Goal: Task Accomplishment & Management: Complete application form

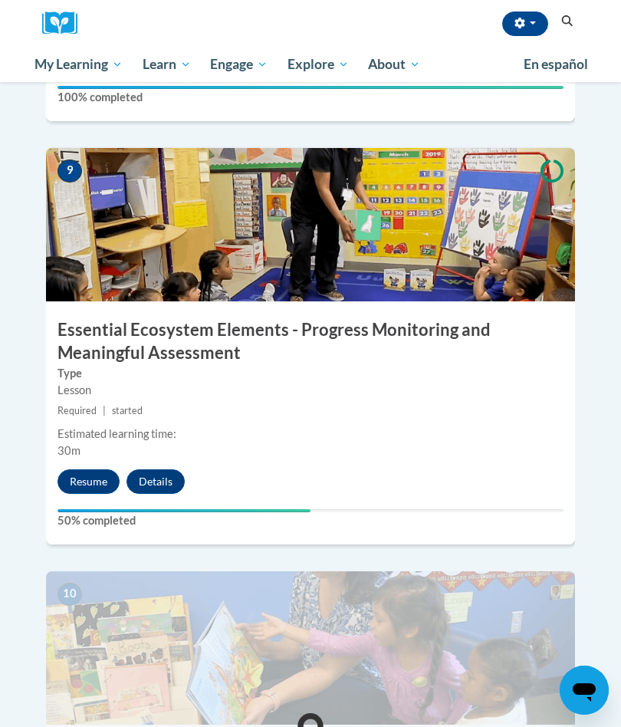
scroll to position [3579, 0]
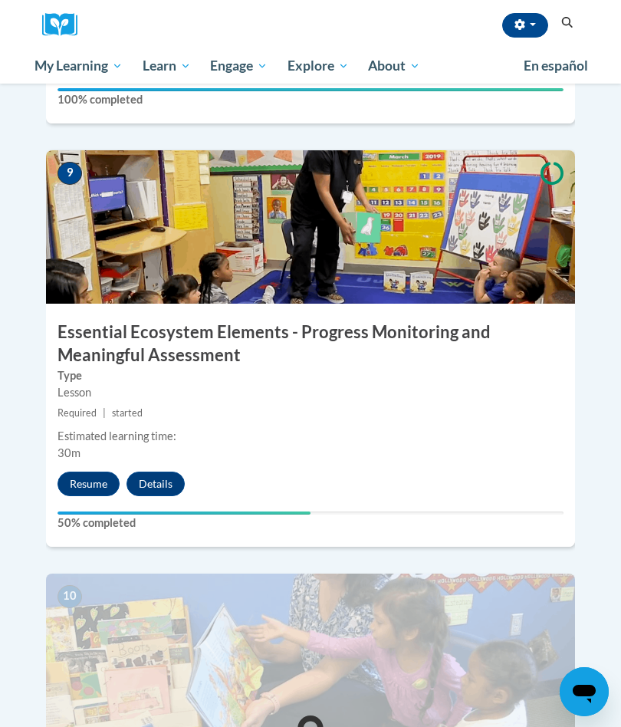
click at [85, 470] on button "Resume" at bounding box center [89, 482] width 62 height 25
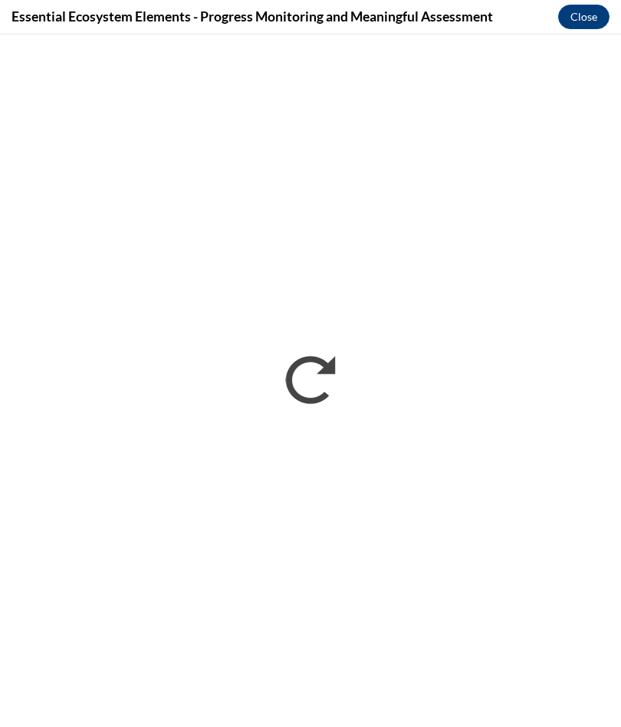
scroll to position [0, 0]
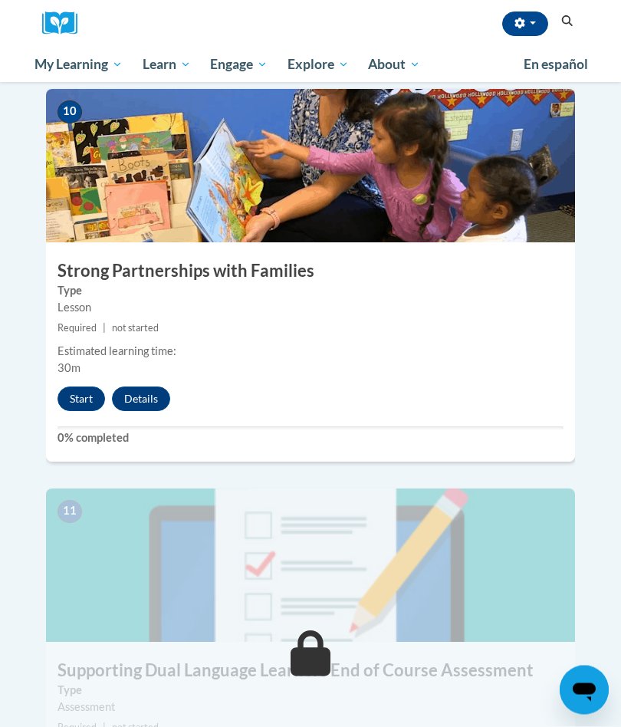
scroll to position [4058, 0]
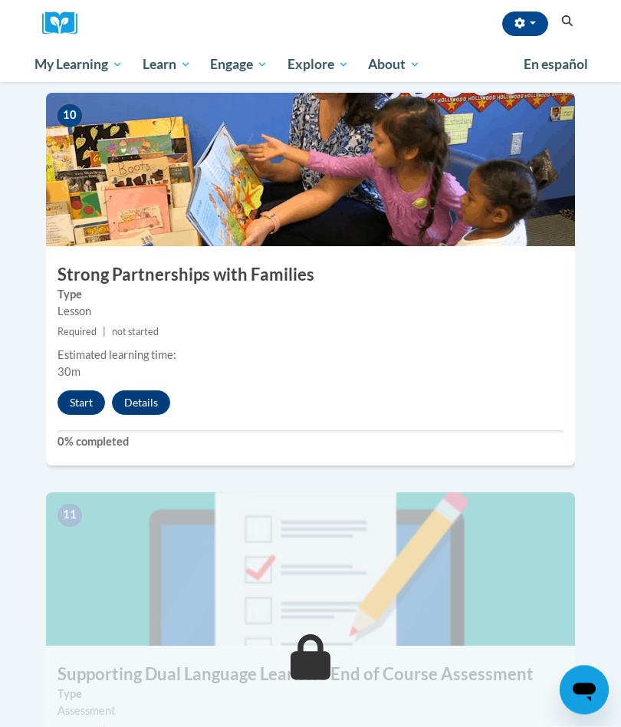
click at [87, 391] on button "Start" at bounding box center [82, 403] width 48 height 25
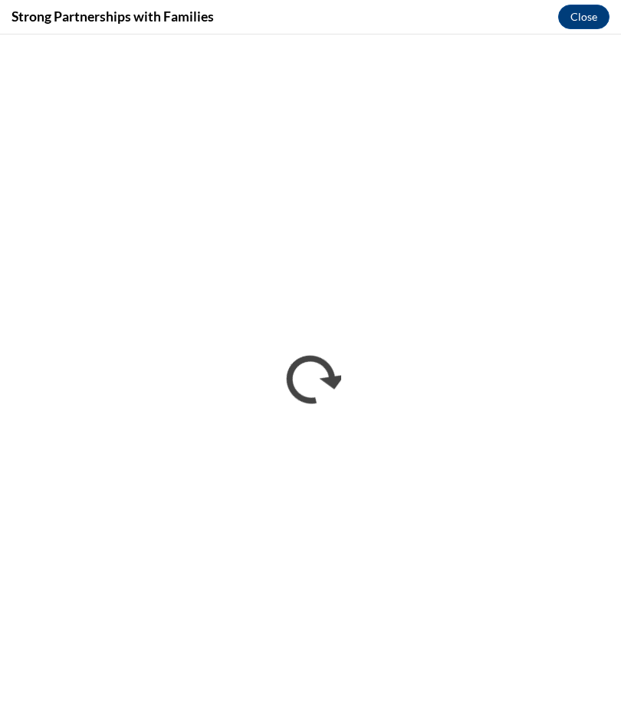
scroll to position [0, 0]
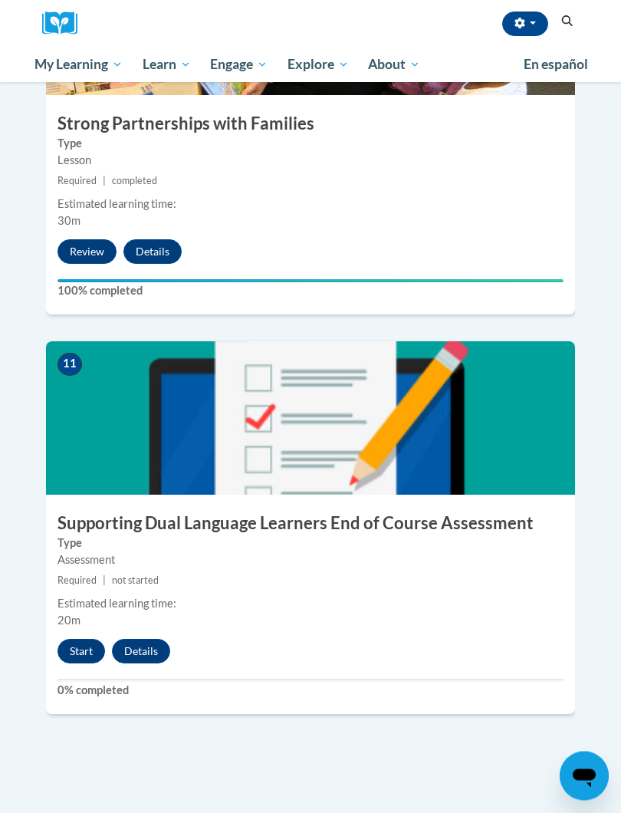
scroll to position [4209, 0]
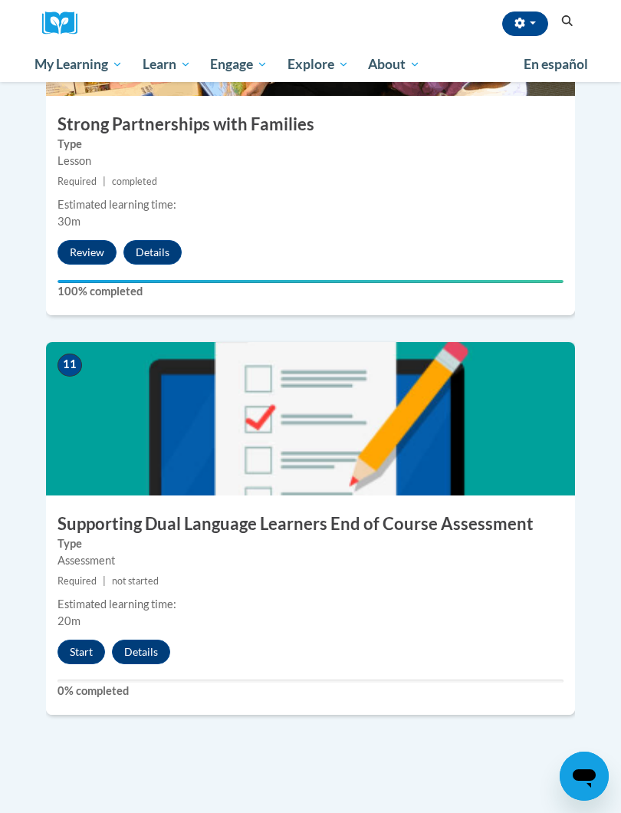
click at [89, 640] on button "Start" at bounding box center [82, 652] width 48 height 25
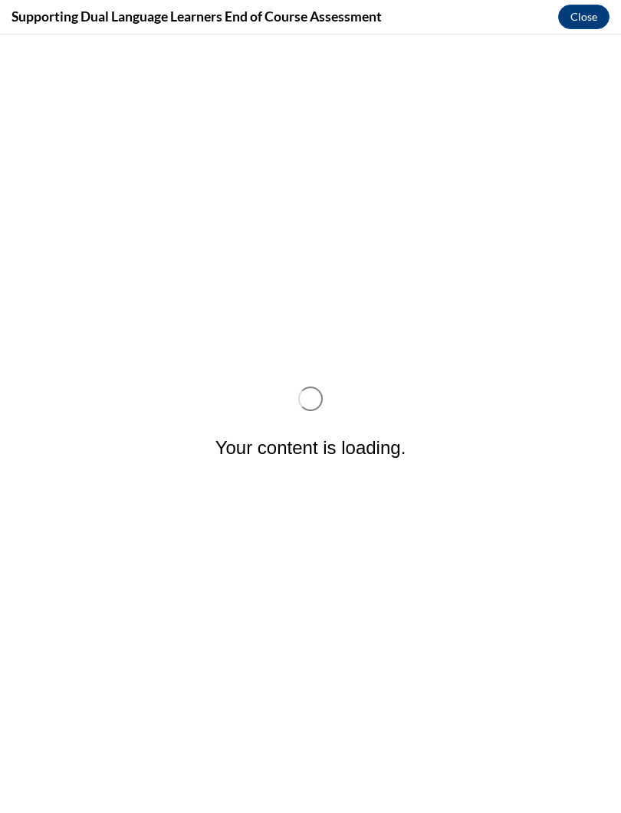
scroll to position [0, 0]
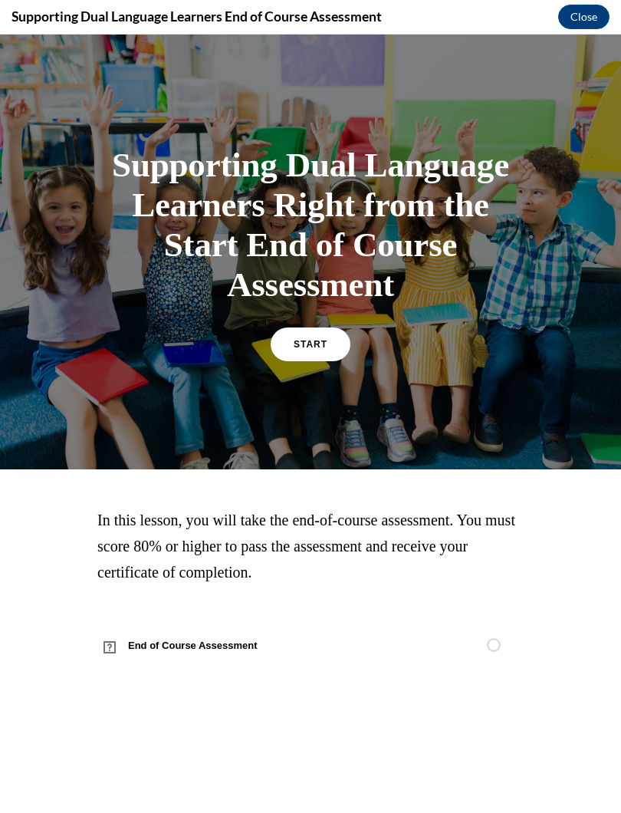
click at [330, 344] on link "START" at bounding box center [311, 345] width 80 height 34
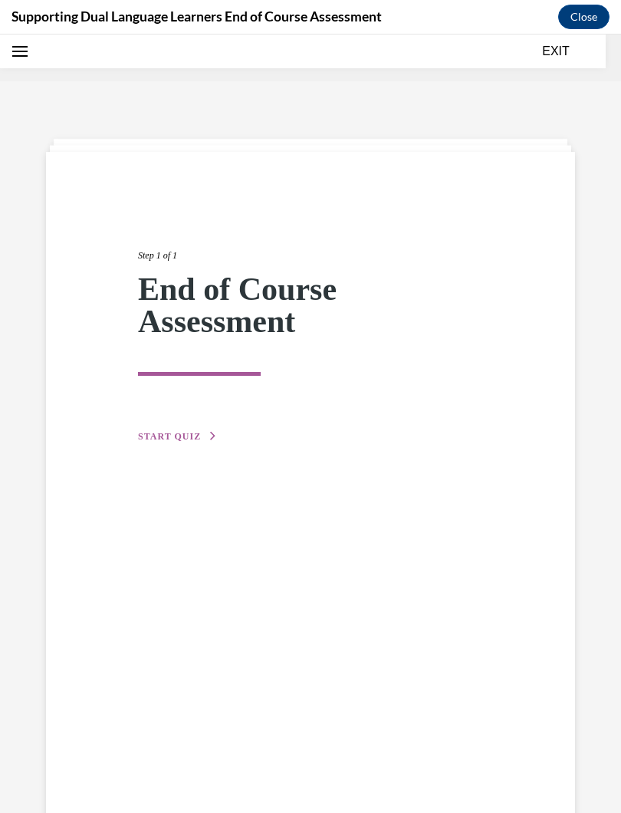
scroll to position [48, 0]
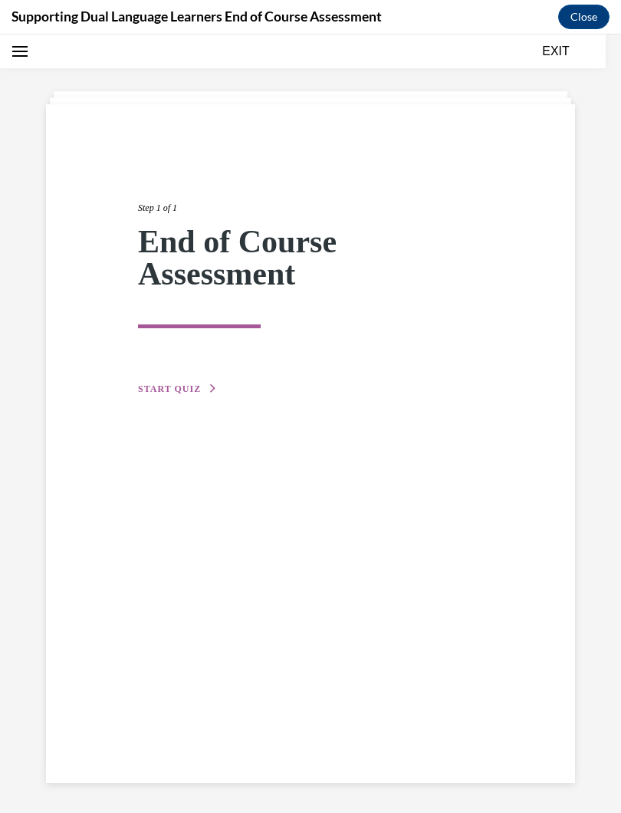
click at [192, 378] on div "Step 1 of 1 End of Course Assessment START QUIZ" at bounding box center [311, 282] width 368 height 232
click at [180, 387] on span "START QUIZ" at bounding box center [169, 389] width 63 height 11
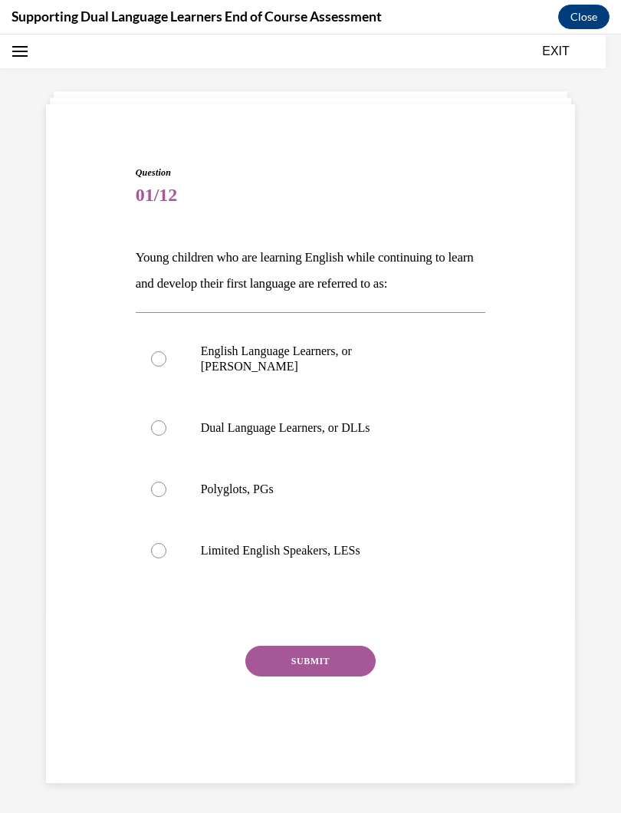
click at [166, 425] on label "Dual Language Learners, or DLLs" at bounding box center [311, 427] width 351 height 61
click at [166, 425] on input "Dual Language Learners, or DLLs" at bounding box center [158, 427] width 15 height 15
radio input "true"
click at [327, 649] on button "SUBMIT" at bounding box center [311, 661] width 130 height 31
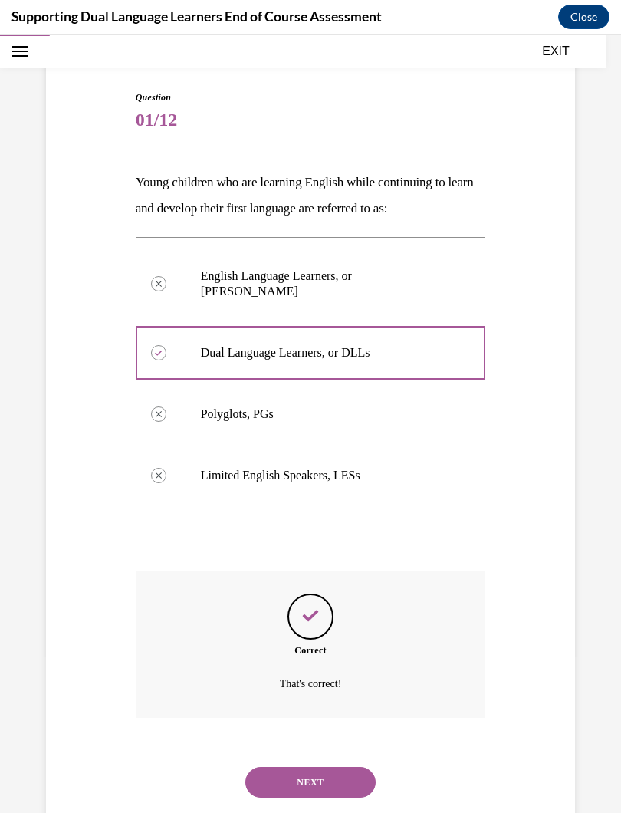
scroll to position [127, 0]
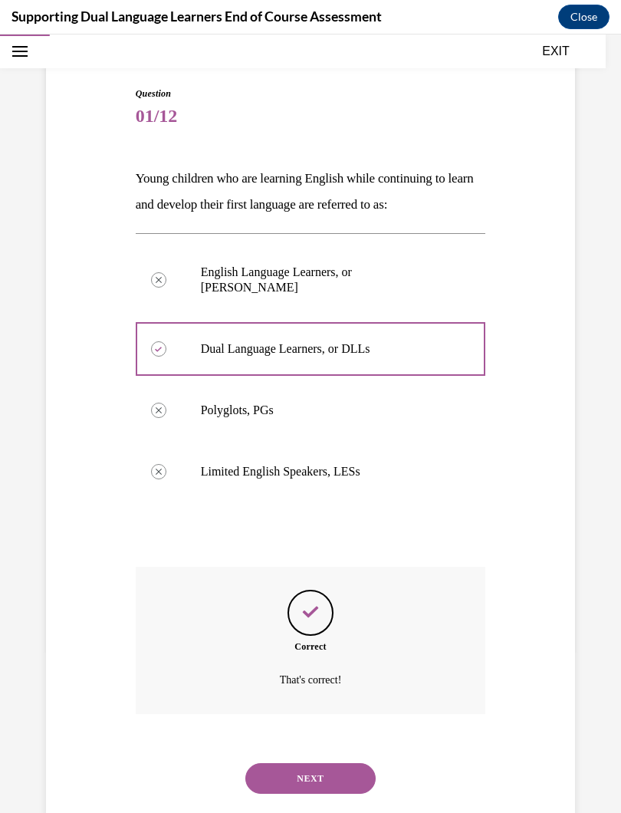
click at [331, 727] on button "NEXT" at bounding box center [311, 778] width 130 height 31
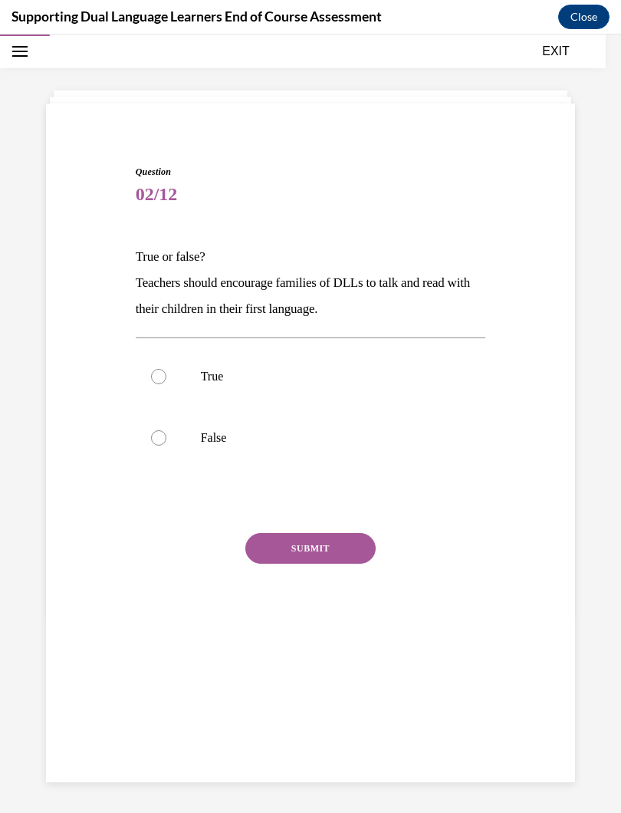
scroll to position [48, 0]
click at [160, 381] on div at bounding box center [158, 376] width 15 height 15
click at [160, 381] on input "True" at bounding box center [158, 376] width 15 height 15
radio input "true"
click at [328, 555] on button "SUBMIT" at bounding box center [311, 548] width 130 height 31
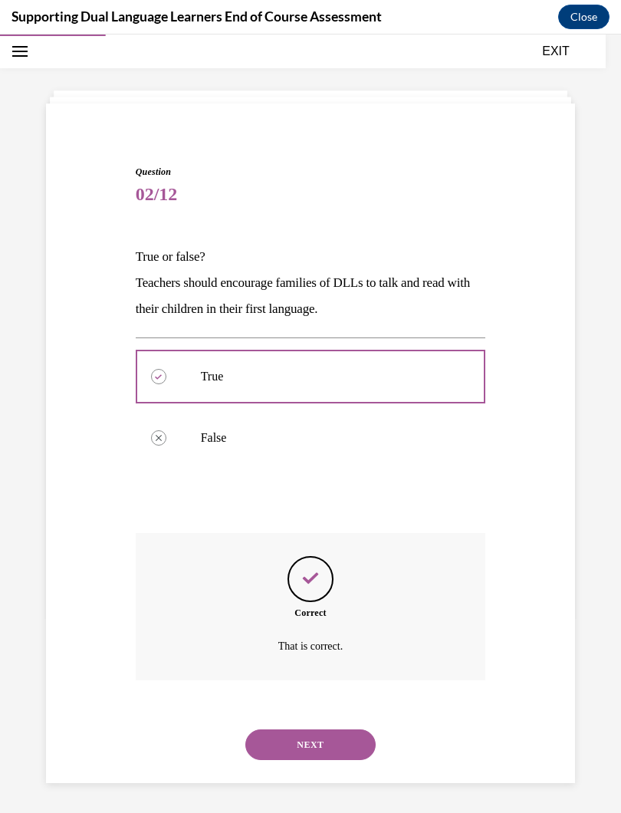
click at [324, 727] on button "NEXT" at bounding box center [311, 745] width 130 height 31
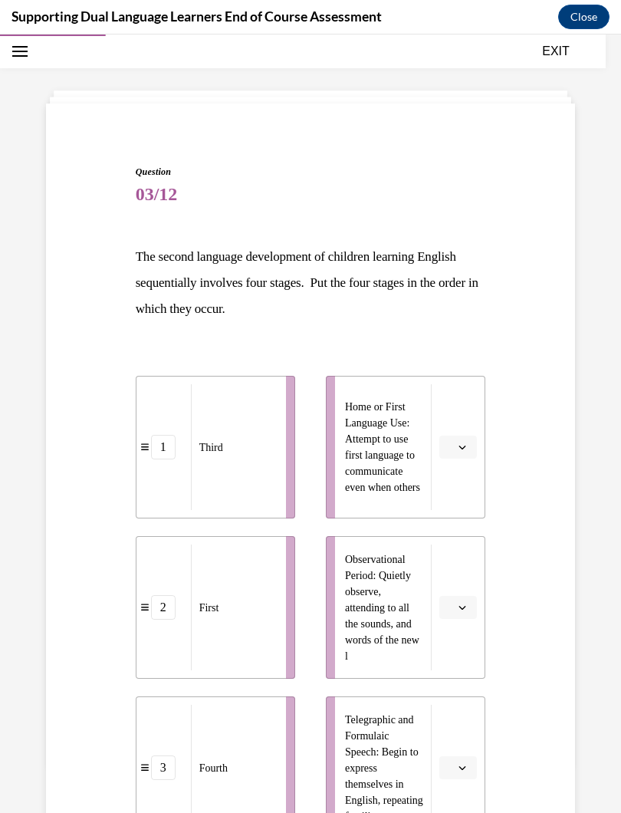
click at [467, 453] on button "button" at bounding box center [459, 447] width 38 height 23
click at [460, 519] on div "1" at bounding box center [456, 512] width 38 height 31
click at [476, 615] on button "button" at bounding box center [459, 607] width 38 height 23
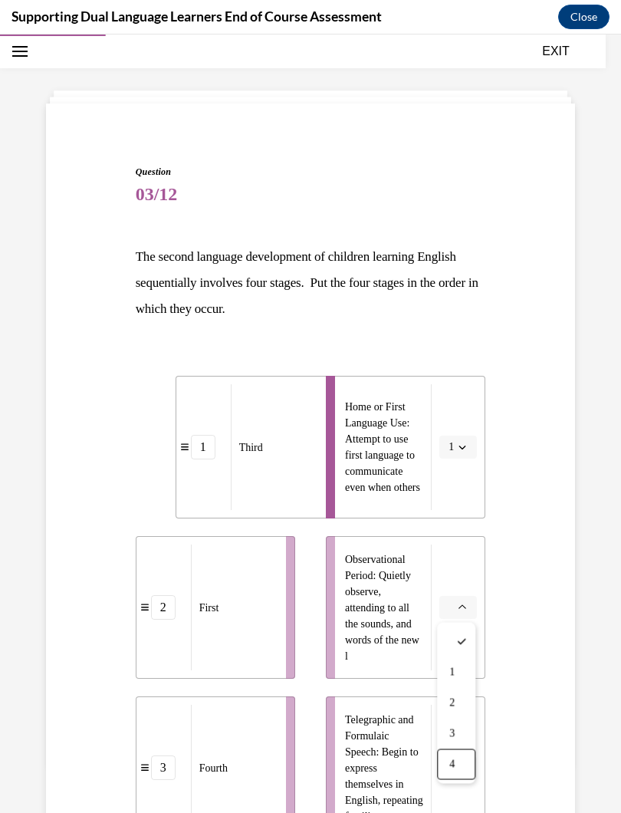
click at [465, 727] on div "4" at bounding box center [456, 765] width 38 height 31
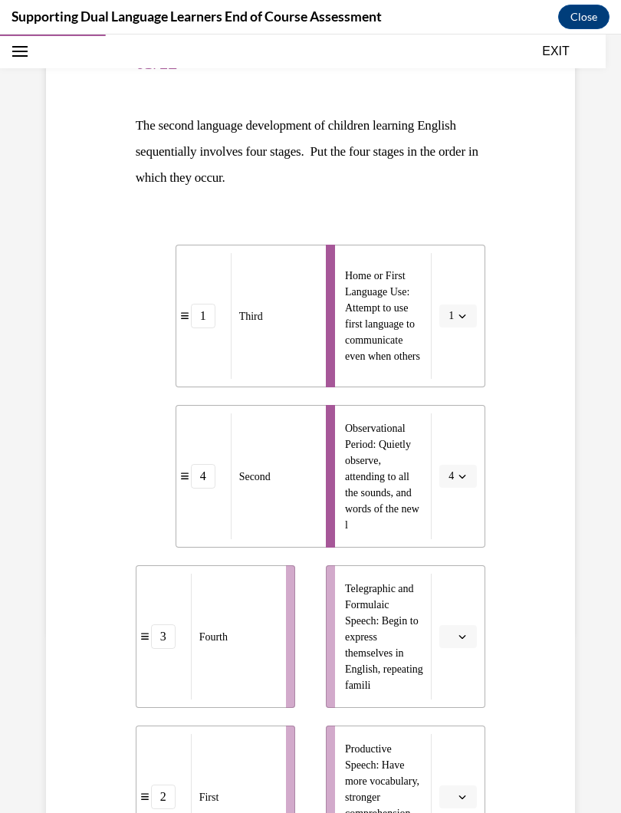
scroll to position [183, 0]
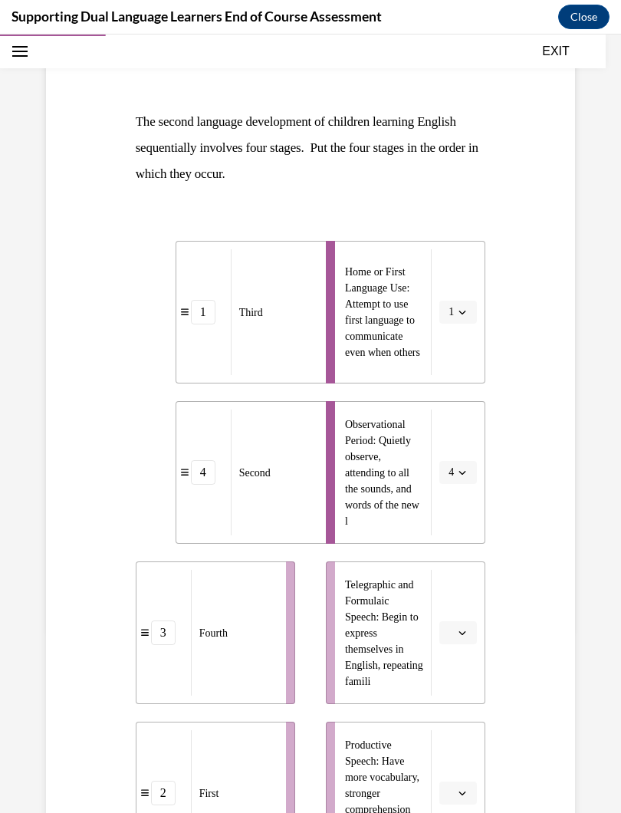
click at [455, 642] on button "button" at bounding box center [459, 632] width 38 height 23
click at [459, 727] on div "3" at bounding box center [456, 759] width 38 height 31
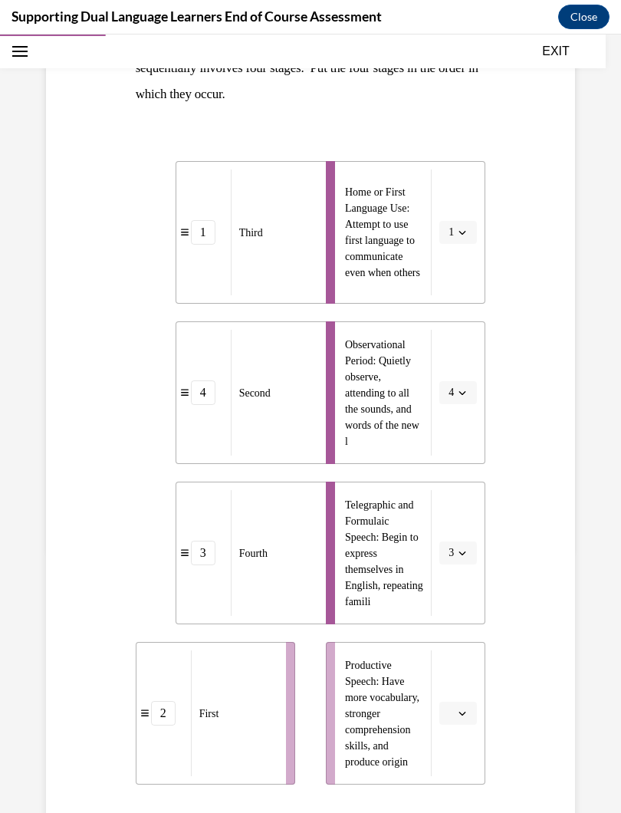
scroll to position [270, 0]
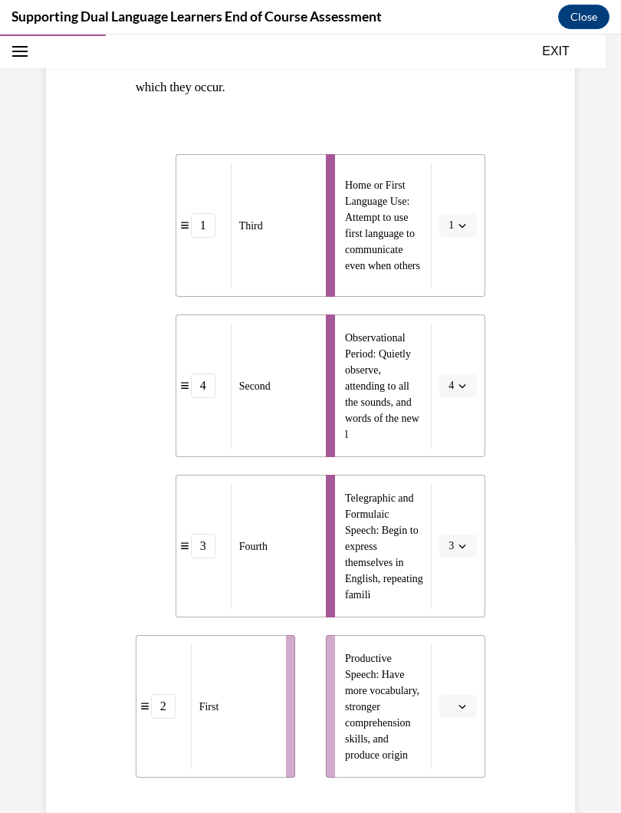
click at [470, 712] on button "button" at bounding box center [459, 706] width 38 height 23
click at [451, 625] on div "2" at bounding box center [456, 611] width 38 height 31
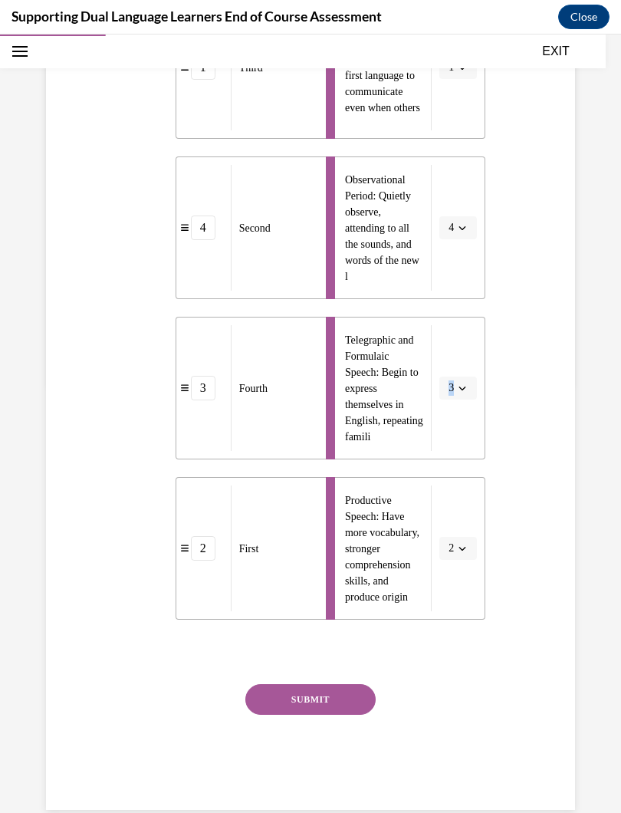
click at [329, 696] on button "SUBMIT" at bounding box center [311, 699] width 130 height 31
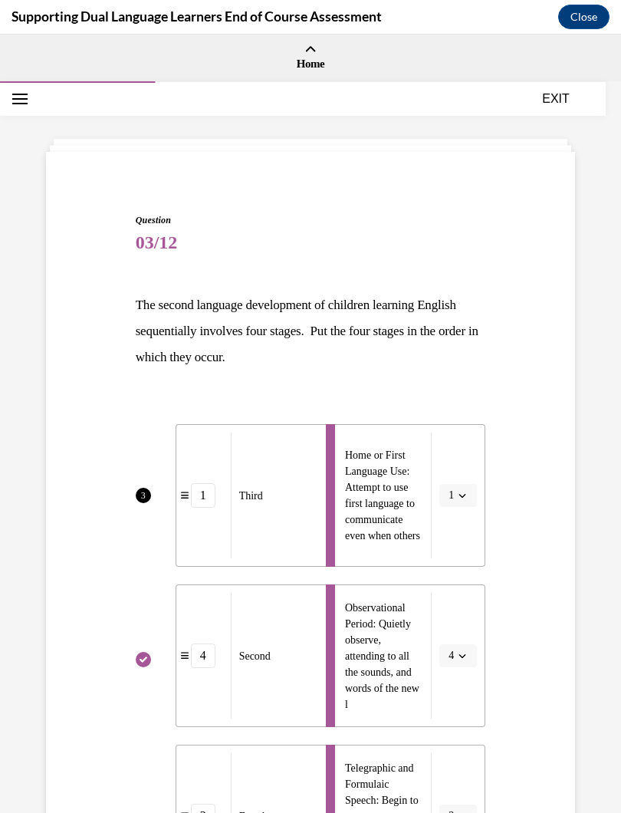
scroll to position [0, 0]
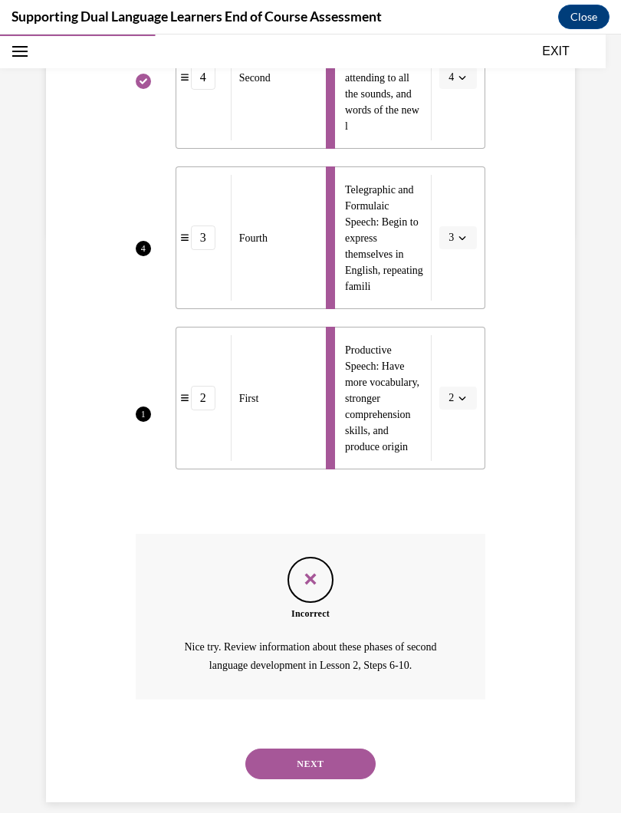
click at [328, 727] on button "NEXT" at bounding box center [311, 764] width 130 height 31
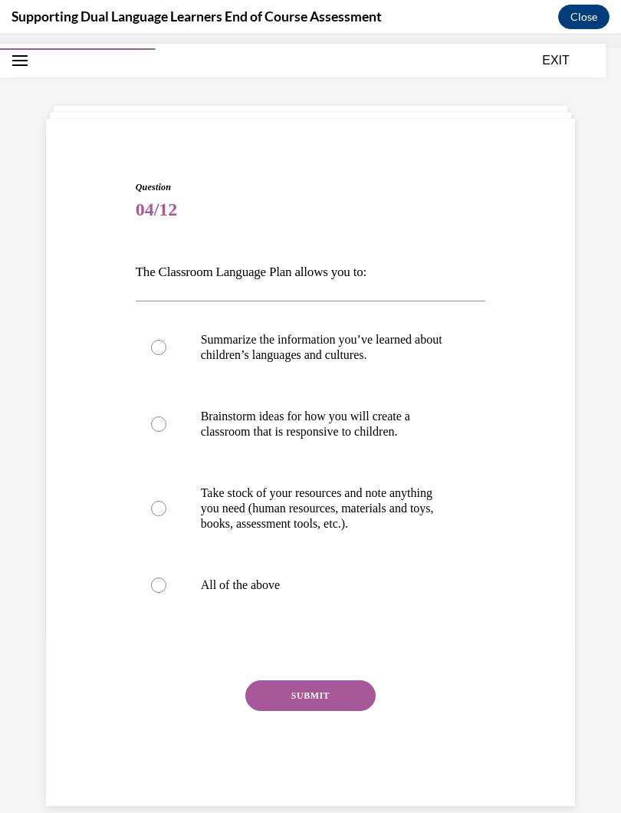
scroll to position [31, 0]
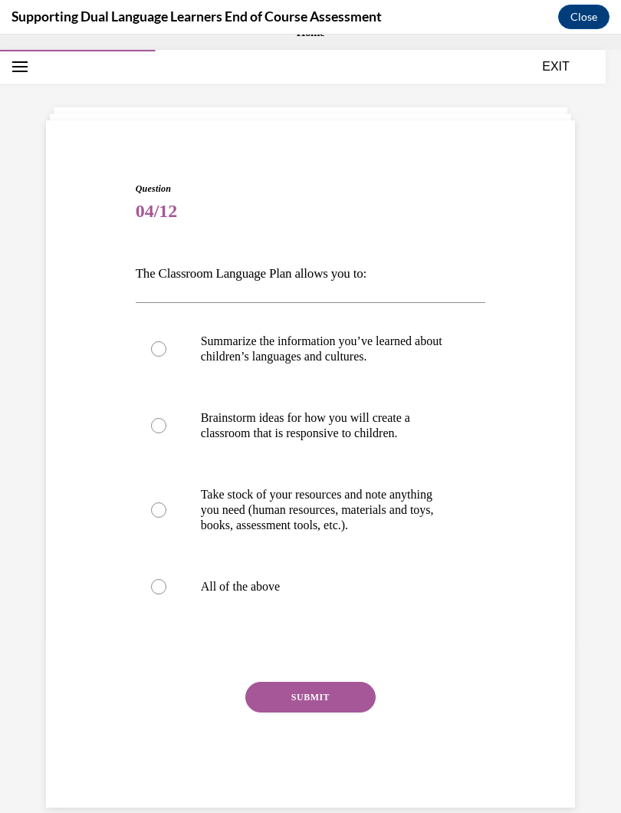
click at [154, 595] on div at bounding box center [158, 586] width 15 height 15
click at [154, 595] on input "All of the above" at bounding box center [158, 586] width 15 height 15
radio input "true"
click at [328, 699] on button "SUBMIT" at bounding box center [311, 697] width 130 height 31
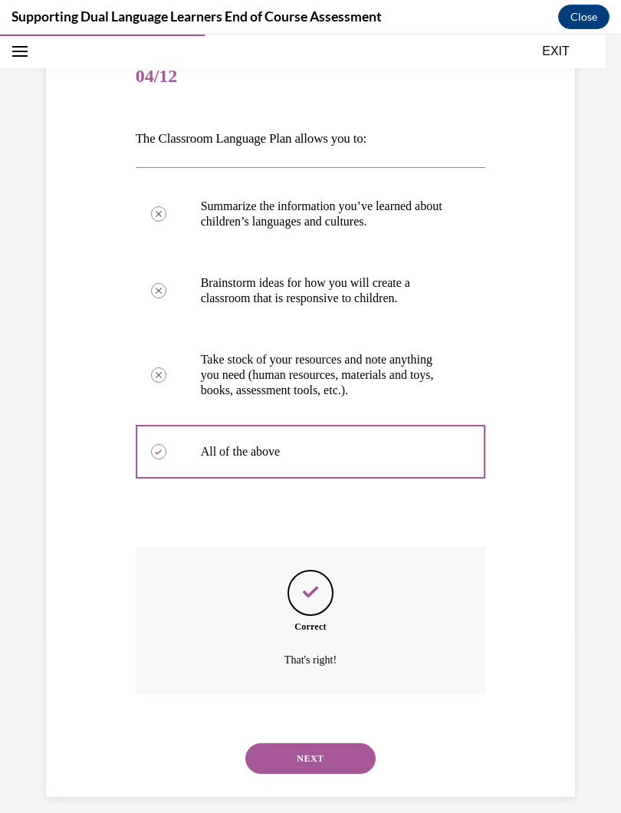
scroll to position [177, 0]
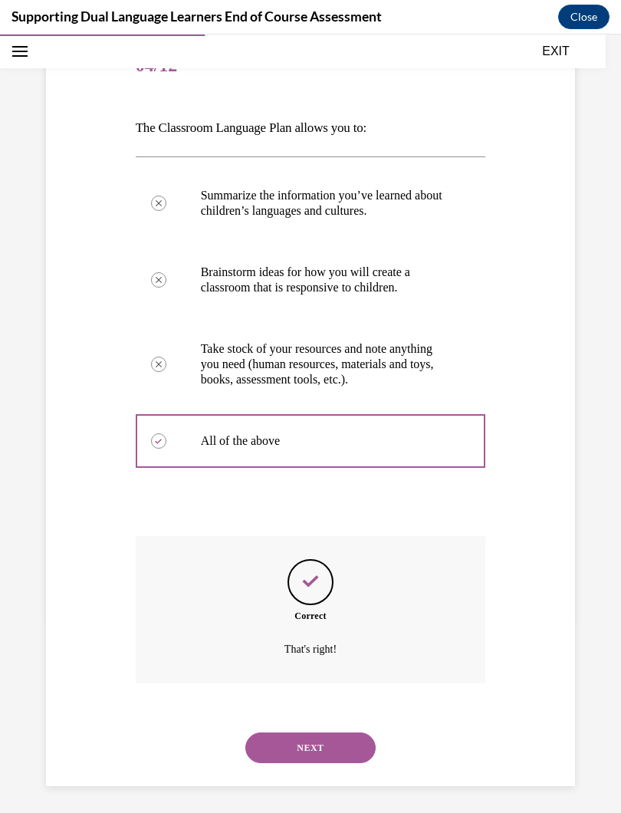
click at [346, 727] on button "NEXT" at bounding box center [311, 748] width 130 height 31
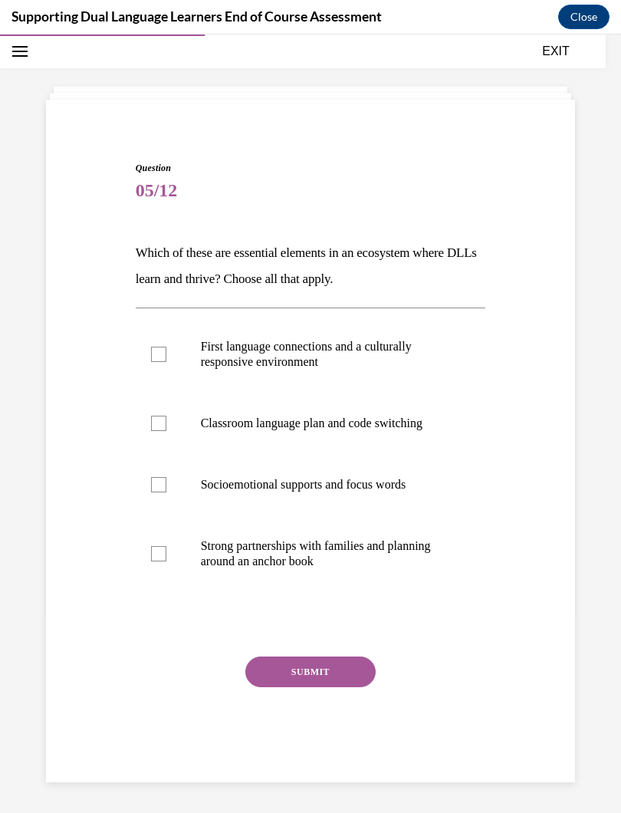
scroll to position [48, 0]
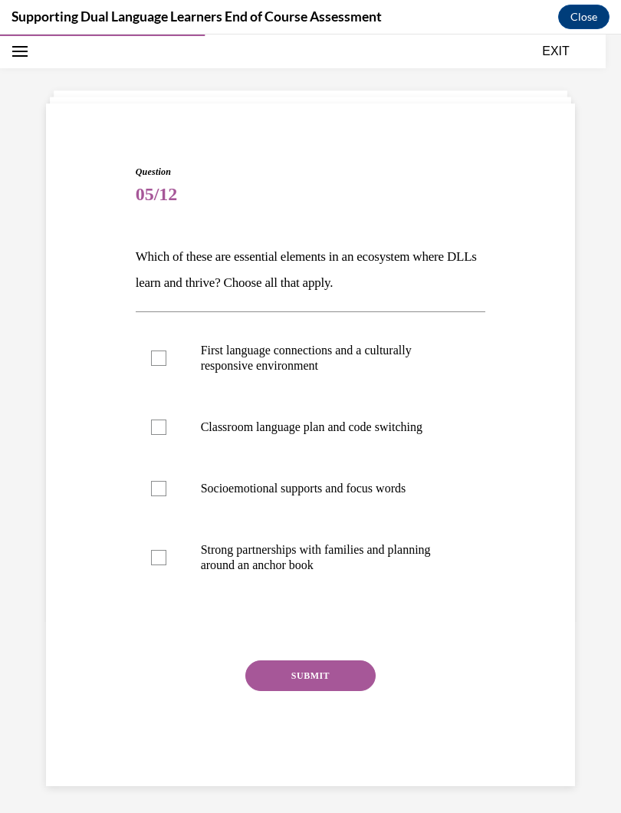
click at [160, 357] on div at bounding box center [158, 358] width 15 height 15
click at [160, 357] on input "First language connections and a culturally responsive environment" at bounding box center [158, 358] width 15 height 15
checkbox input "true"
click at [171, 563] on label "Strong partnerships with families and planning around an anchor book" at bounding box center [311, 557] width 351 height 77
click at [166, 563] on input "Strong partnerships with families and planning around an anchor book" at bounding box center [158, 557] width 15 height 15
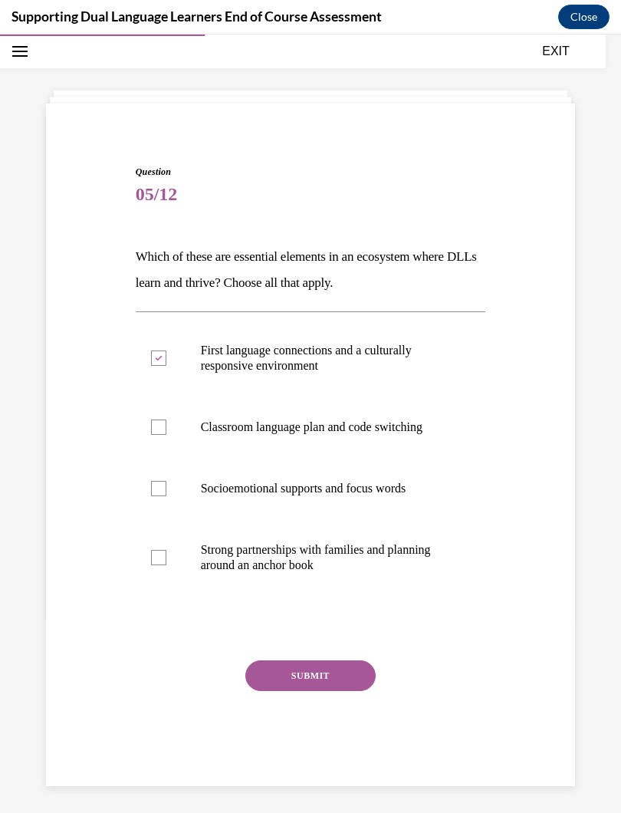
checkbox input "true"
click at [325, 672] on button "SUBMIT" at bounding box center [311, 676] width 130 height 31
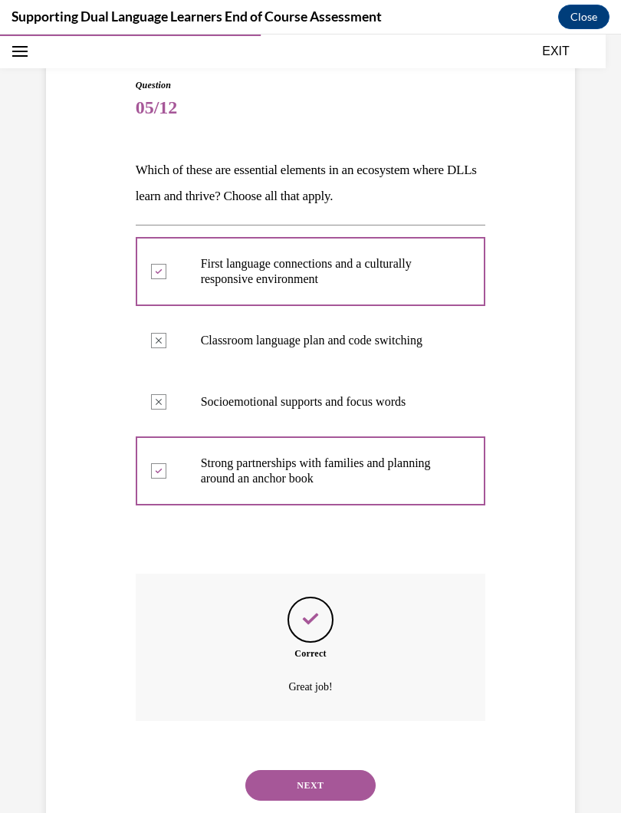
scroll to position [157, 0]
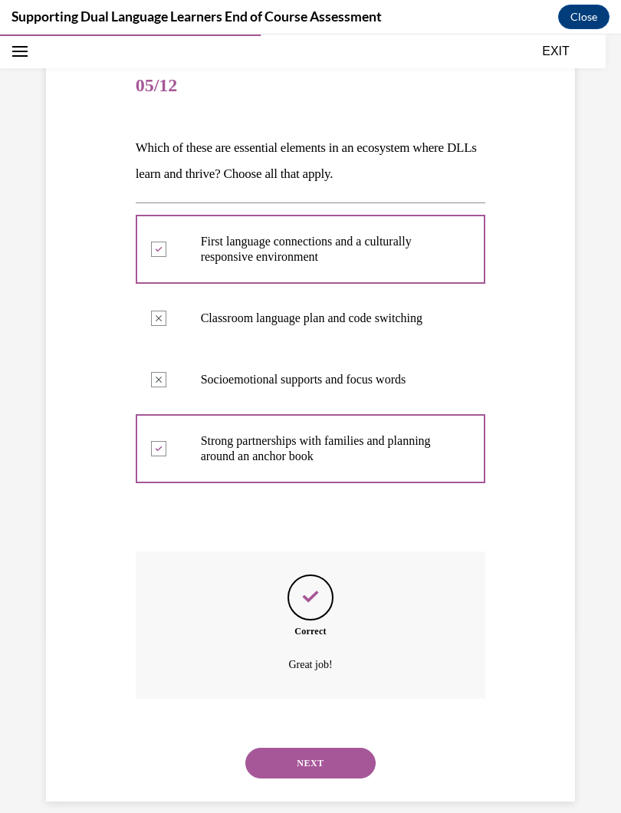
click at [328, 727] on button "NEXT" at bounding box center [311, 763] width 130 height 31
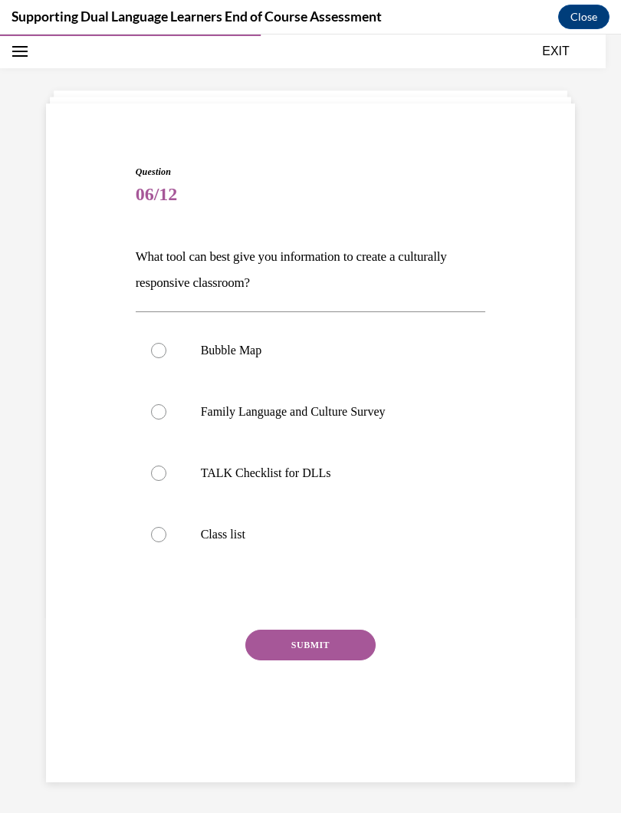
scroll to position [48, 0]
click at [162, 353] on div at bounding box center [158, 350] width 15 height 15
click at [162, 353] on input "Bubble Map" at bounding box center [158, 350] width 15 height 15
radio input "true"
click at [327, 644] on button "SUBMIT" at bounding box center [311, 645] width 130 height 31
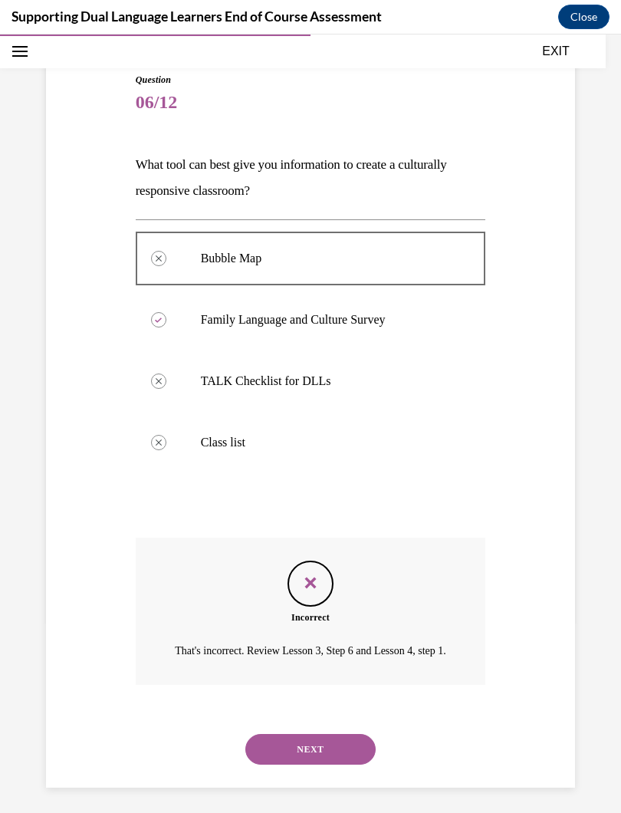
scroll to position [144, 0]
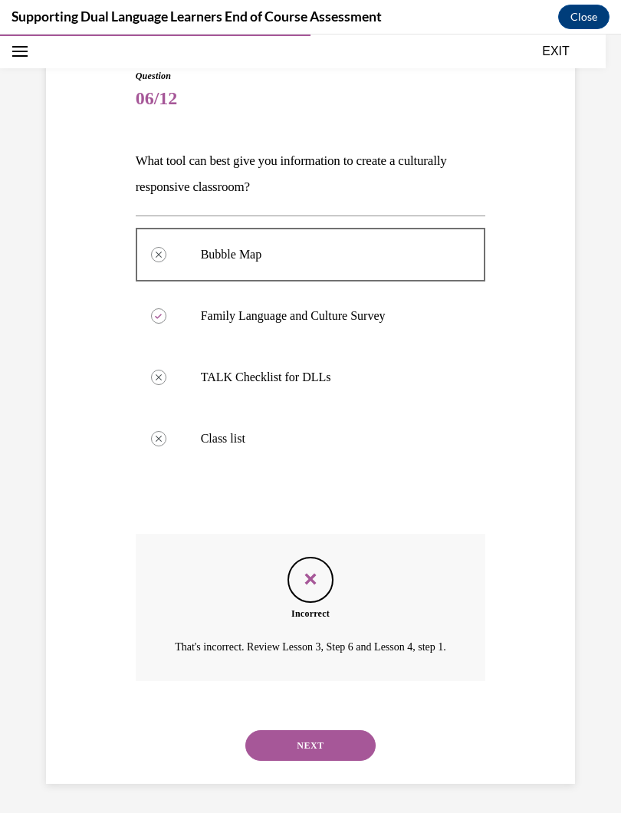
click at [326, 727] on button "NEXT" at bounding box center [311, 745] width 130 height 31
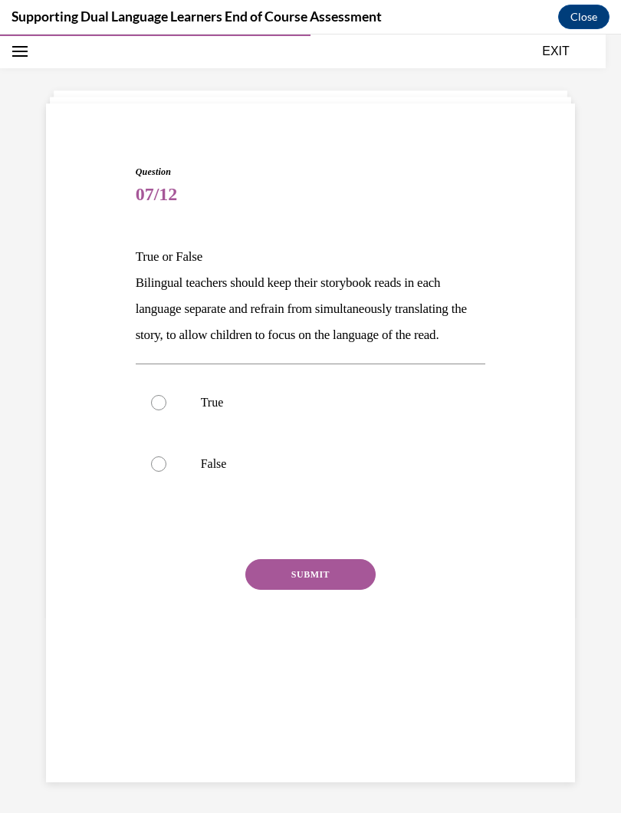
scroll to position [48, 0]
click at [161, 410] on div at bounding box center [158, 402] width 15 height 15
click at [161, 410] on input "True" at bounding box center [158, 402] width 15 height 15
radio input "true"
click at [337, 590] on button "SUBMIT" at bounding box center [311, 574] width 130 height 31
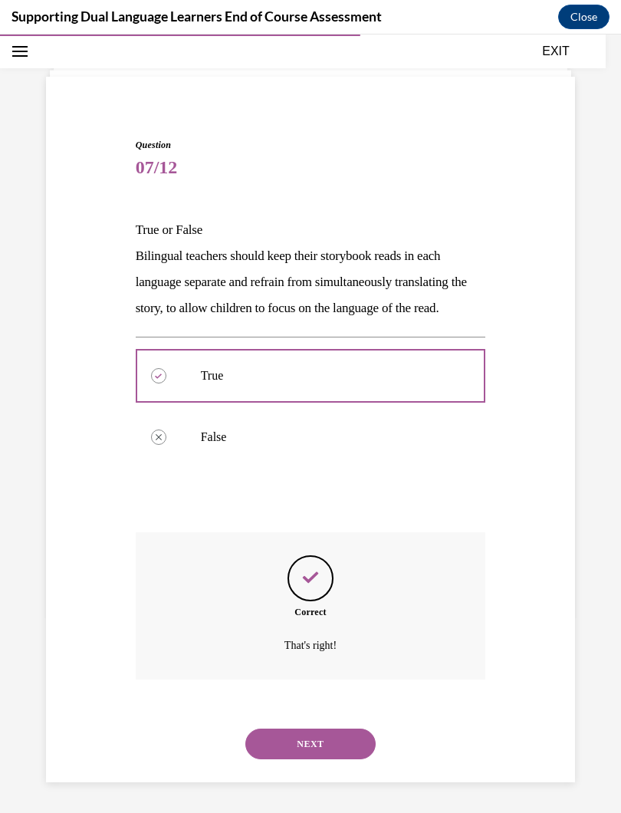
scroll to position [82, 0]
click at [325, 727] on button "NEXT" at bounding box center [311, 744] width 130 height 31
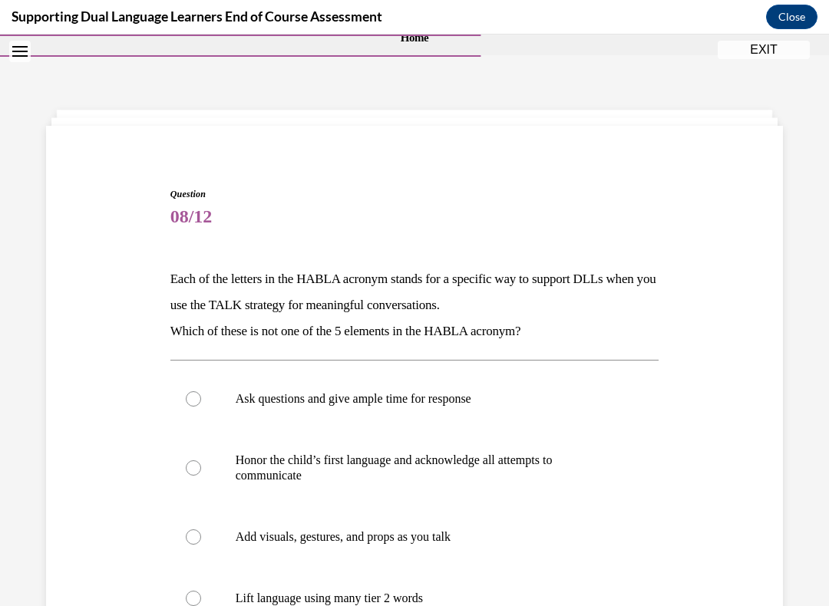
scroll to position [64, 0]
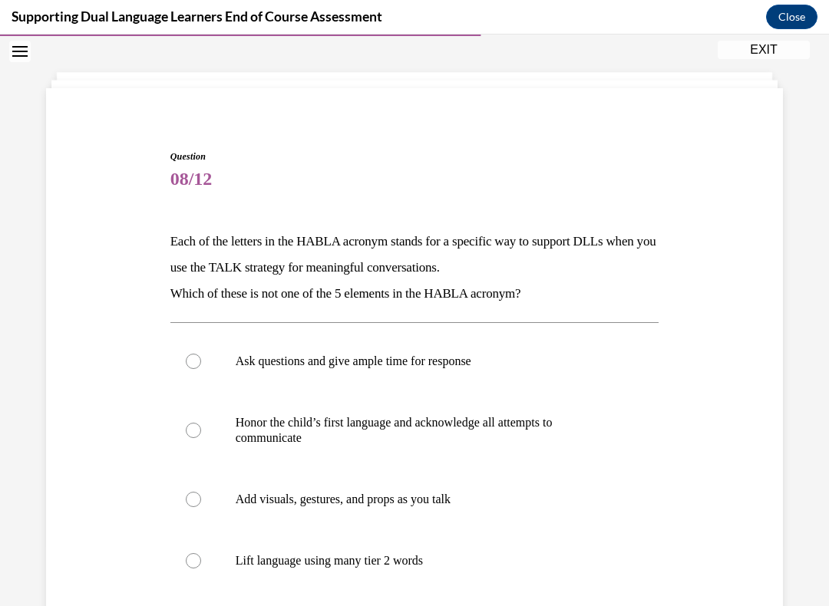
click at [199, 555] on div at bounding box center [193, 560] width 15 height 15
click at [199, 555] on input "Lift language using many tier 2 words" at bounding box center [193, 560] width 15 height 15
radio input "true"
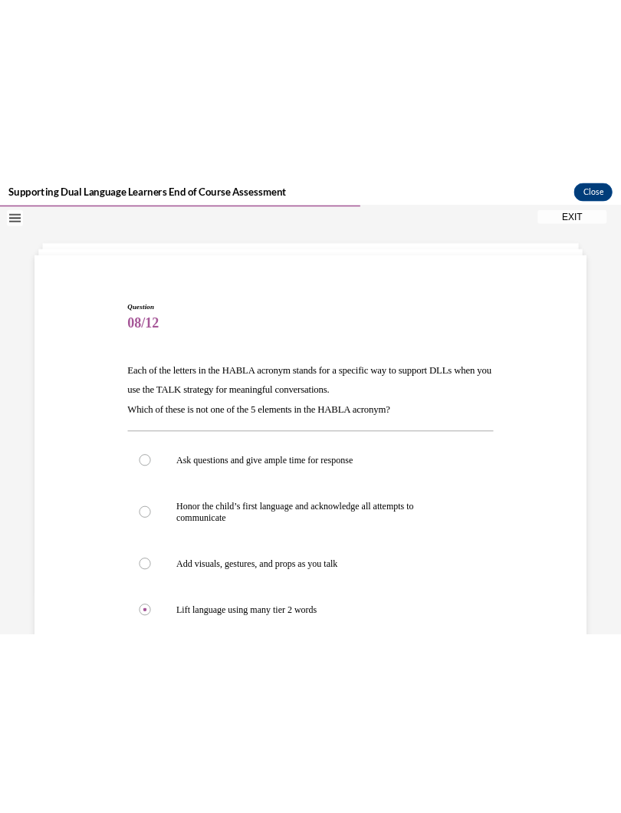
scroll to position [40, 0]
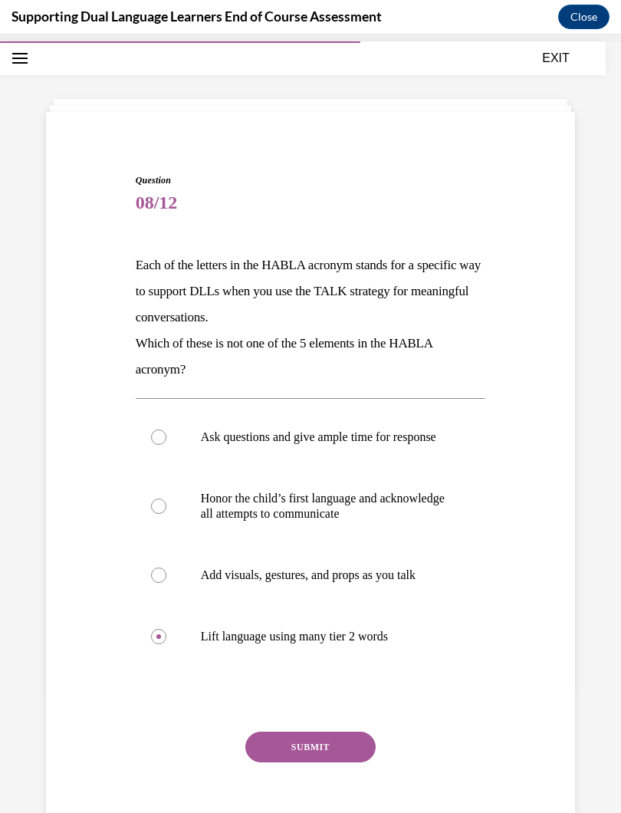
click at [320, 727] on button "SUBMIT" at bounding box center [311, 747] width 130 height 31
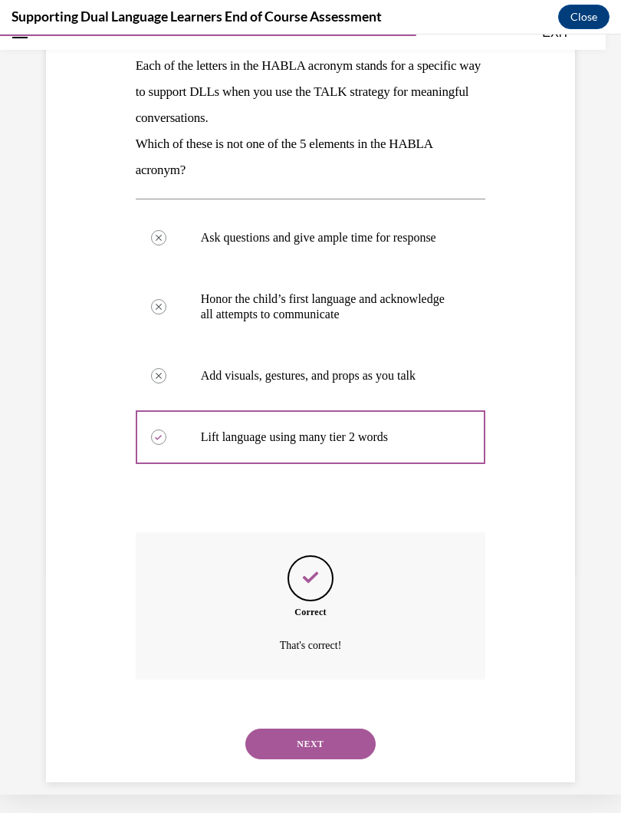
scroll to position [236, 0]
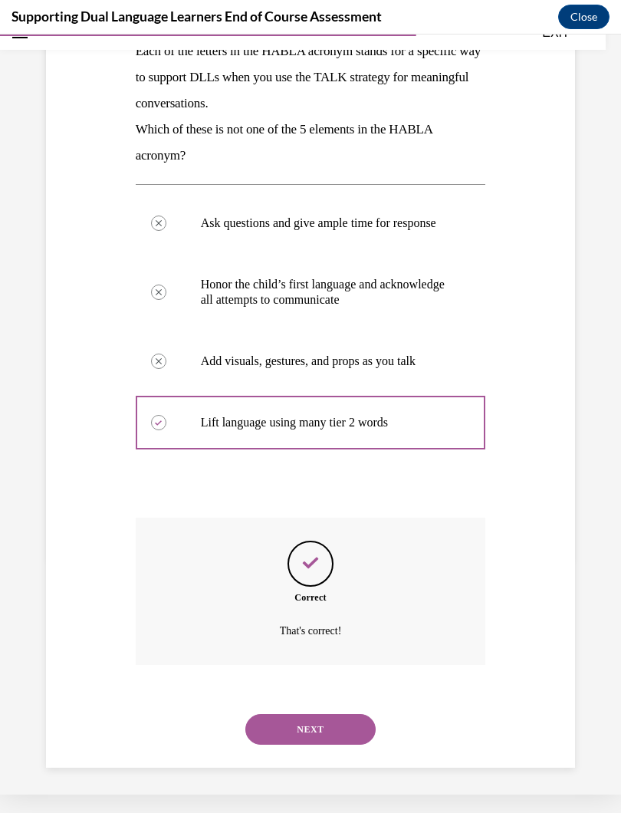
click at [336, 714] on button "NEXT" at bounding box center [311, 729] width 130 height 31
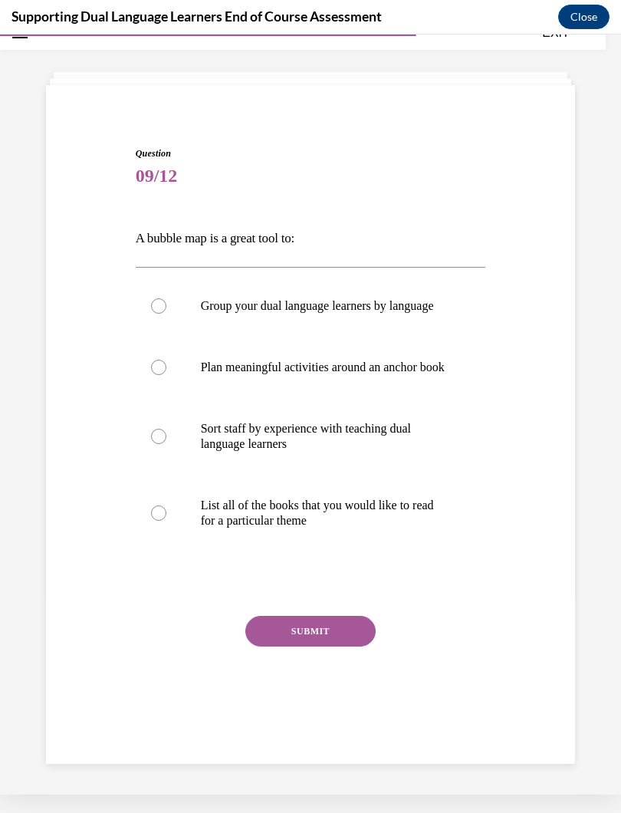
scroll to position [48, 0]
click at [176, 124] on div "Question 09/12 A bubble map is a great tool to: Group your dual language learne…" at bounding box center [311, 433] width 358 height 618
click at [175, 133] on div "Question 09/12 A bubble map is a great tool to: Group your dual language learne…" at bounding box center [311, 433] width 358 height 618
click at [173, 124] on div "Question 09/12 A bubble map is a great tool to: Group your dual language learne…" at bounding box center [311, 433] width 358 height 618
click at [174, 127] on div "Question 09/12 A bubble map is a great tool to: Group your dual language learne…" at bounding box center [311, 433] width 358 height 618
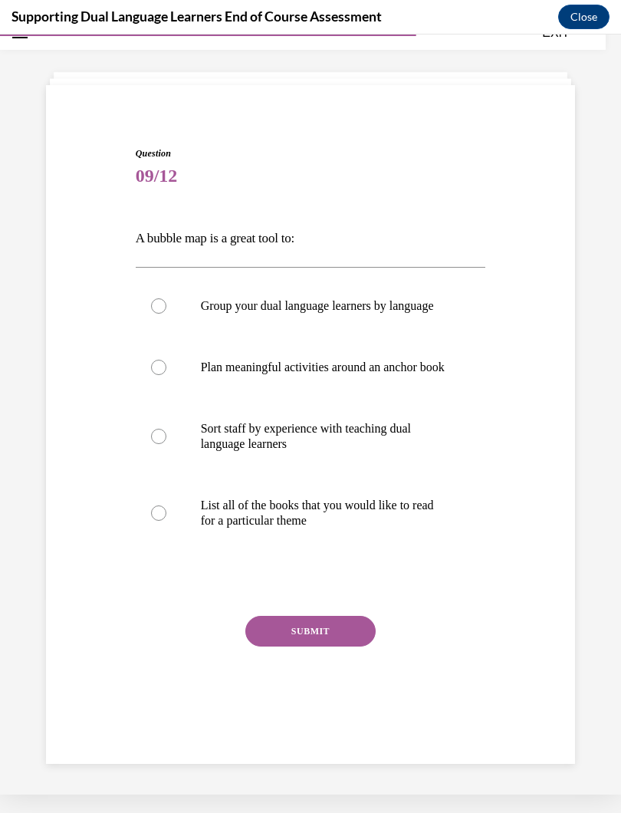
click at [167, 308] on label "Group your dual language learners by language" at bounding box center [311, 305] width 351 height 61
click at [166, 308] on input "Group your dual language learners by language" at bounding box center [158, 305] width 15 height 15
radio input "true"
click at [334, 647] on button "SUBMIT" at bounding box center [311, 631] width 130 height 31
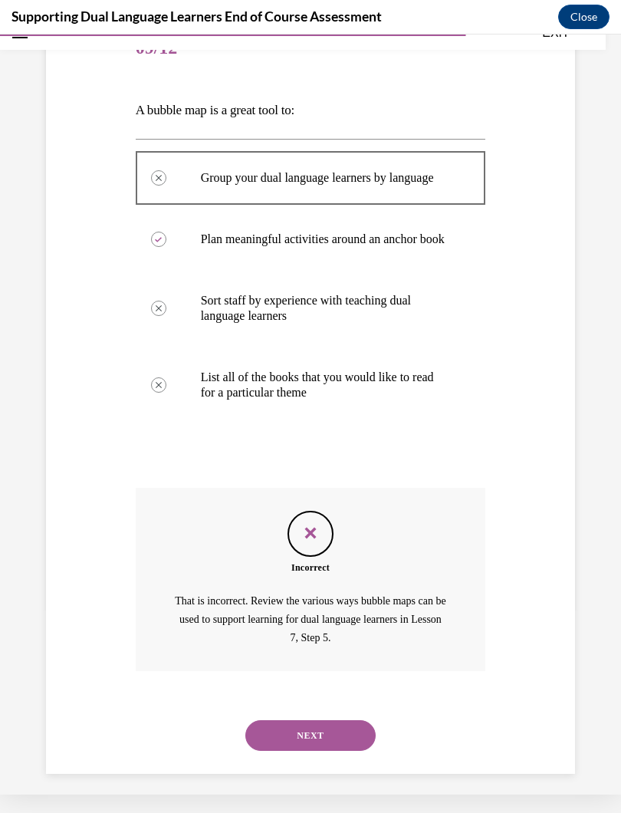
scroll to position [197, 0]
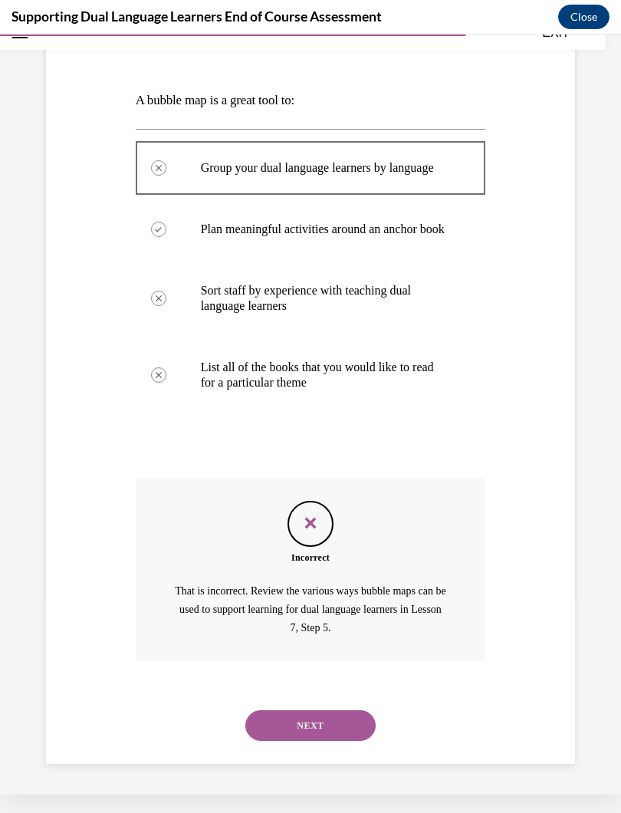
click at [325, 727] on button "NEXT" at bounding box center [311, 725] width 130 height 31
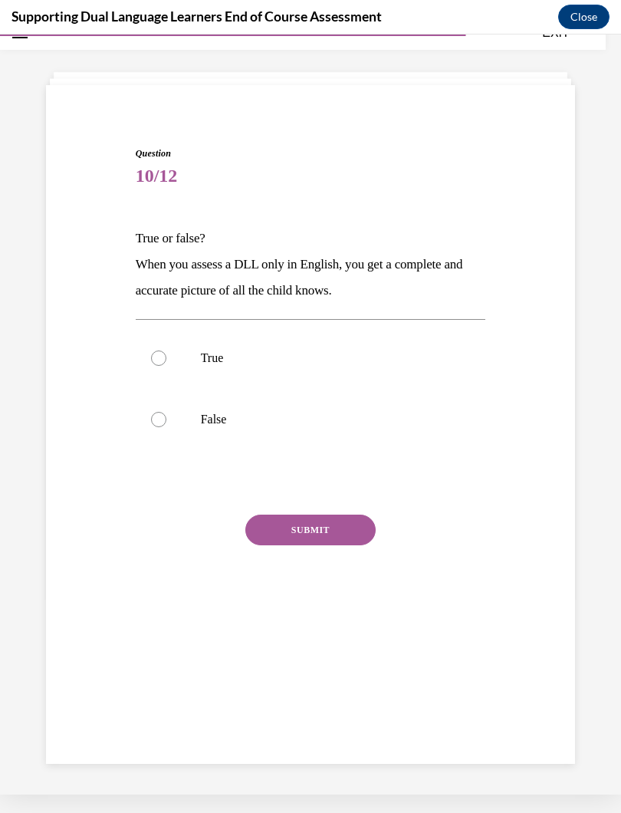
scroll to position [48, 0]
click at [177, 419] on label "False" at bounding box center [311, 419] width 351 height 61
click at [166, 419] on input "False" at bounding box center [158, 419] width 15 height 15
radio input "true"
click at [325, 540] on button "SUBMIT" at bounding box center [311, 530] width 130 height 31
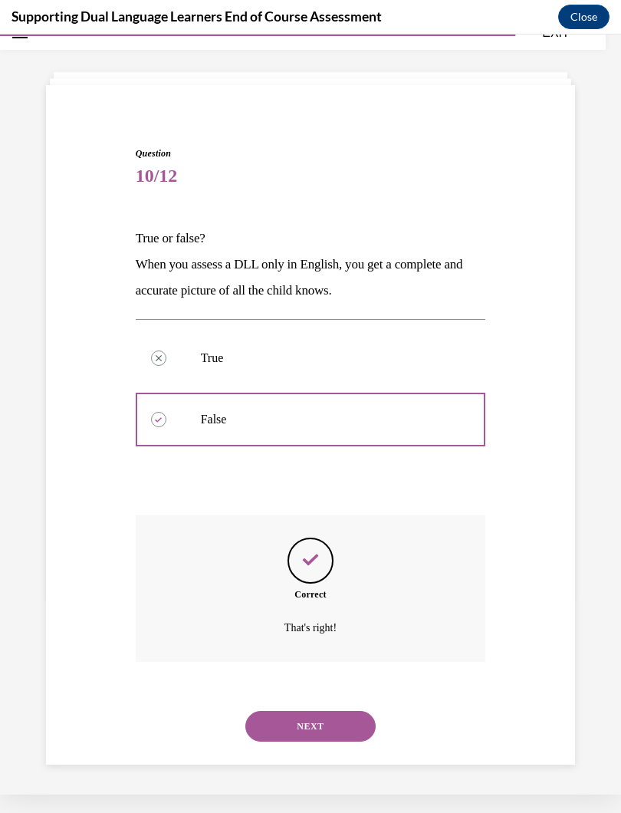
click at [334, 711] on button "NEXT" at bounding box center [311, 726] width 130 height 31
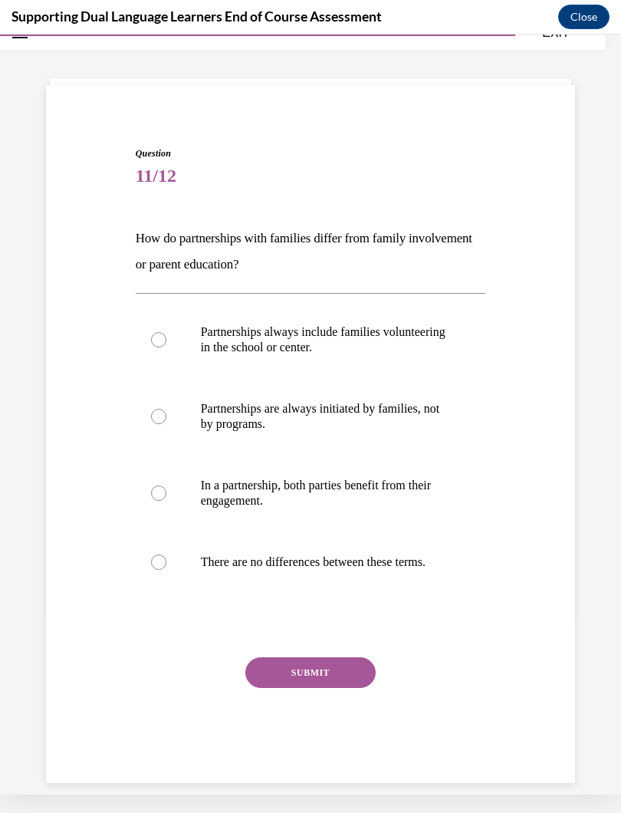
click at [168, 492] on label "In a partnership, both parties benefit from their engagement." at bounding box center [311, 493] width 351 height 77
click at [166, 492] on input "In a partnership, both parties benefit from their engagement." at bounding box center [158, 493] width 15 height 15
radio input "true"
click at [335, 688] on button "SUBMIT" at bounding box center [311, 673] width 130 height 31
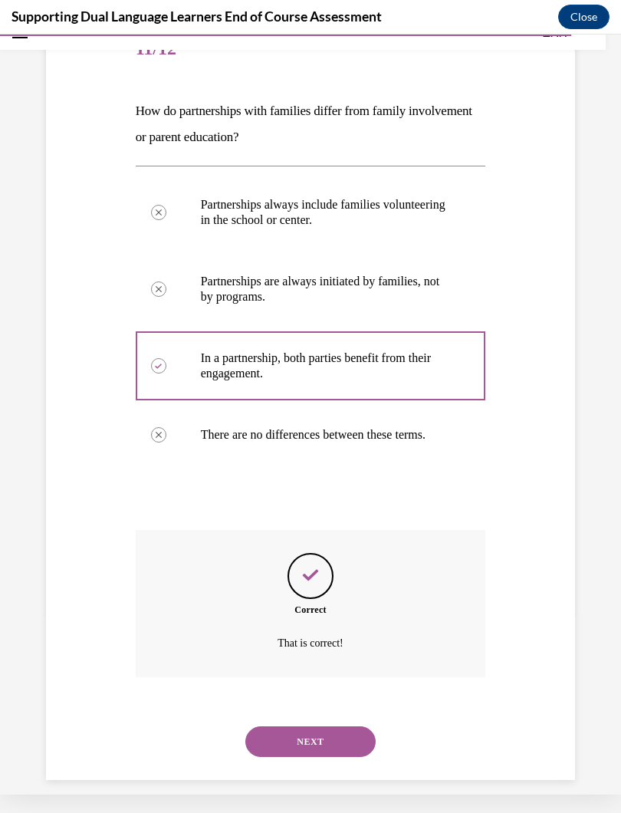
scroll to position [188, 0]
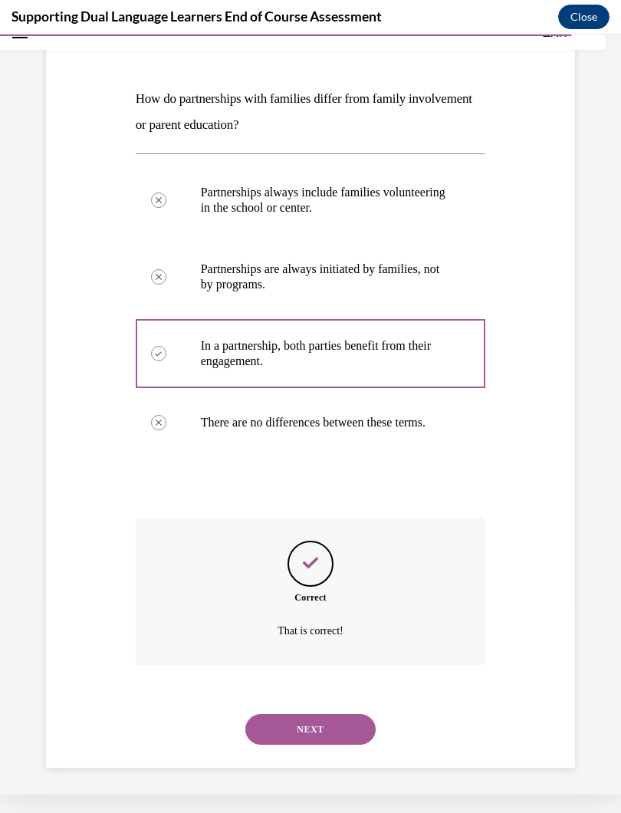
click at [338, 727] on button "NEXT" at bounding box center [311, 729] width 130 height 31
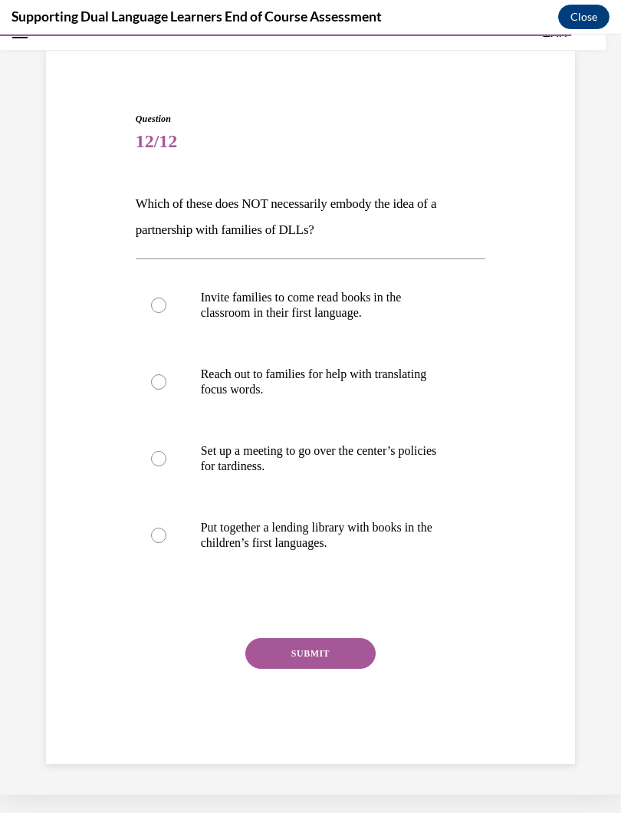
scroll to position [64, 0]
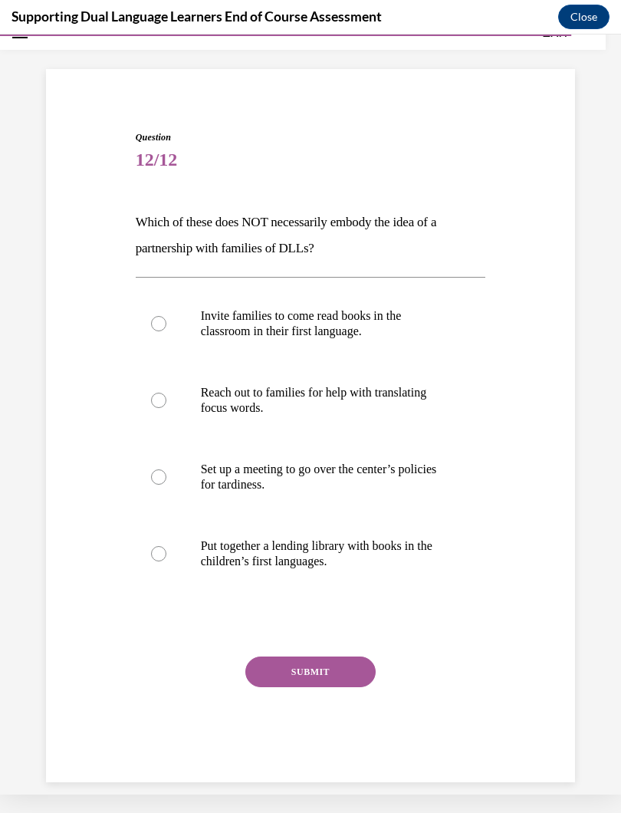
click at [173, 471] on label "Set up a meeting to go over the center’s policies for tardiness." at bounding box center [311, 477] width 351 height 77
click at [166, 471] on input "Set up a meeting to go over the center’s policies for tardiness." at bounding box center [158, 477] width 15 height 15
radio input "true"
click at [330, 669] on button "SUBMIT" at bounding box center [311, 672] width 130 height 31
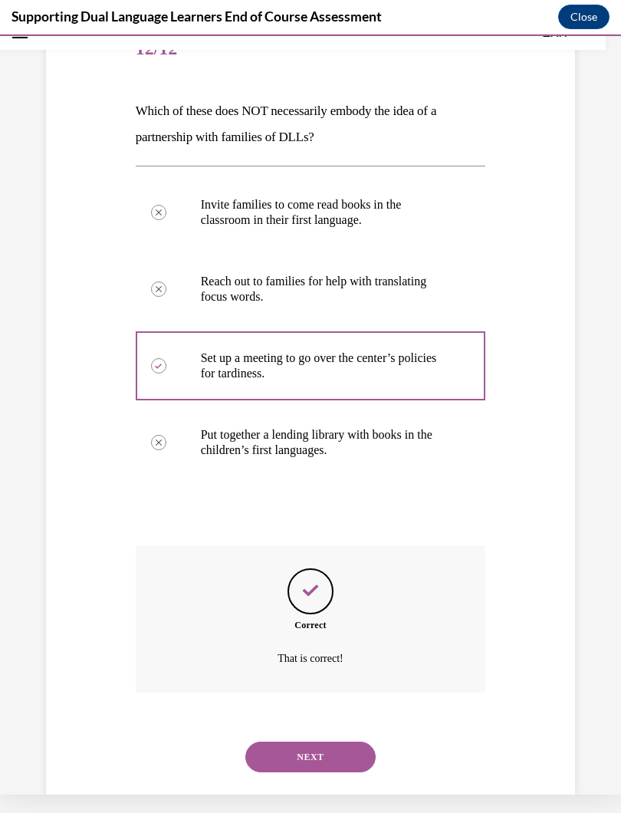
scroll to position [188, 0]
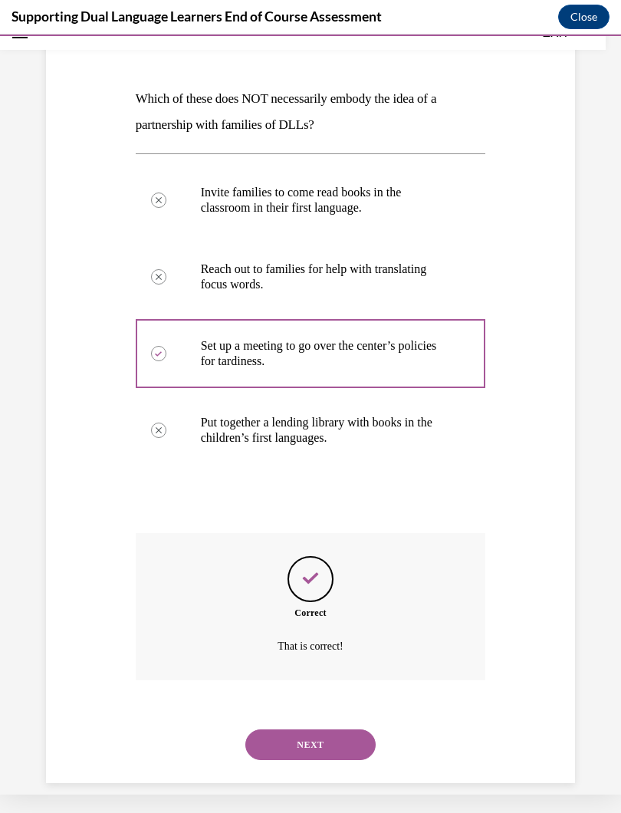
click at [326, 727] on button "NEXT" at bounding box center [311, 745] width 130 height 31
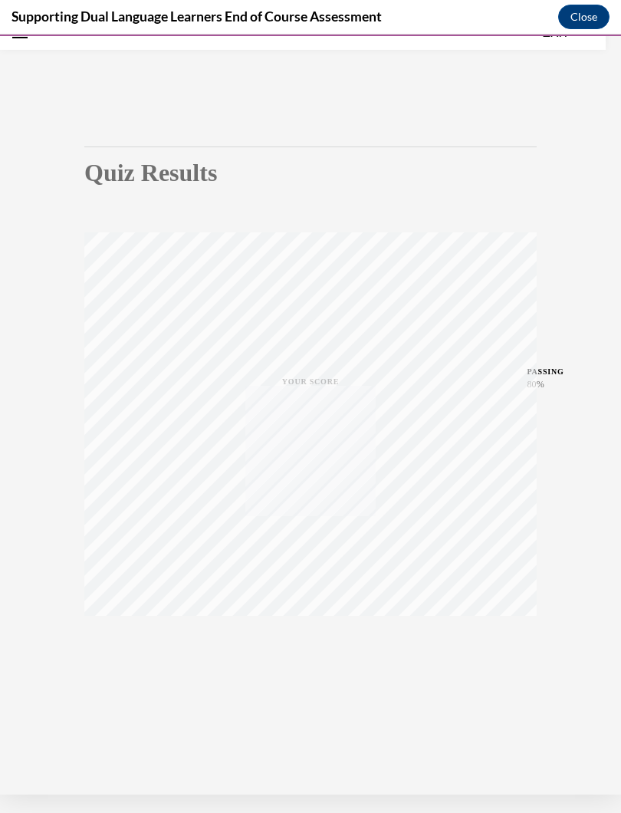
scroll to position [48, 0]
click at [318, 644] on div "TAKE AGAIN" at bounding box center [311, 651] width 54 height 36
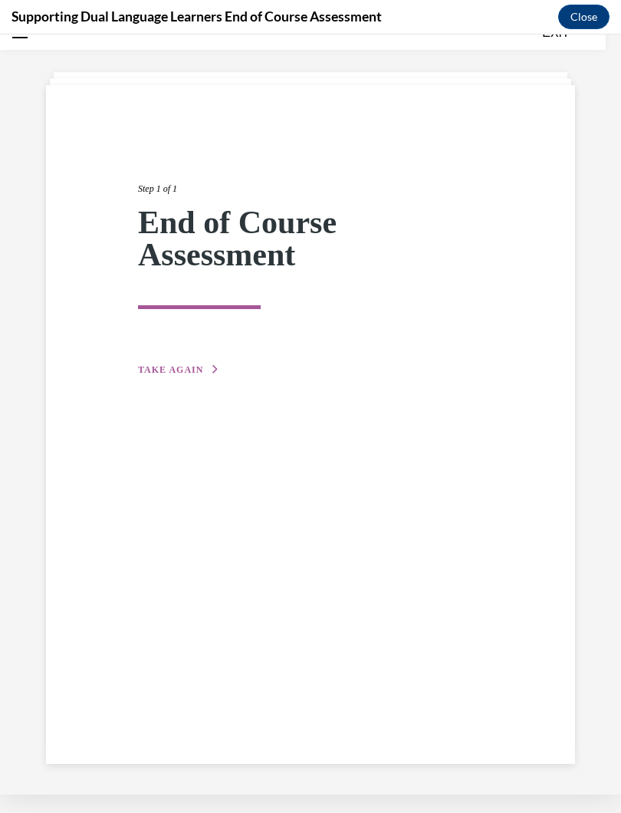
click at [188, 365] on span "TAKE AGAIN" at bounding box center [170, 369] width 65 height 11
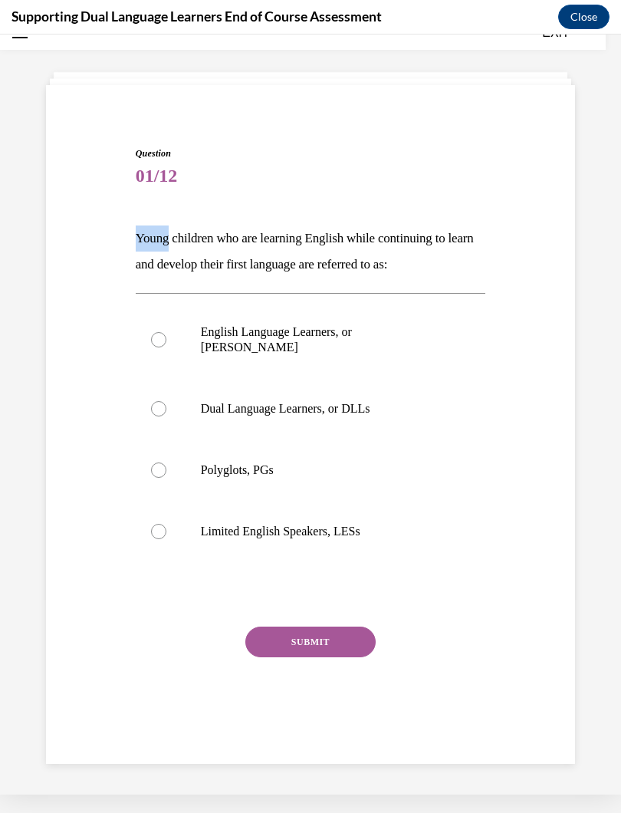
click at [164, 401] on div at bounding box center [158, 408] width 15 height 15
click at [164, 401] on input "Dual Language Learners, or DLLs" at bounding box center [158, 408] width 15 height 15
radio input "true"
click at [333, 627] on button "SUBMIT" at bounding box center [311, 642] width 130 height 31
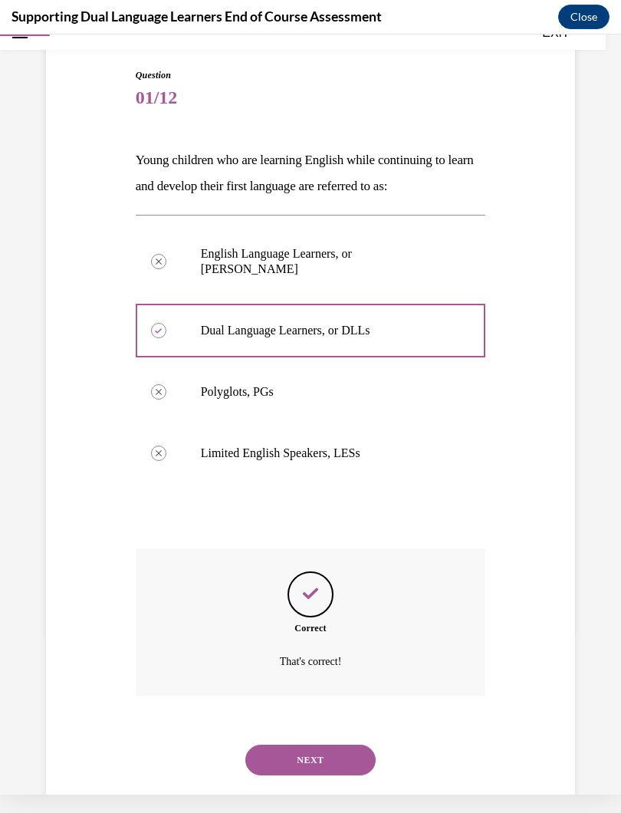
click at [344, 727] on button "NEXT" at bounding box center [311, 760] width 130 height 31
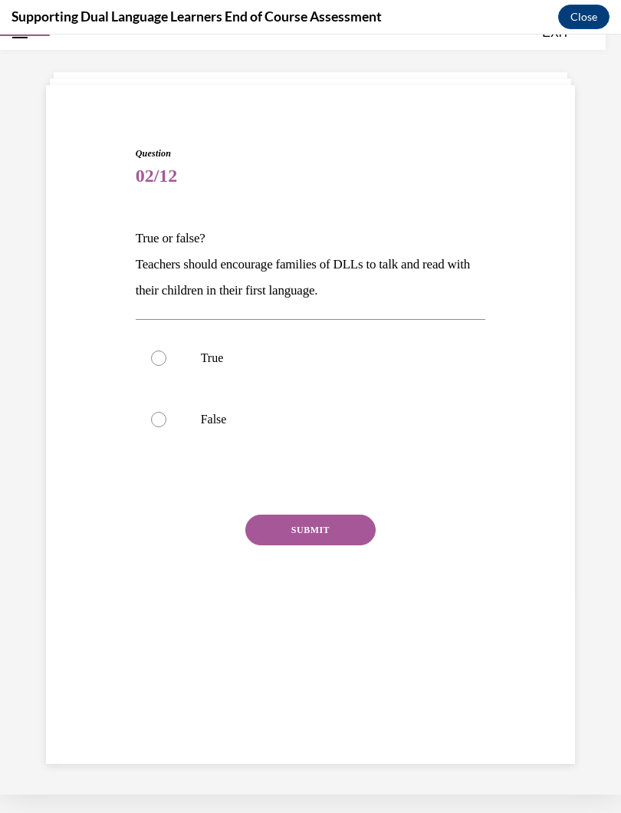
click at [166, 357] on div at bounding box center [158, 358] width 15 height 15
click at [166, 357] on input "True" at bounding box center [158, 358] width 15 height 15
radio input "true"
click at [330, 529] on button "SUBMIT" at bounding box center [311, 530] width 130 height 31
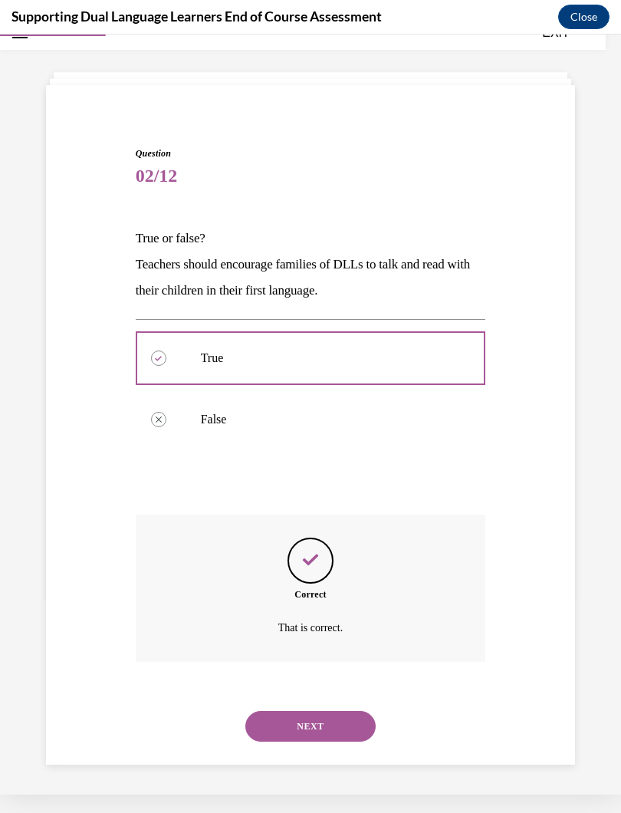
click at [338, 711] on button "NEXT" at bounding box center [311, 726] width 130 height 31
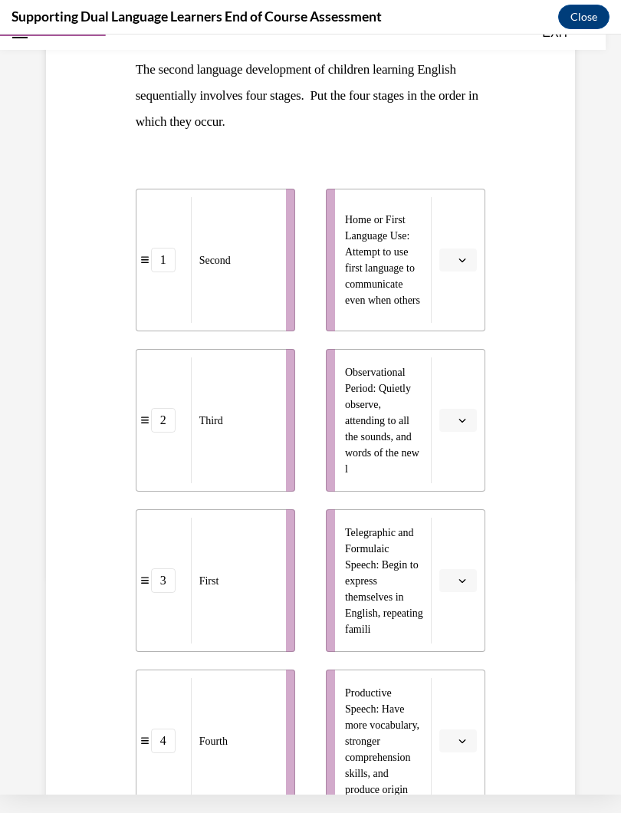
scroll to position [215, 0]
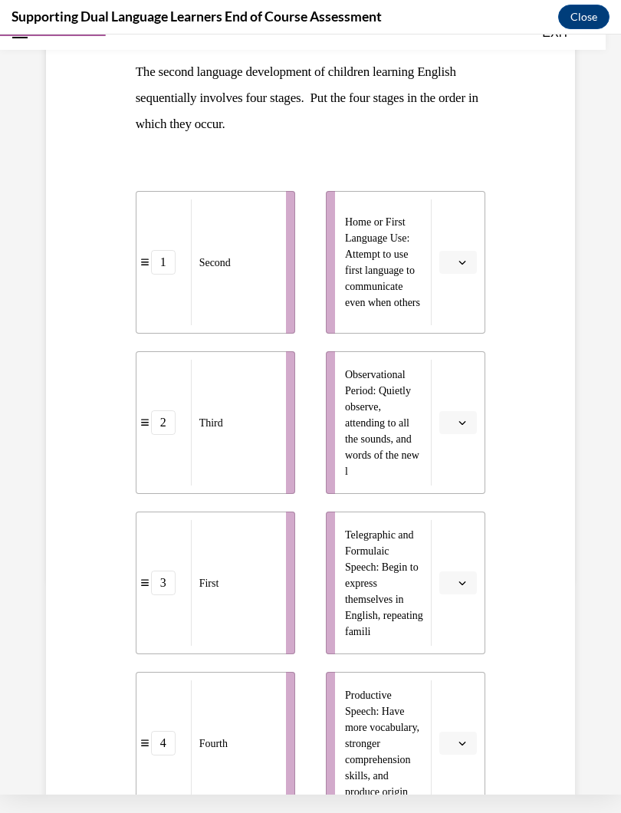
click at [476, 262] on button "button" at bounding box center [459, 262] width 38 height 23
click at [458, 330] on div "1" at bounding box center [456, 327] width 38 height 31
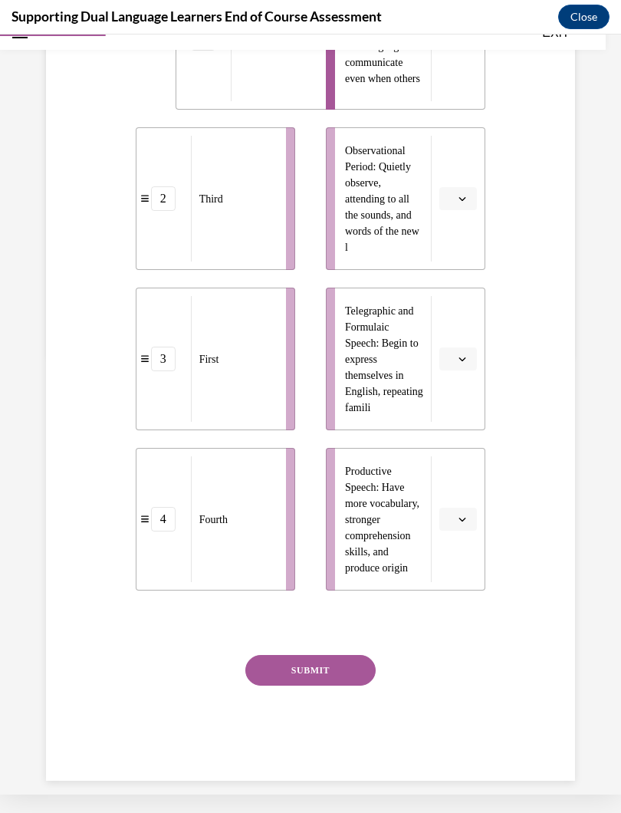
scroll to position [437, 0]
click at [567, 377] on div "Question 03/12 The second language development of children learning English seq…" at bounding box center [310, 247] width 537 height 1071
click at [471, 521] on button "button" at bounding box center [459, 520] width 38 height 23
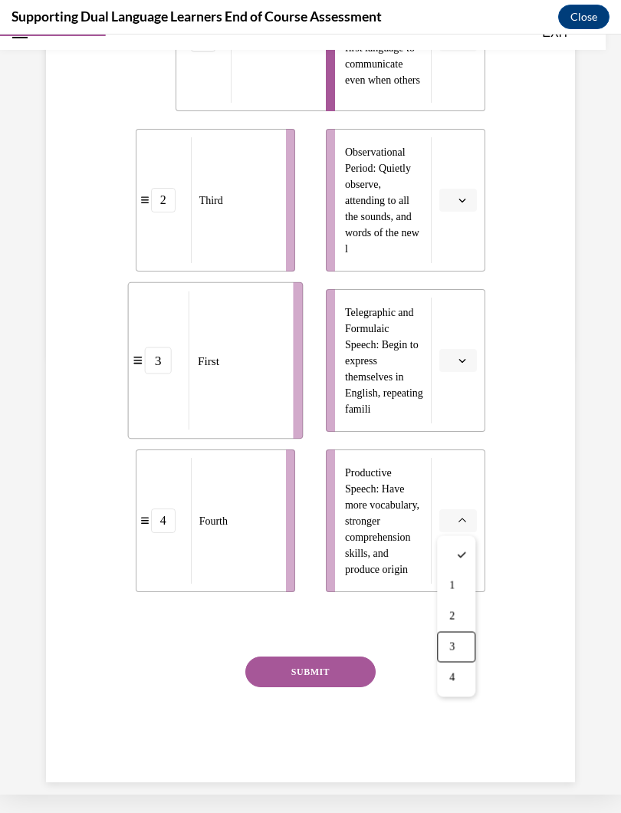
click at [465, 647] on div "3" at bounding box center [456, 647] width 38 height 31
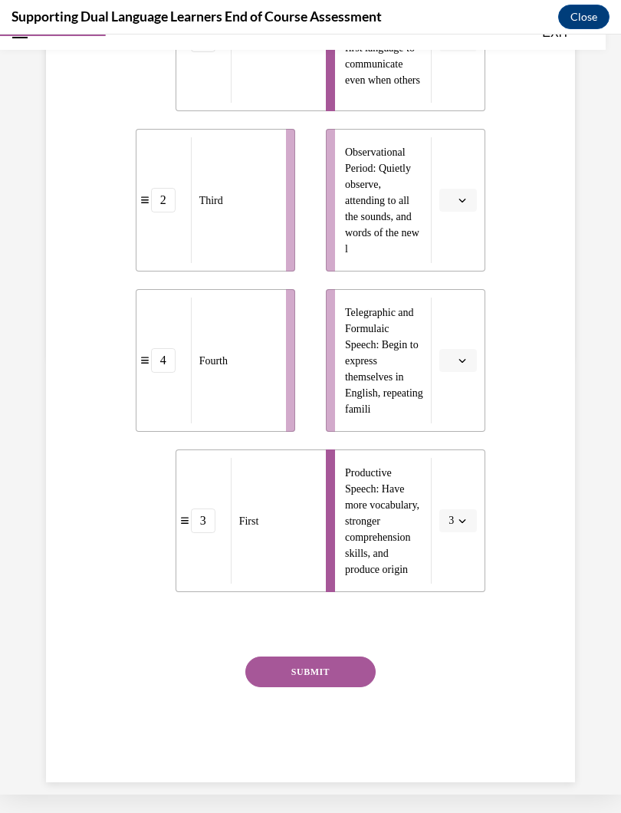
click at [472, 360] on button "button" at bounding box center [459, 360] width 38 height 23
click at [464, 523] on div "4" at bounding box center [456, 518] width 38 height 31
click at [471, 206] on button "button" at bounding box center [459, 200] width 38 height 23
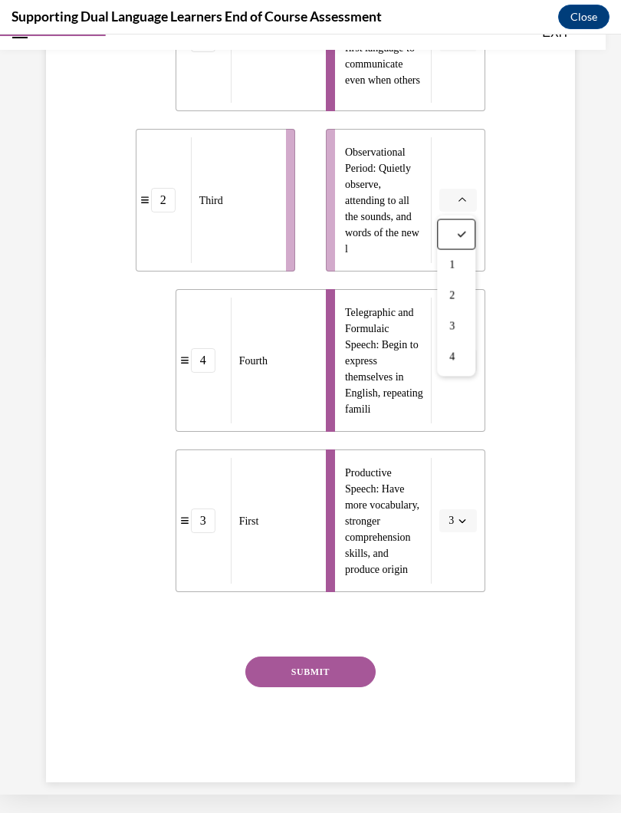
click at [461, 300] on div "2" at bounding box center [456, 296] width 38 height 31
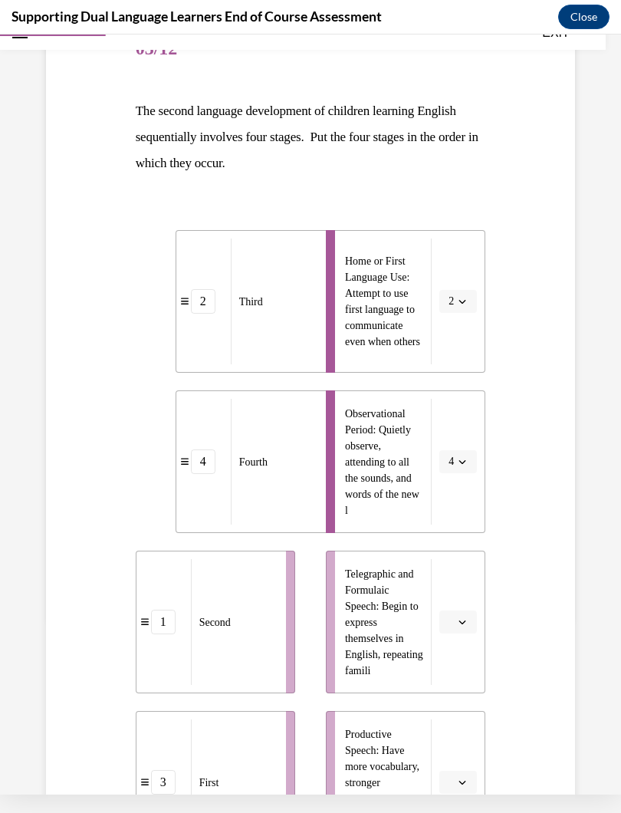
scroll to position [182, 0]
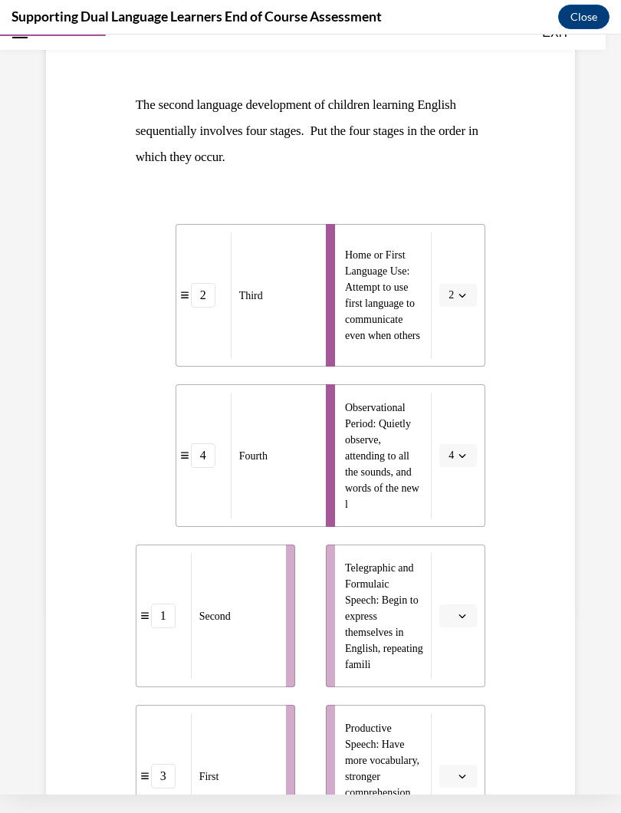
click at [468, 302] on button "2" at bounding box center [459, 295] width 38 height 23
click at [452, 355] on span "1" at bounding box center [449, 360] width 5 height 12
click at [468, 621] on span "button" at bounding box center [462, 616] width 11 height 11
click at [463, 727] on div "3" at bounding box center [456, 742] width 38 height 31
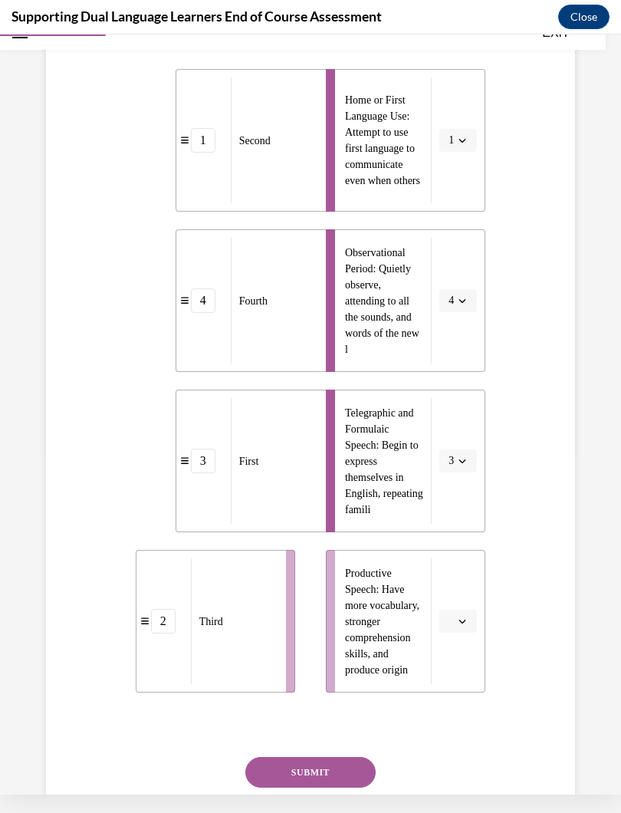
scroll to position [337, 0]
click at [466, 628] on button "button" at bounding box center [459, 621] width 38 height 23
click at [462, 713] on div "2" at bounding box center [456, 717] width 38 height 31
click at [335, 727] on button "SUBMIT" at bounding box center [311, 772] width 130 height 31
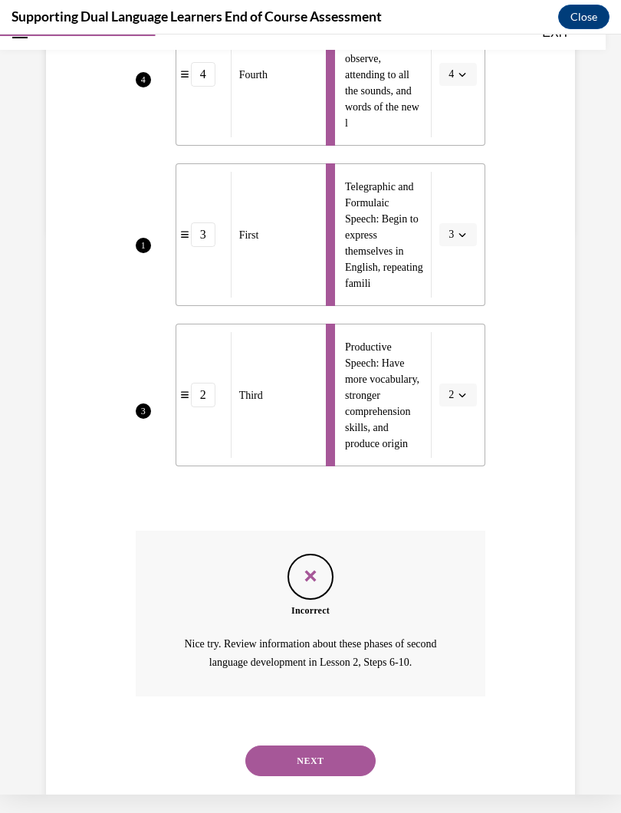
scroll to position [578, 0]
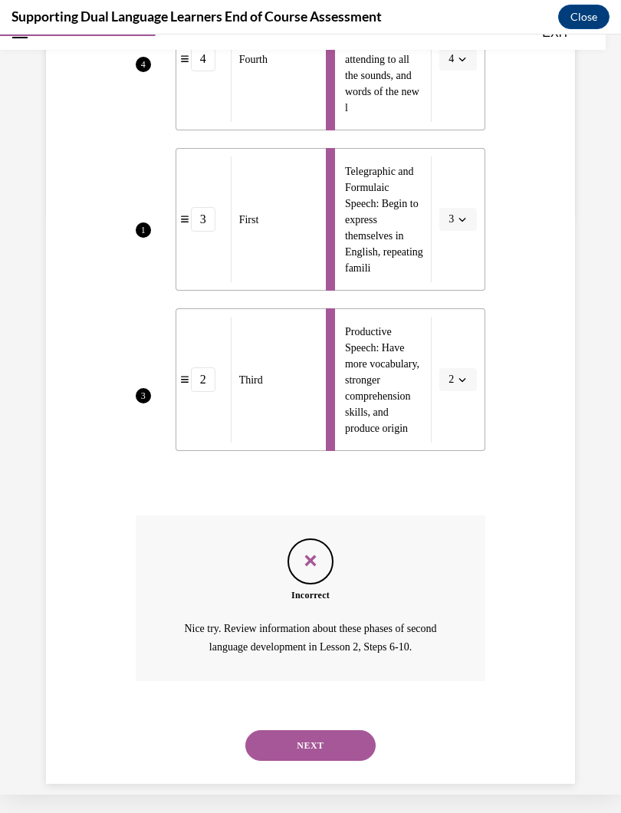
click at [344, 727] on button "NEXT" at bounding box center [311, 745] width 130 height 31
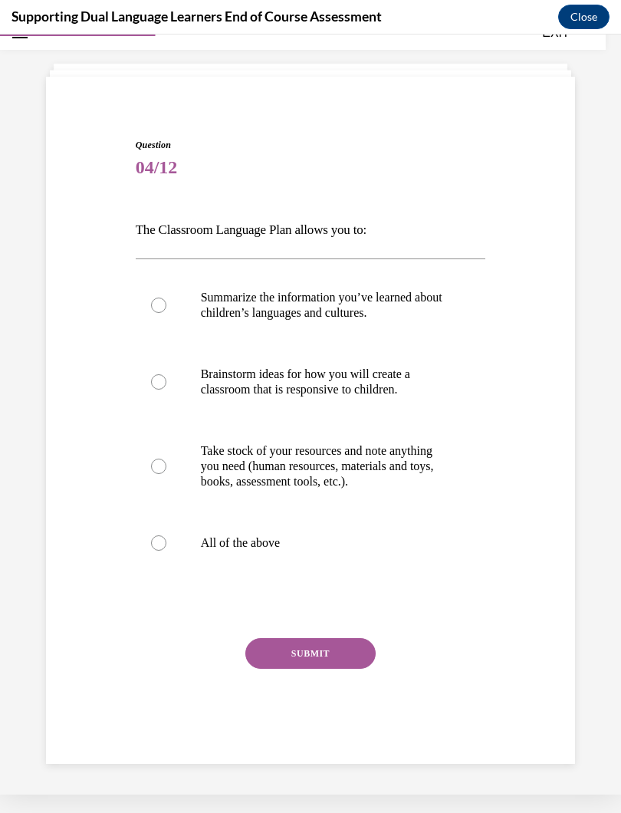
scroll to position [54, 0]
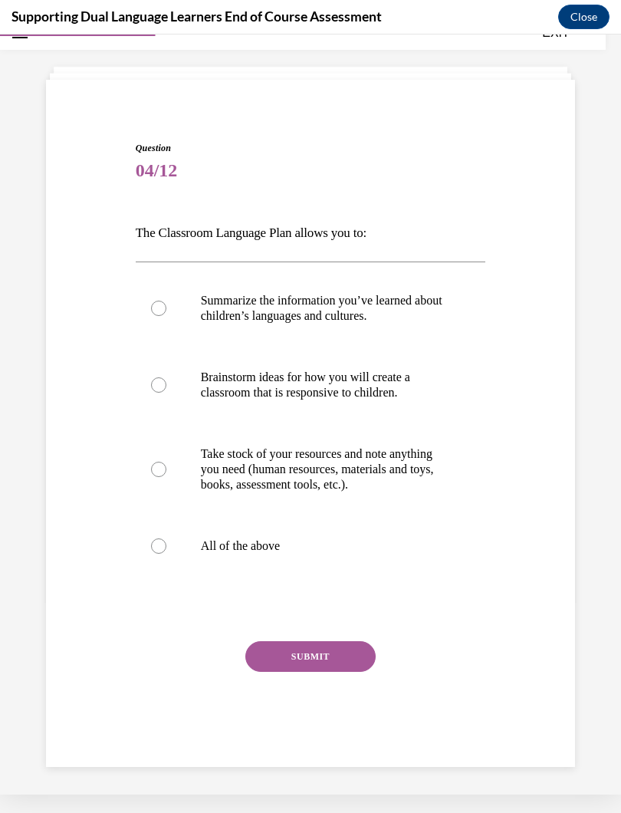
click at [164, 554] on div at bounding box center [158, 546] width 15 height 15
click at [164, 554] on input "All of the above" at bounding box center [158, 546] width 15 height 15
radio input "true"
click at [318, 665] on button "SUBMIT" at bounding box center [311, 656] width 130 height 31
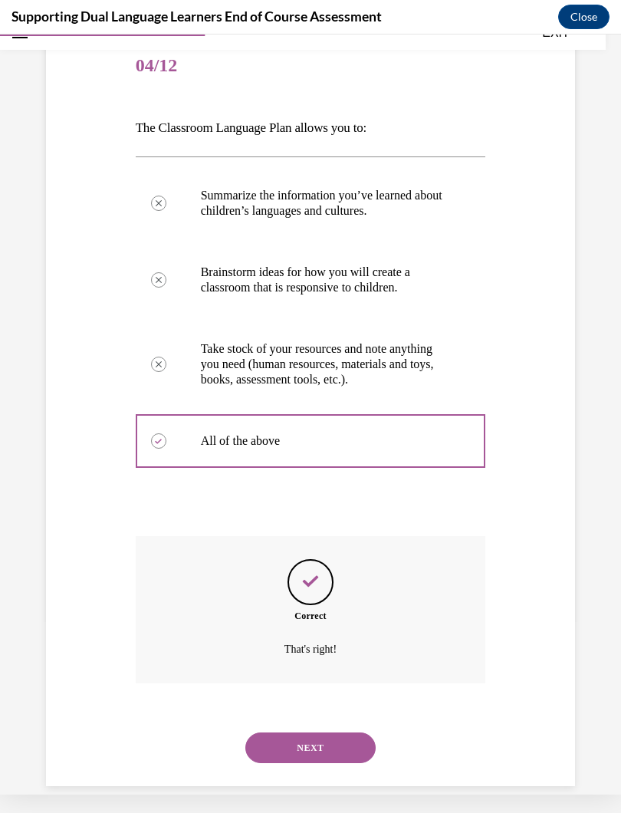
scroll to position [177, 0]
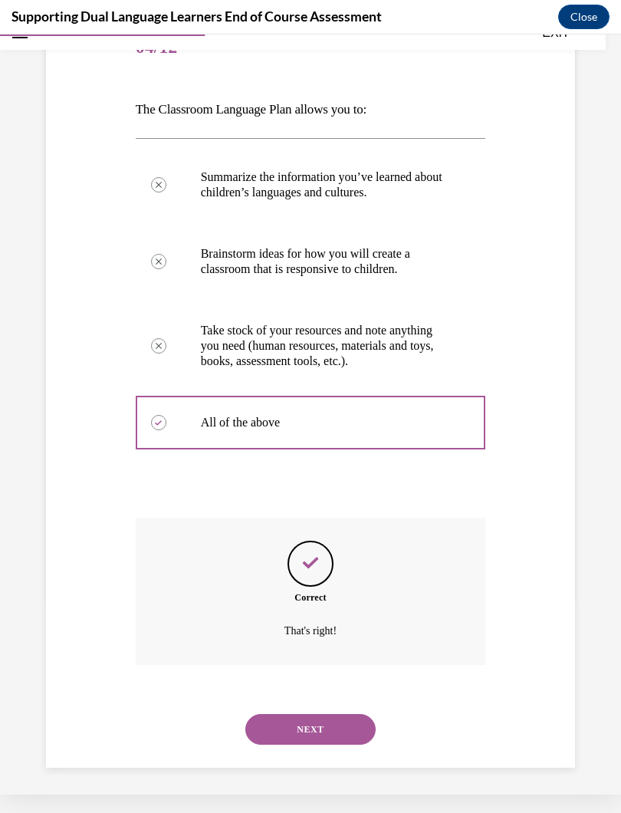
click at [347, 720] on button "NEXT" at bounding box center [311, 729] width 130 height 31
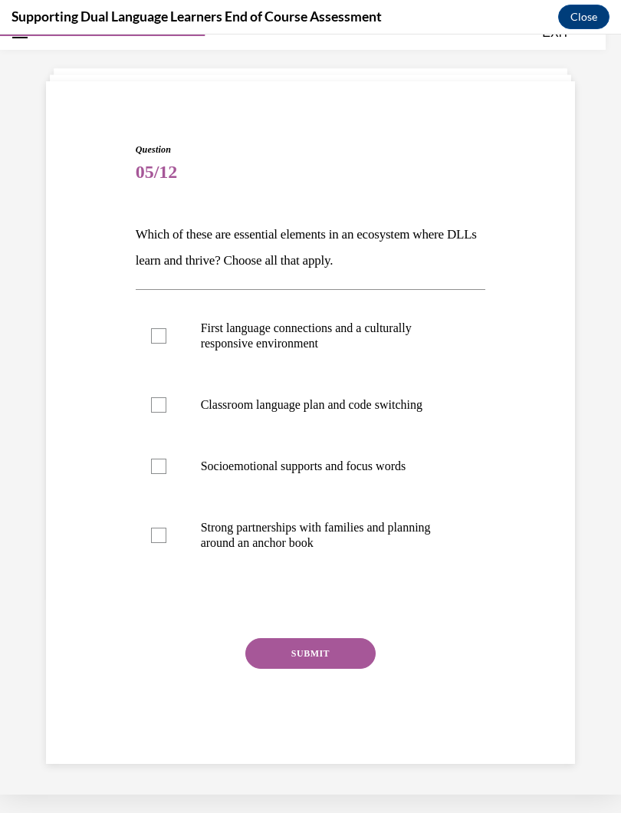
scroll to position [48, 0]
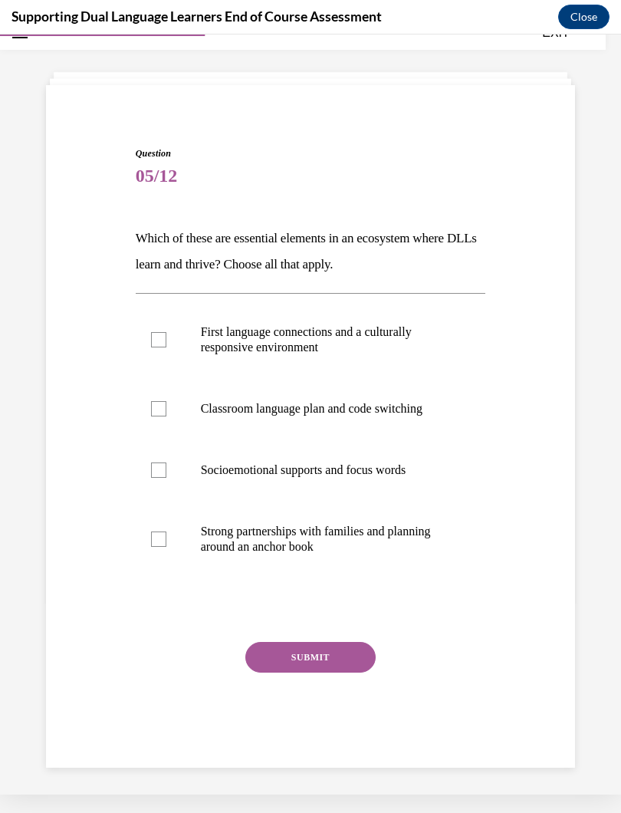
click at [170, 542] on label "Strong partnerships with families and planning around an anchor book" at bounding box center [311, 539] width 351 height 77
click at [166, 542] on input "Strong partnerships with families and planning around an anchor book" at bounding box center [158, 539] width 15 height 15
checkbox input "true"
click at [330, 651] on button "SUBMIT" at bounding box center [311, 657] width 130 height 31
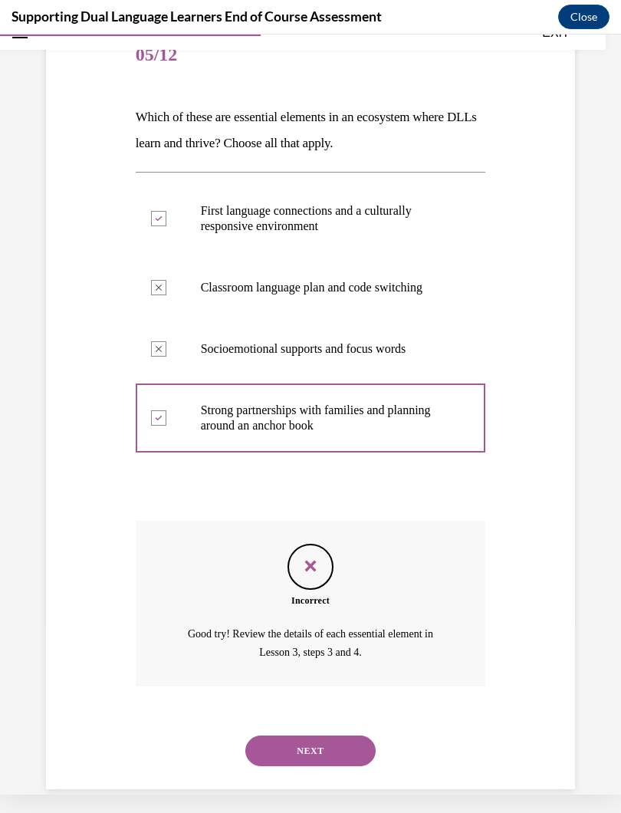
scroll to position [175, 0]
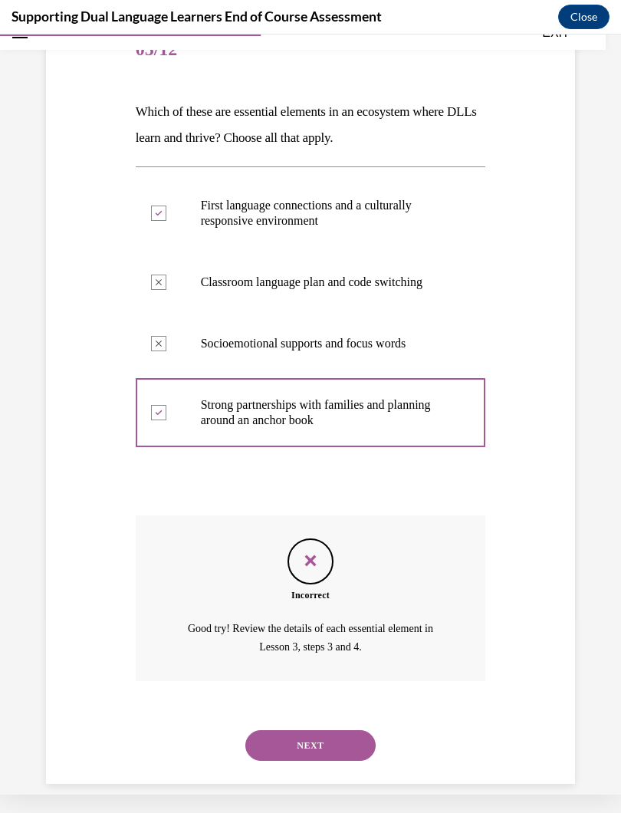
click at [328, 727] on button "NEXT" at bounding box center [311, 745] width 130 height 31
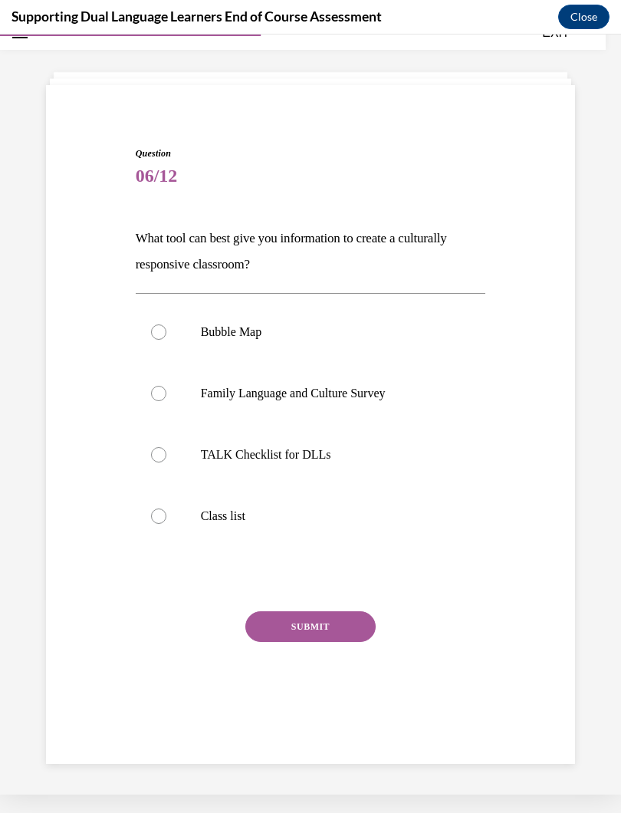
scroll to position [48, 0]
click at [166, 390] on div at bounding box center [158, 393] width 15 height 15
click at [166, 390] on input "Family Language and Culture Survey" at bounding box center [158, 393] width 15 height 15
radio input "true"
click at [323, 632] on button "SUBMIT" at bounding box center [311, 626] width 130 height 31
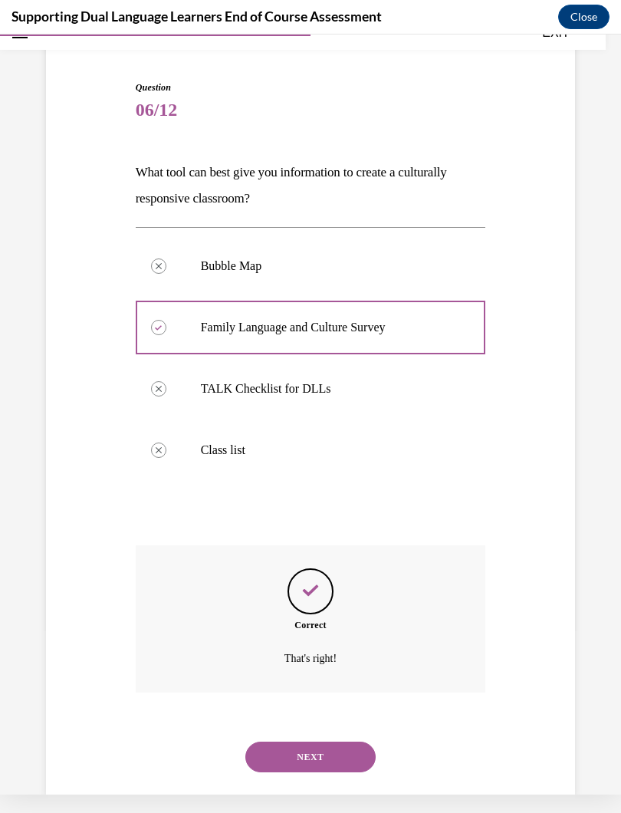
scroll to position [127, 0]
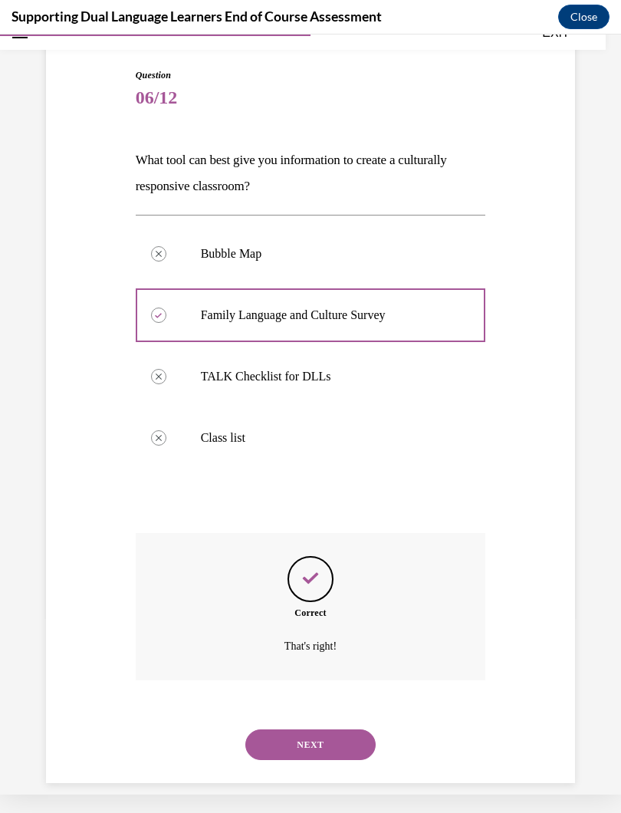
click at [331, 727] on button "NEXT" at bounding box center [311, 745] width 130 height 31
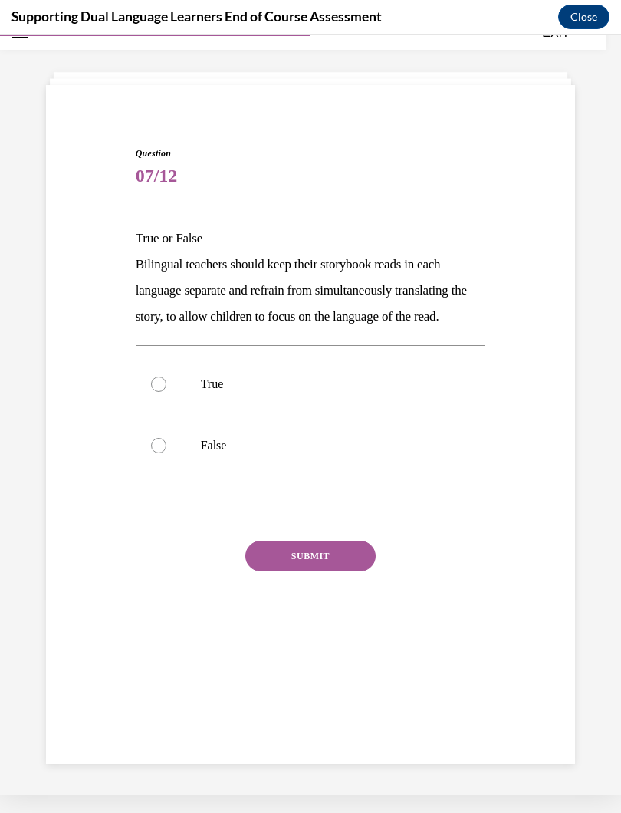
scroll to position [48, 0]
click at [169, 407] on label "True" at bounding box center [311, 384] width 351 height 61
click at [166, 392] on input "True" at bounding box center [158, 384] width 15 height 15
radio input "true"
click at [331, 572] on button "SUBMIT" at bounding box center [311, 556] width 130 height 31
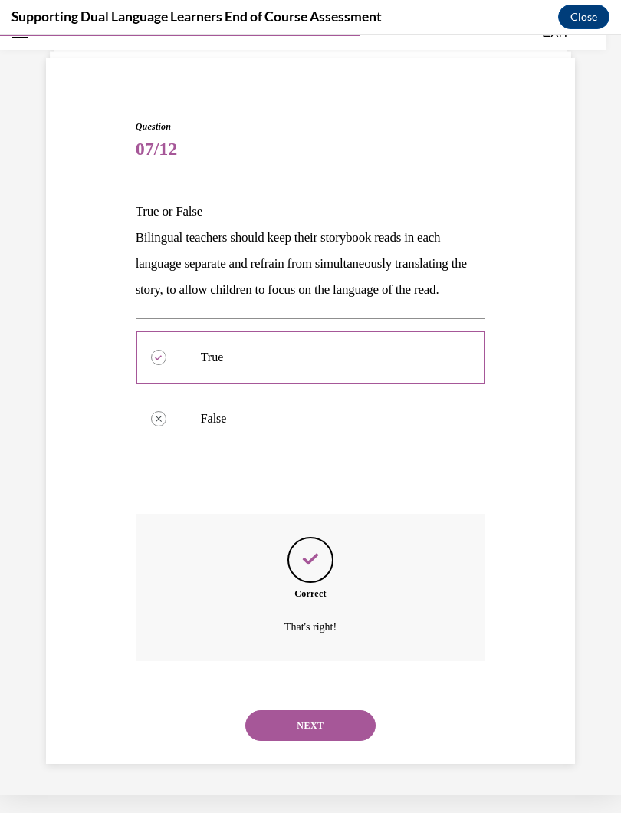
scroll to position [82, 0]
click at [334, 720] on button "NEXT" at bounding box center [311, 725] width 130 height 31
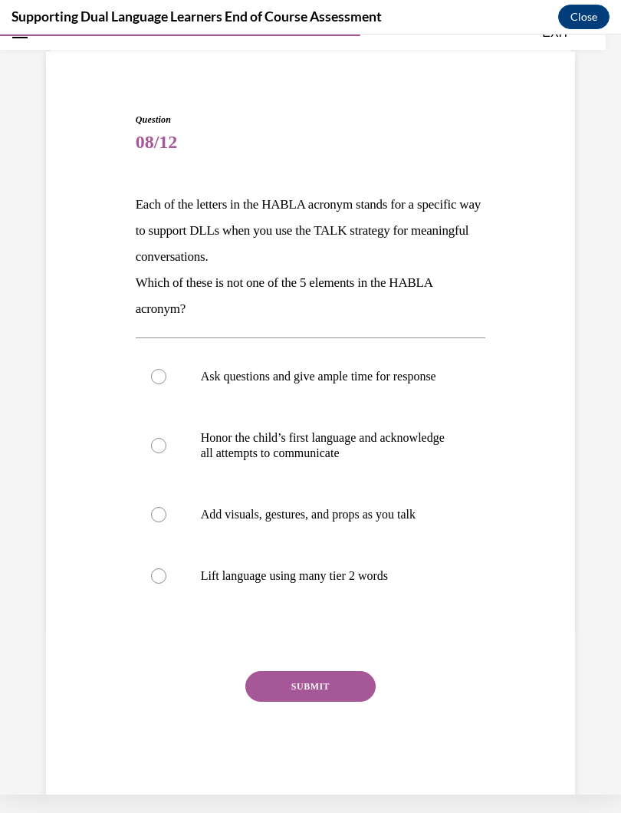
click at [160, 584] on div at bounding box center [158, 576] width 15 height 15
click at [160, 584] on input "Lift language using many tier 2 words" at bounding box center [158, 576] width 15 height 15
radio input "true"
click at [336, 694] on button "SUBMIT" at bounding box center [311, 686] width 130 height 31
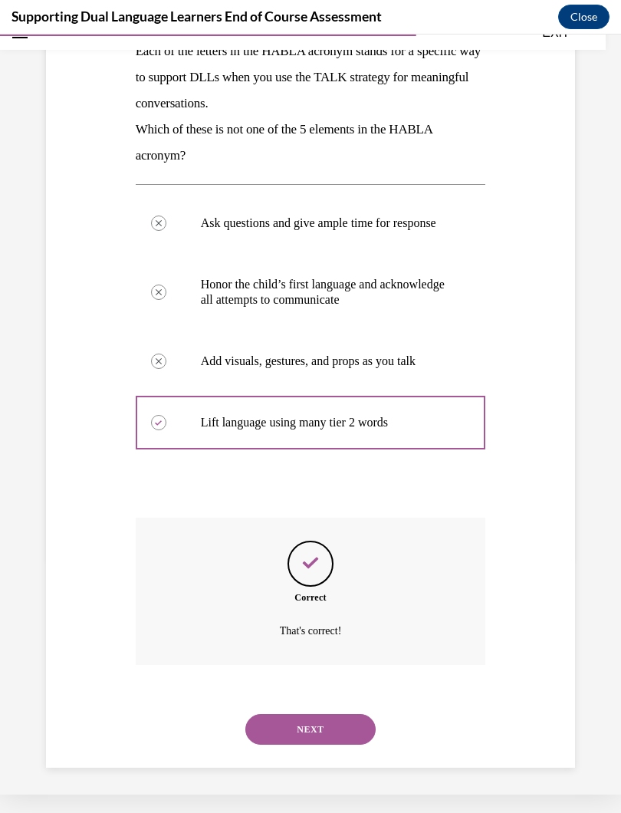
click at [344, 727] on button "NEXT" at bounding box center [311, 729] width 130 height 31
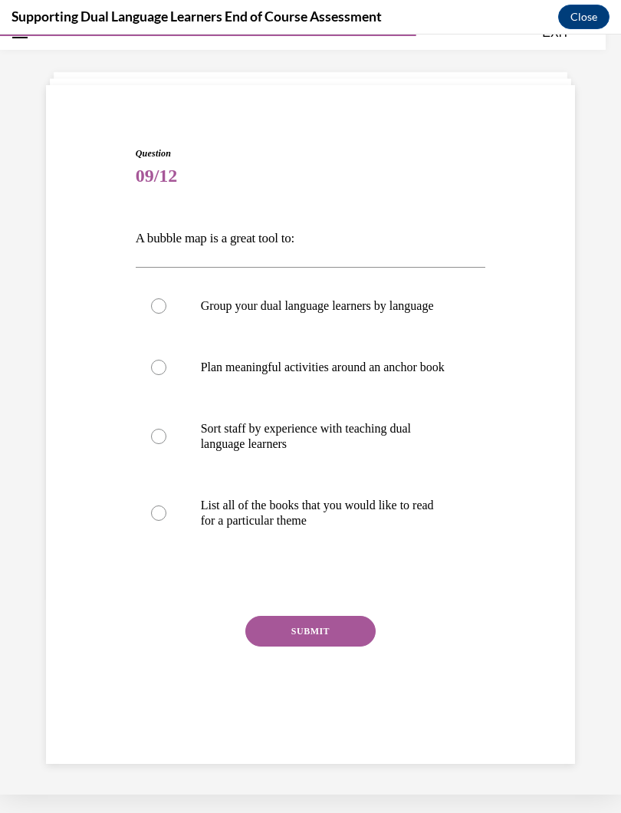
scroll to position [48, 0]
click at [163, 306] on label "Group your dual language learners by language" at bounding box center [311, 305] width 351 height 61
click at [163, 306] on input "Group your dual language learners by language" at bounding box center [158, 305] width 15 height 15
radio input "true"
click at [334, 647] on button "SUBMIT" at bounding box center [311, 631] width 130 height 31
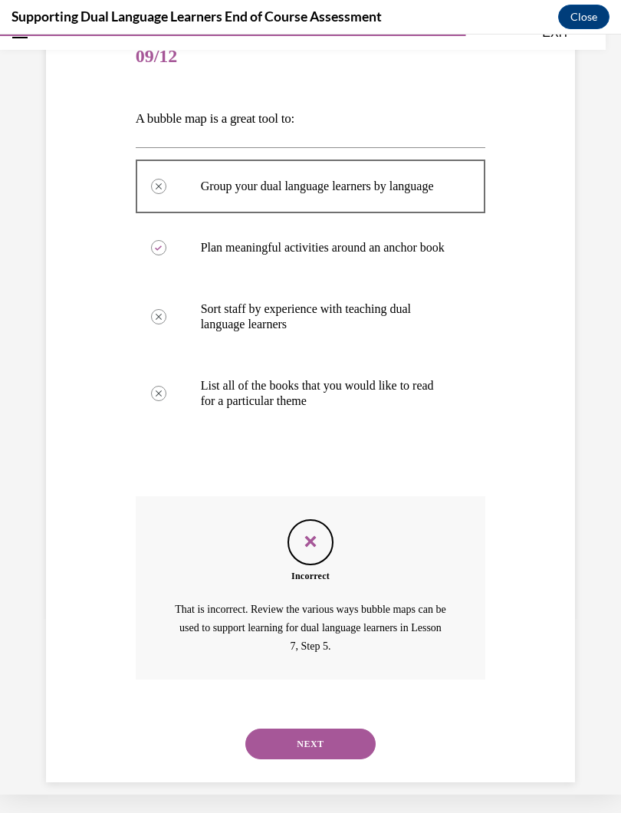
scroll to position [197, 0]
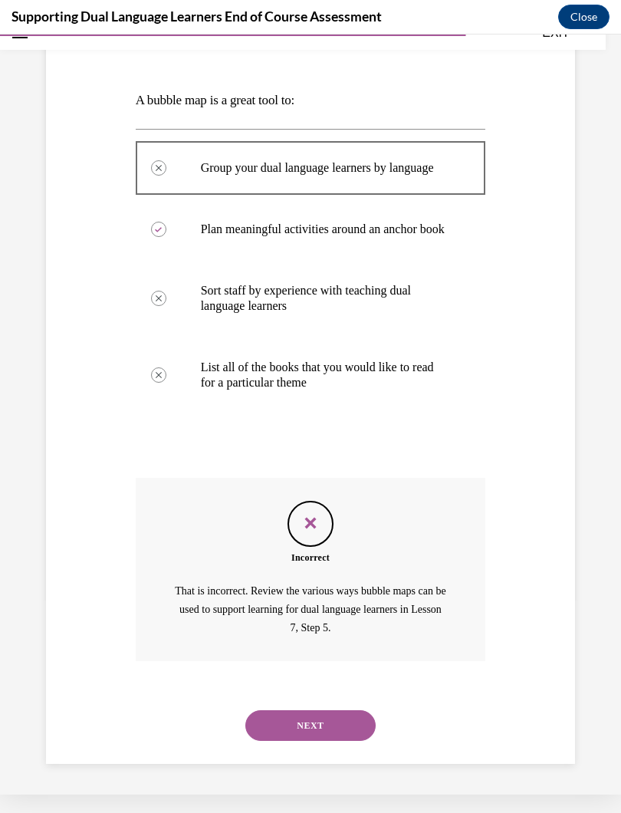
click at [337, 724] on button "NEXT" at bounding box center [311, 725] width 130 height 31
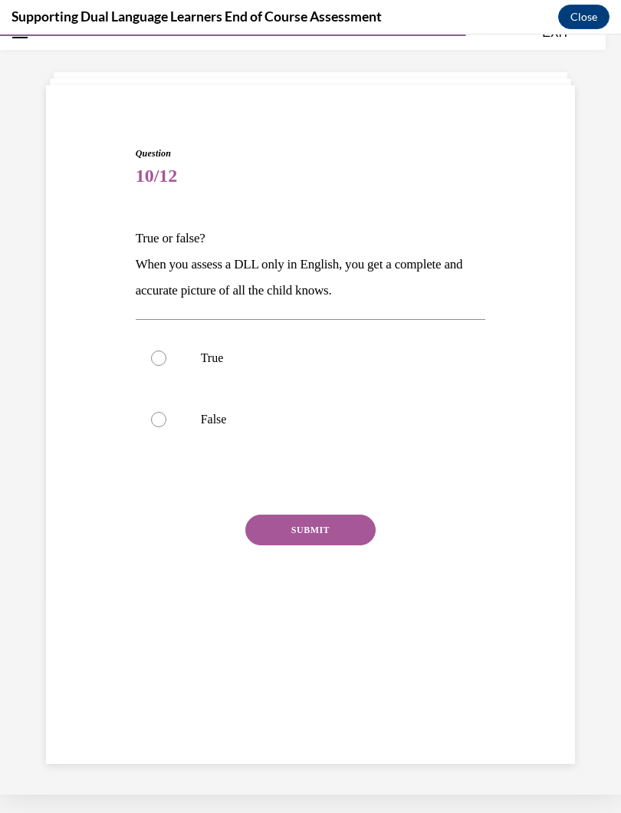
scroll to position [48, 0]
click at [154, 420] on div at bounding box center [158, 419] width 15 height 15
click at [154, 420] on input "False" at bounding box center [158, 419] width 15 height 15
radio input "true"
click at [336, 525] on button "SUBMIT" at bounding box center [311, 530] width 130 height 31
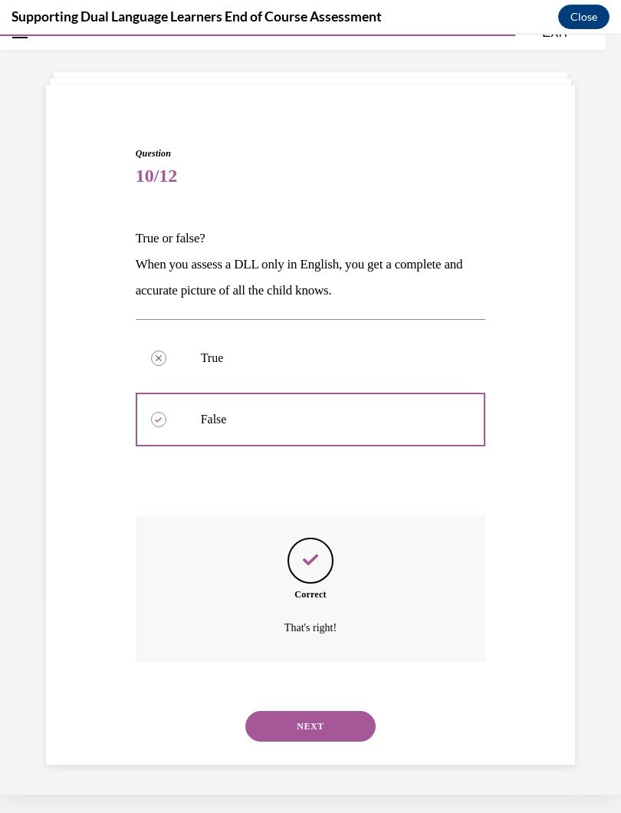
click at [344, 711] on button "NEXT" at bounding box center [311, 726] width 130 height 31
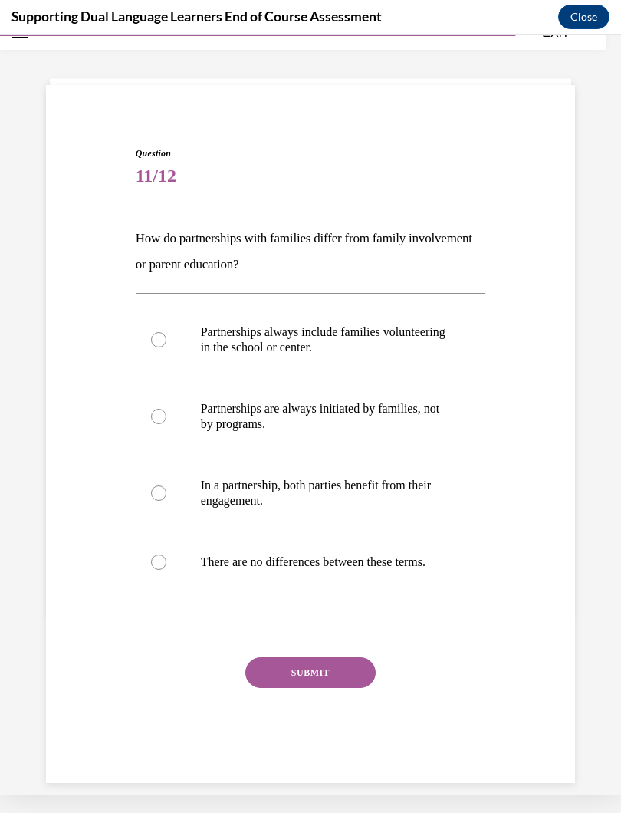
click at [166, 488] on label "In a partnership, both parties benefit from their engagement." at bounding box center [311, 493] width 351 height 77
click at [166, 488] on input "In a partnership, both parties benefit from their engagement." at bounding box center [158, 493] width 15 height 15
radio input "true"
click at [331, 687] on button "SUBMIT" at bounding box center [311, 673] width 130 height 31
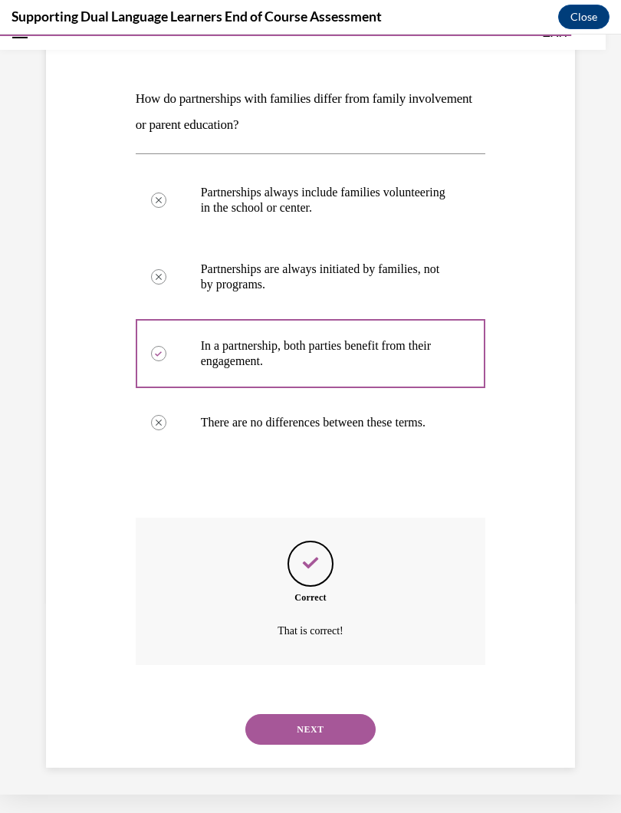
click at [328, 720] on button "NEXT" at bounding box center [311, 729] width 130 height 31
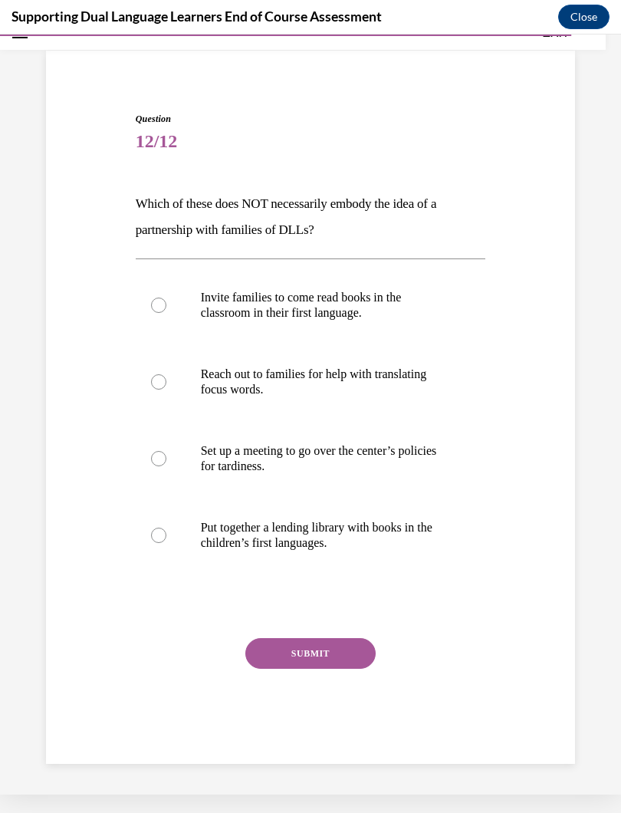
scroll to position [64, 0]
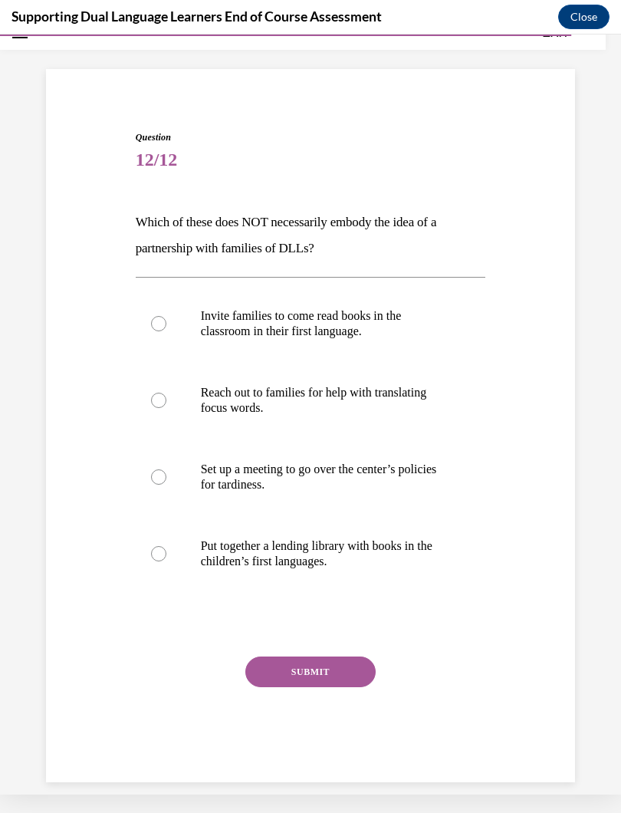
click at [173, 466] on label "Set up a meeting to go over the center’s policies for tardiness." at bounding box center [311, 477] width 351 height 77
click at [166, 470] on input "Set up a meeting to go over the center’s policies for tardiness." at bounding box center [158, 477] width 15 height 15
radio input "true"
click at [338, 675] on button "SUBMIT" at bounding box center [311, 672] width 130 height 31
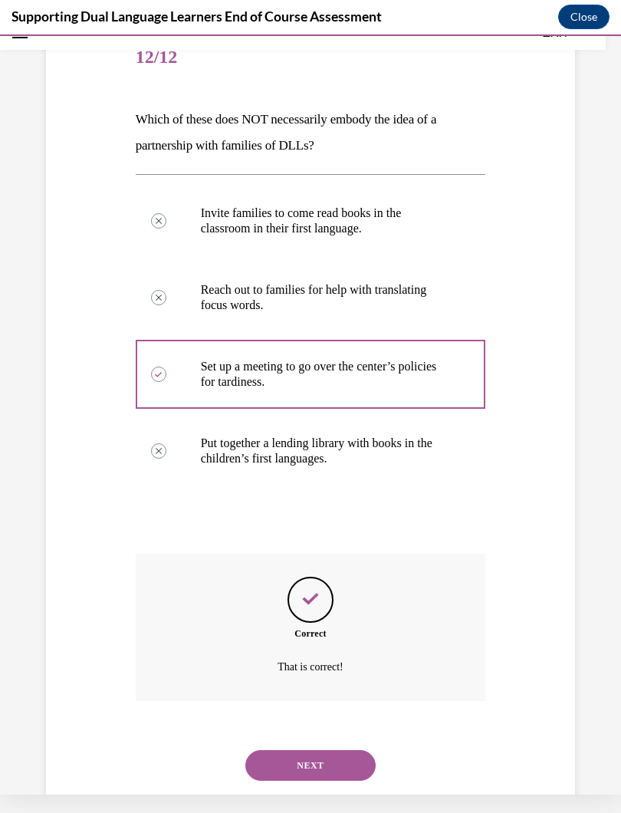
scroll to position [188, 0]
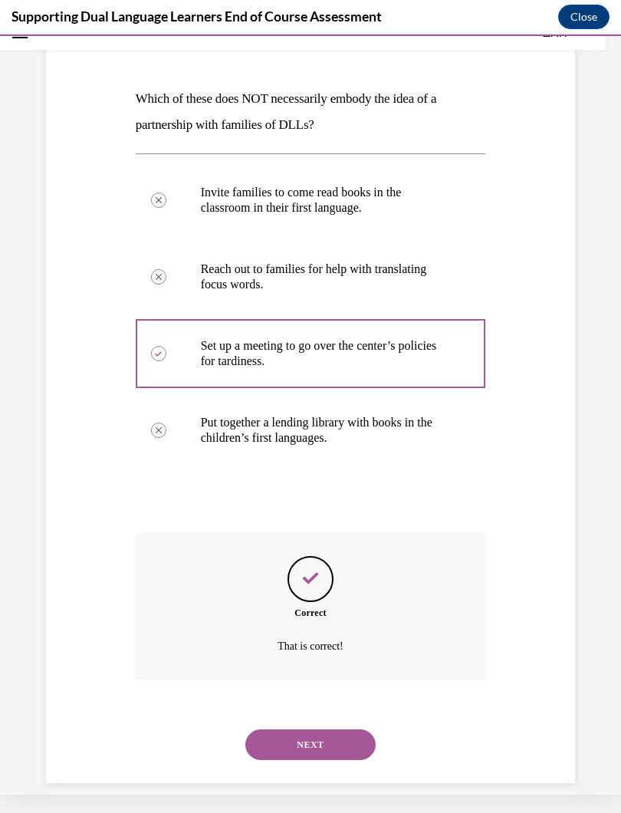
click at [345, 727] on button "NEXT" at bounding box center [311, 745] width 130 height 31
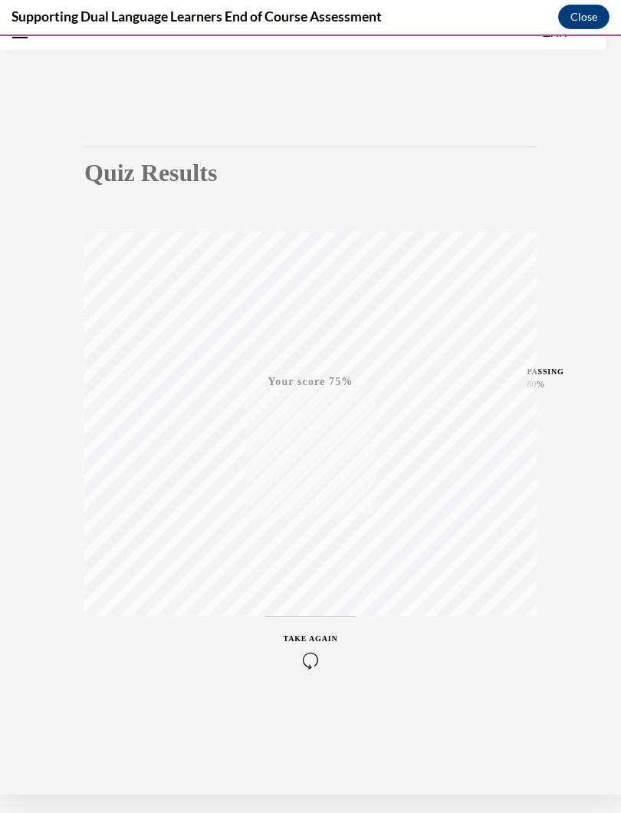
click at [0, 177] on div "Quiz Results PASSING 80% Your score 75% Failed PASSING 80% Your score Your scor…" at bounding box center [310, 405] width 621 height 779
click at [325, 650] on div "TAKE AGAIN" at bounding box center [311, 651] width 54 height 36
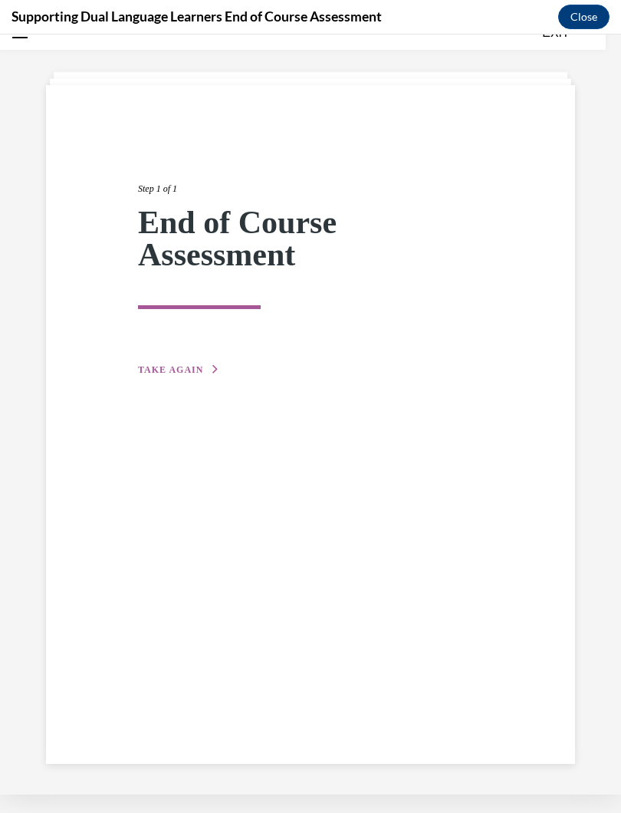
click at [193, 367] on span "TAKE AGAIN" at bounding box center [170, 369] width 65 height 11
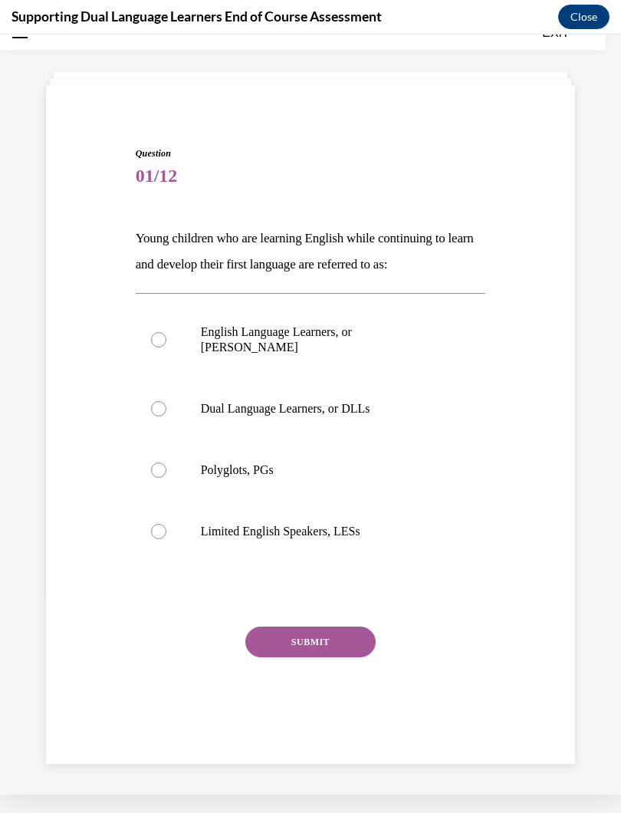
click at [171, 397] on label "Dual Language Learners, or DLLs" at bounding box center [311, 408] width 351 height 61
click at [166, 401] on input "Dual Language Learners, or DLLs" at bounding box center [158, 408] width 15 height 15
radio input "true"
click at [329, 627] on button "SUBMIT" at bounding box center [311, 642] width 130 height 31
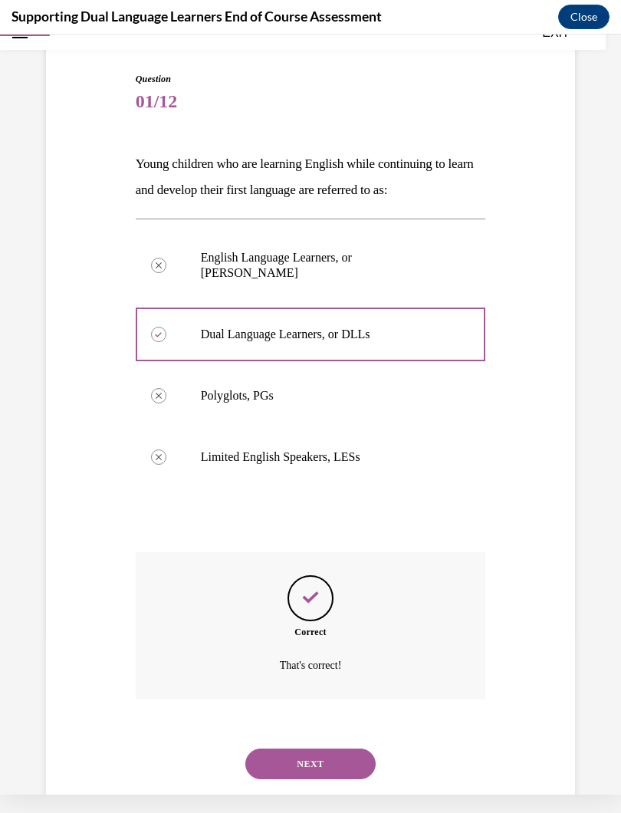
scroll to position [127, 0]
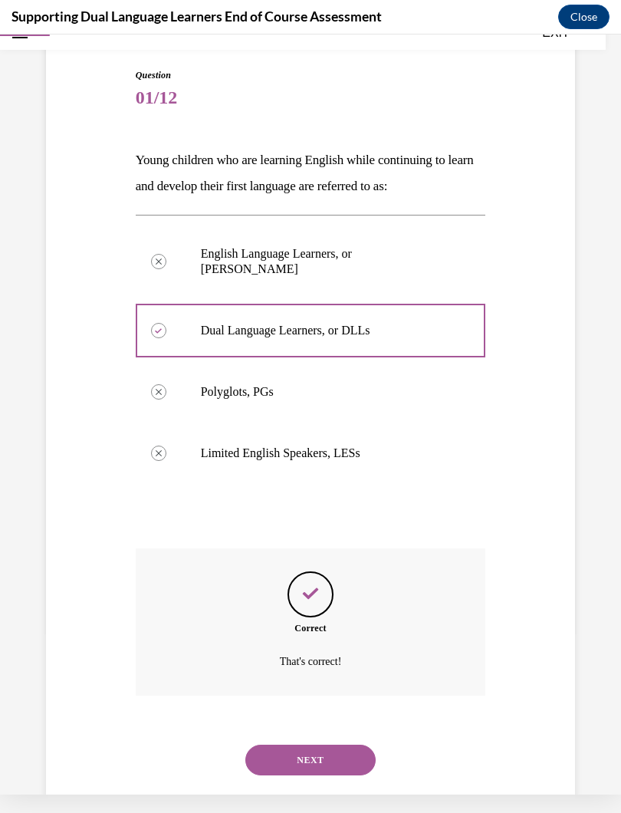
click at [326, 727] on button "NEXT" at bounding box center [311, 760] width 130 height 31
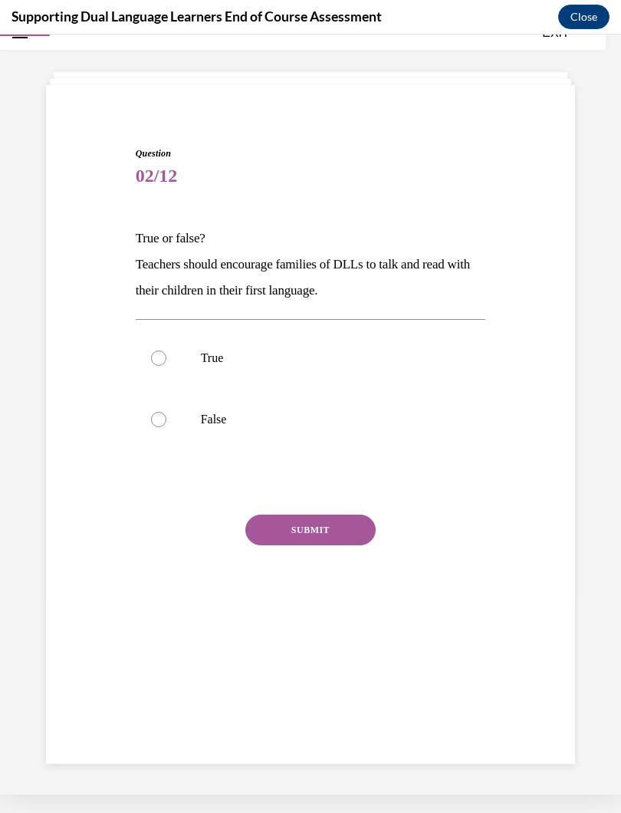
scroll to position [48, 0]
click at [163, 355] on div at bounding box center [158, 358] width 15 height 15
click at [163, 355] on input "True" at bounding box center [158, 358] width 15 height 15
radio input "true"
click at [339, 536] on button "SUBMIT" at bounding box center [311, 530] width 130 height 31
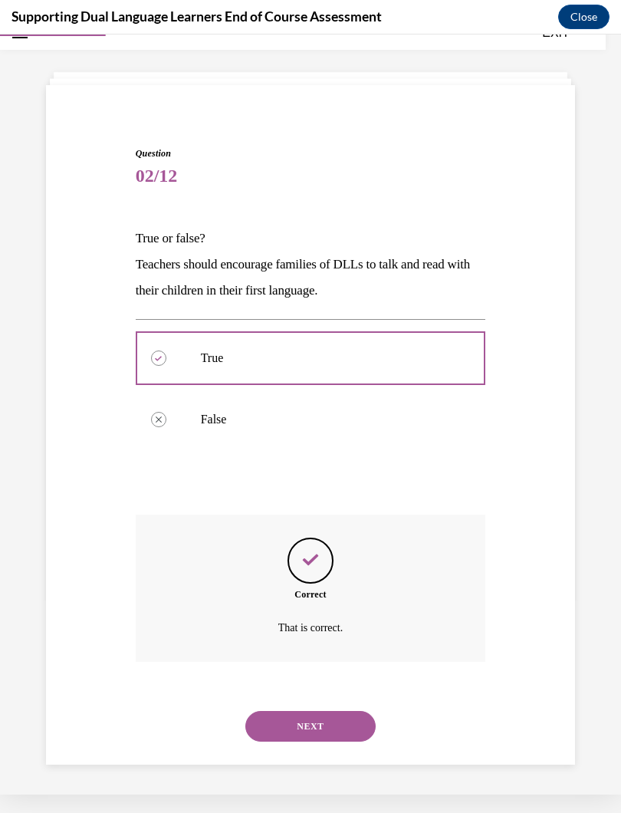
click at [335, 711] on button "NEXT" at bounding box center [311, 726] width 130 height 31
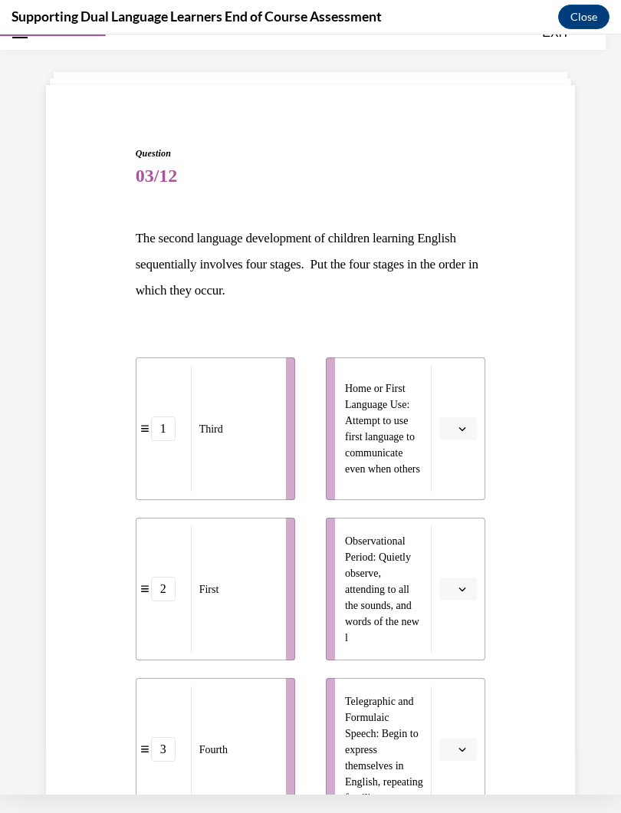
click at [465, 431] on icon "button" at bounding box center [463, 429] width 8 height 8
click at [460, 519] on div "2" at bounding box center [456, 524] width 38 height 31
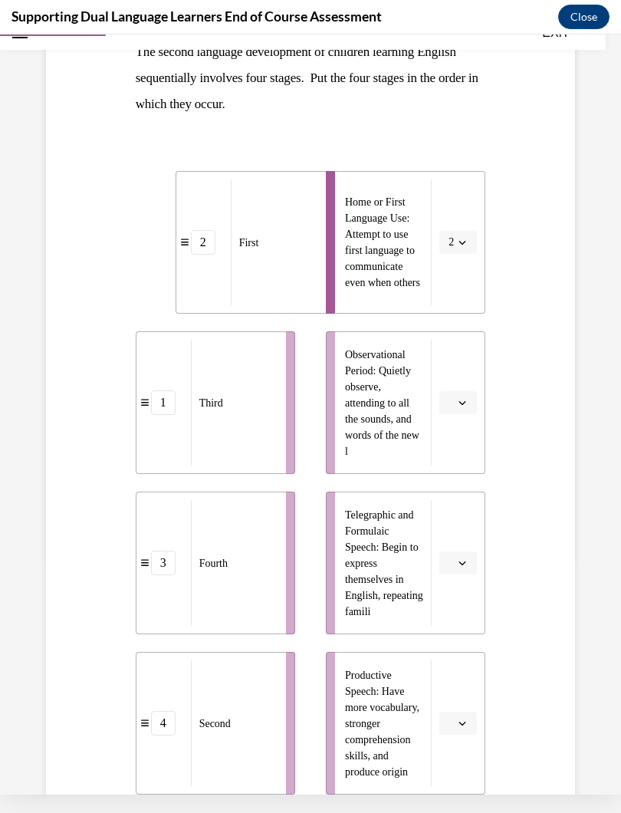
scroll to position [235, 0]
click at [464, 400] on icon "button" at bounding box center [463, 403] width 8 height 8
click at [461, 557] on div "4" at bounding box center [456, 560] width 38 height 31
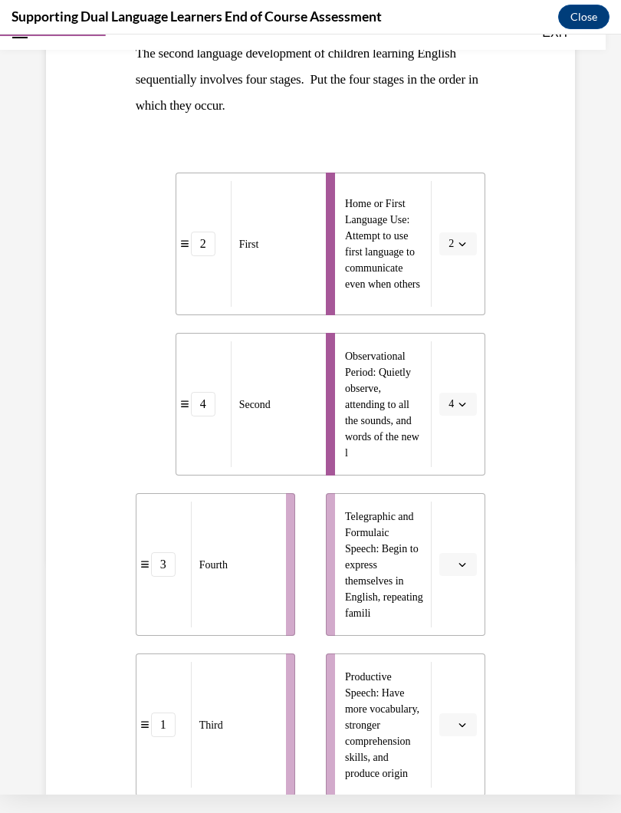
scroll to position [233, 0]
click at [460, 562] on icon "button" at bounding box center [463, 565] width 8 height 8
click at [453, 717] on span "4" at bounding box center [452, 722] width 5 height 12
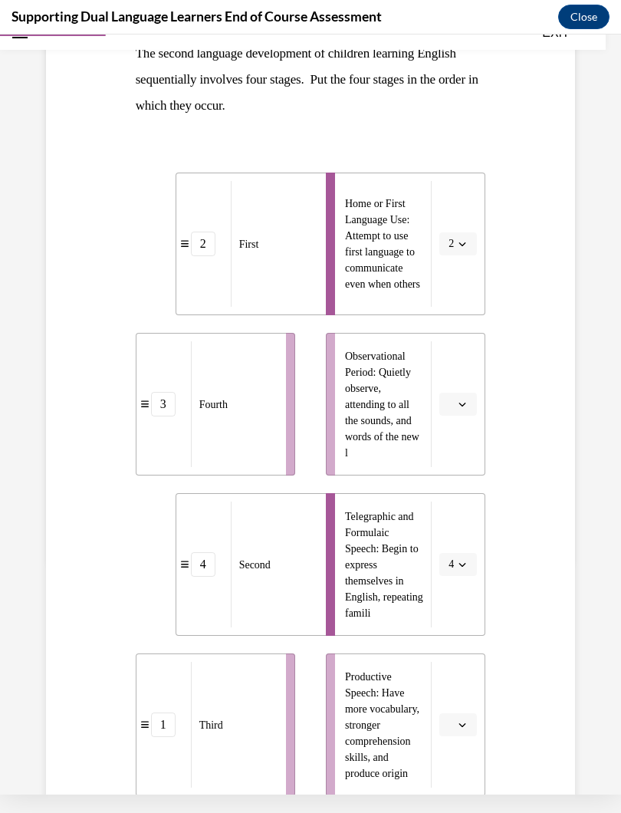
click at [464, 725] on icon "button" at bounding box center [463, 725] width 7 height 4
click at [460, 653] on div "3" at bounding box center [456, 660] width 38 height 31
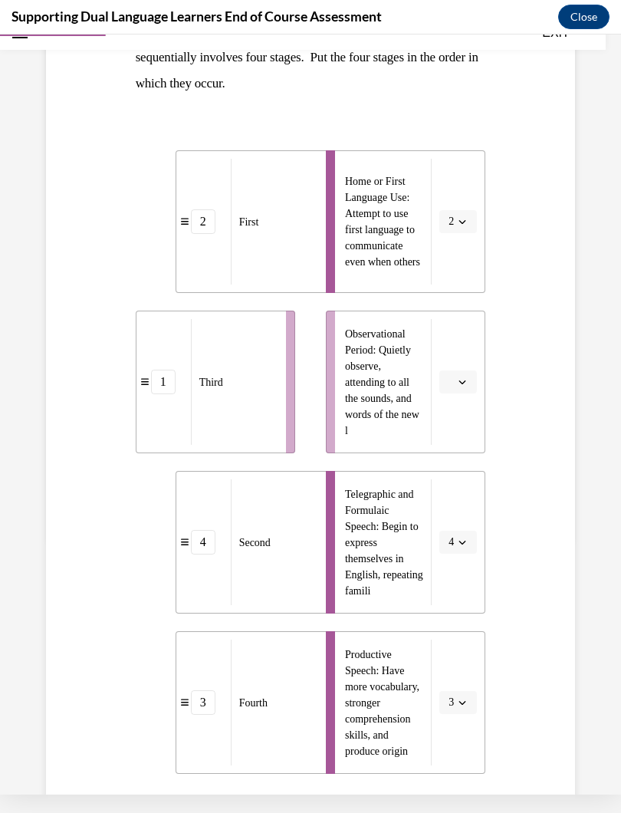
scroll to position [256, 0]
click at [471, 385] on button "button" at bounding box center [459, 381] width 38 height 23
click at [459, 528] on div "4" at bounding box center [456, 538] width 38 height 31
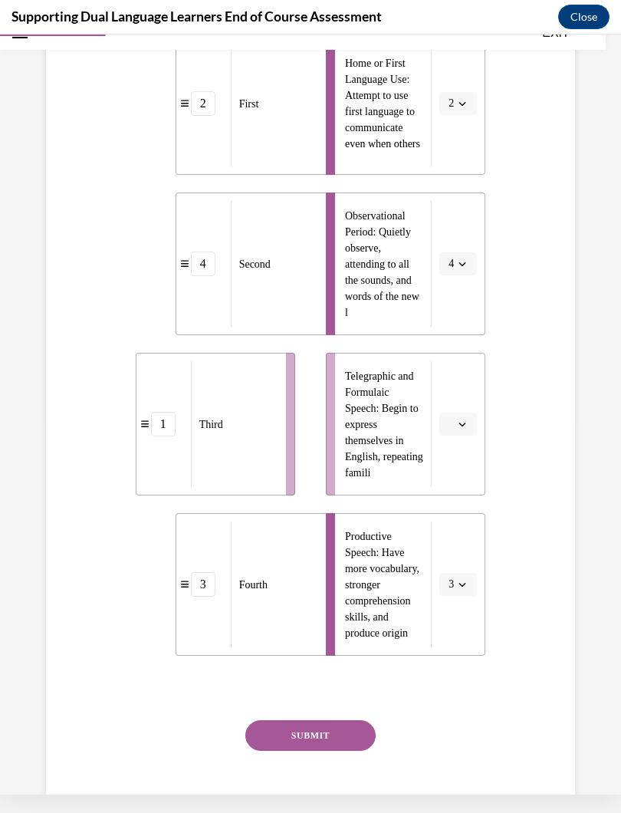
scroll to position [394, 0]
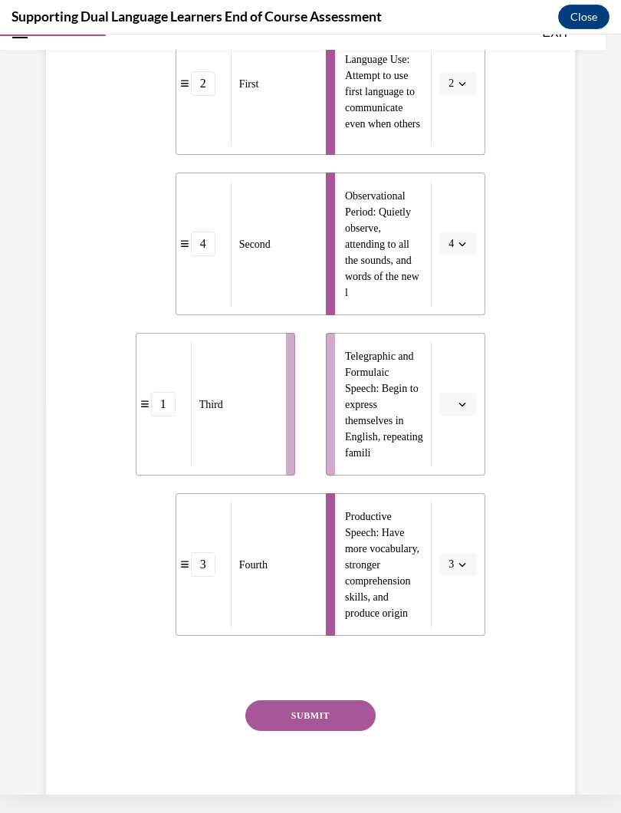
click at [322, 712] on button "SUBMIT" at bounding box center [311, 715] width 130 height 31
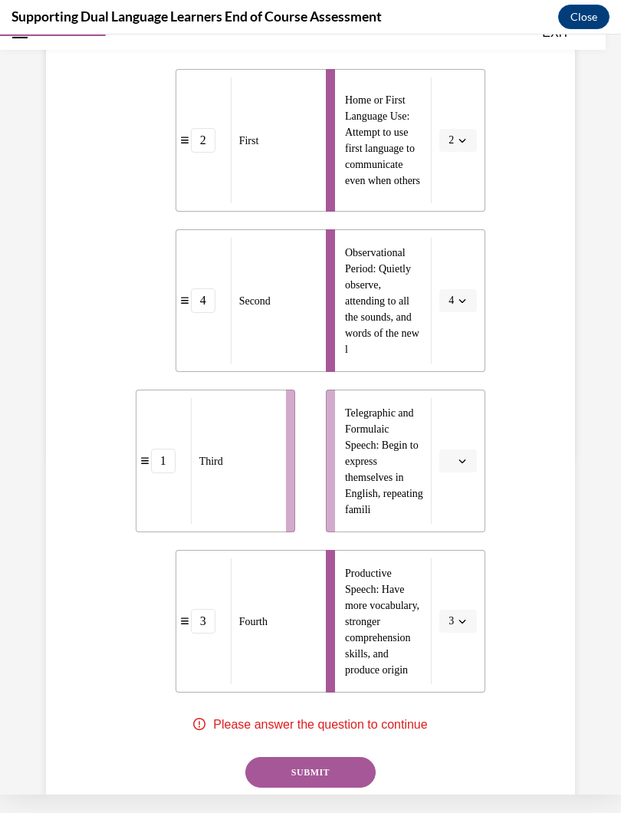
scroll to position [337, 0]
click at [469, 469] on button "button" at bounding box center [459, 461] width 38 height 23
click at [459, 560] on div "2" at bounding box center [456, 557] width 38 height 31
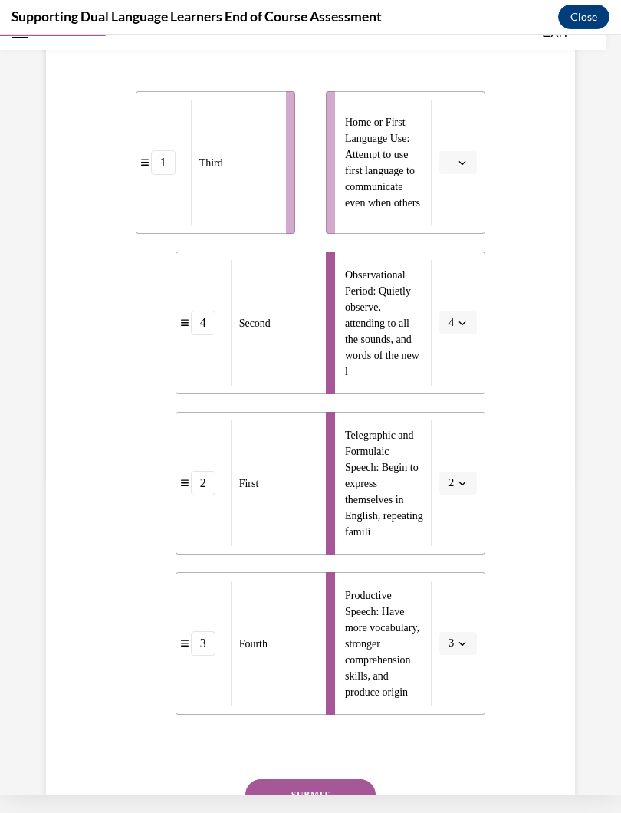
scroll to position [317, 0]
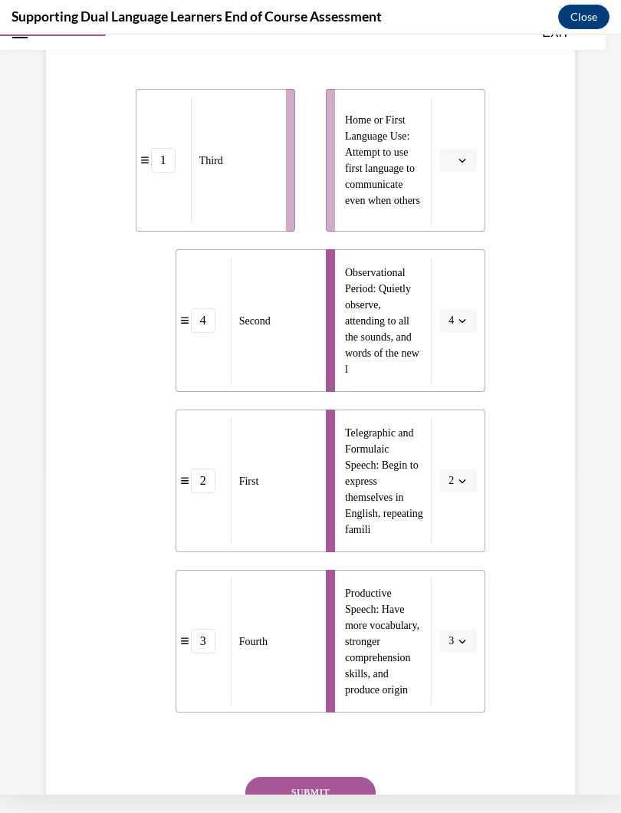
click at [464, 168] on button "button" at bounding box center [459, 160] width 38 height 23
click at [458, 227] on div "1" at bounding box center [456, 225] width 38 height 31
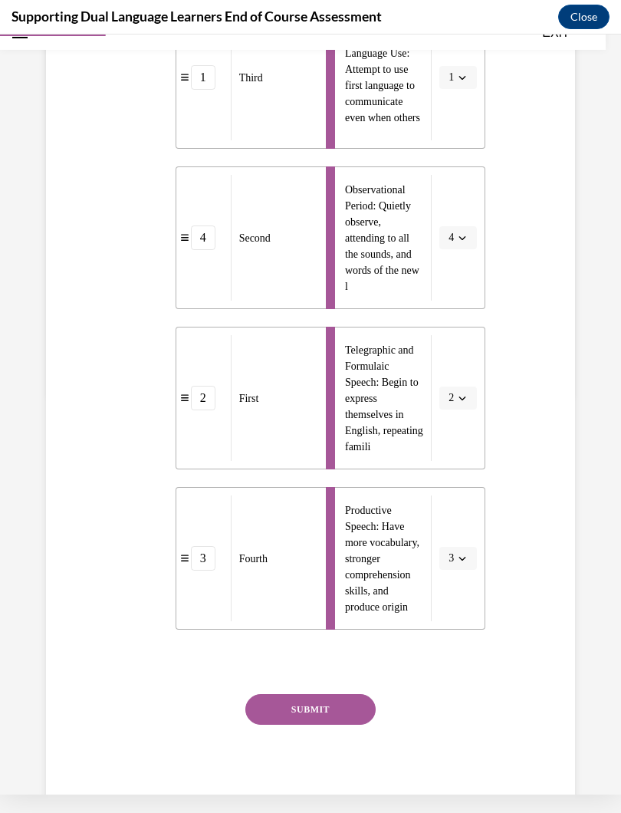
click at [335, 704] on button "SUBMIT" at bounding box center [311, 709] width 130 height 31
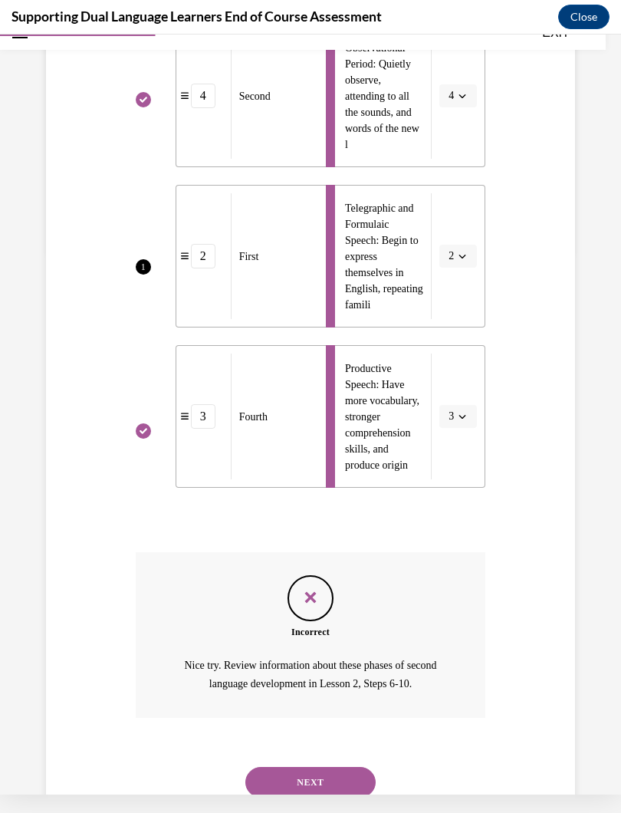
scroll to position [578, 0]
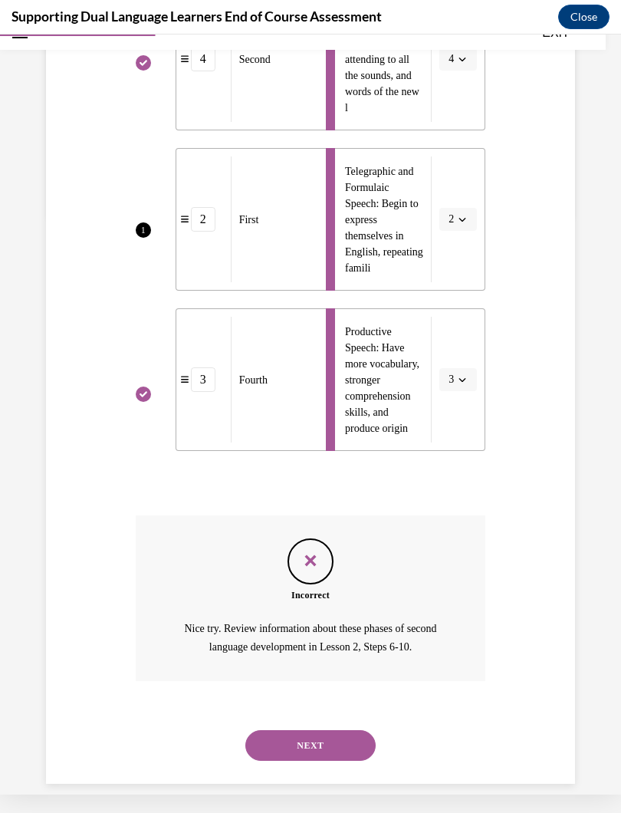
click at [352, 727] on button "NEXT" at bounding box center [311, 745] width 130 height 31
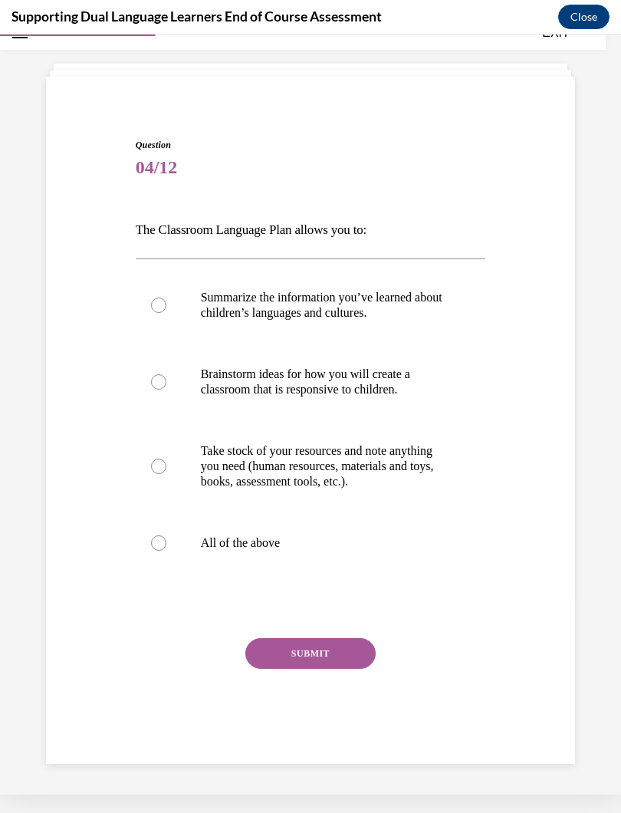
scroll to position [54, 0]
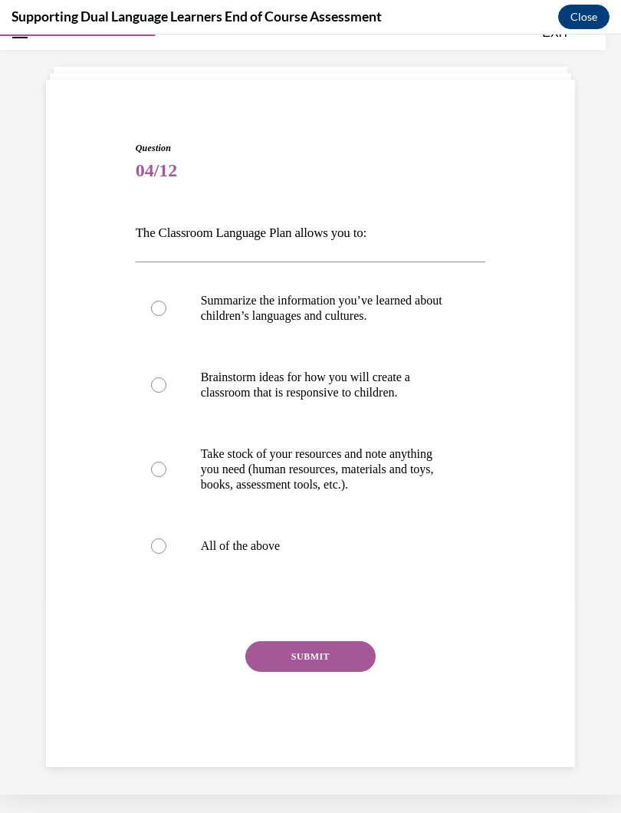
click at [163, 554] on div at bounding box center [158, 546] width 15 height 15
click at [163, 554] on input "All of the above" at bounding box center [158, 546] width 15 height 15
radio input "true"
click at [351, 665] on button "SUBMIT" at bounding box center [311, 656] width 130 height 31
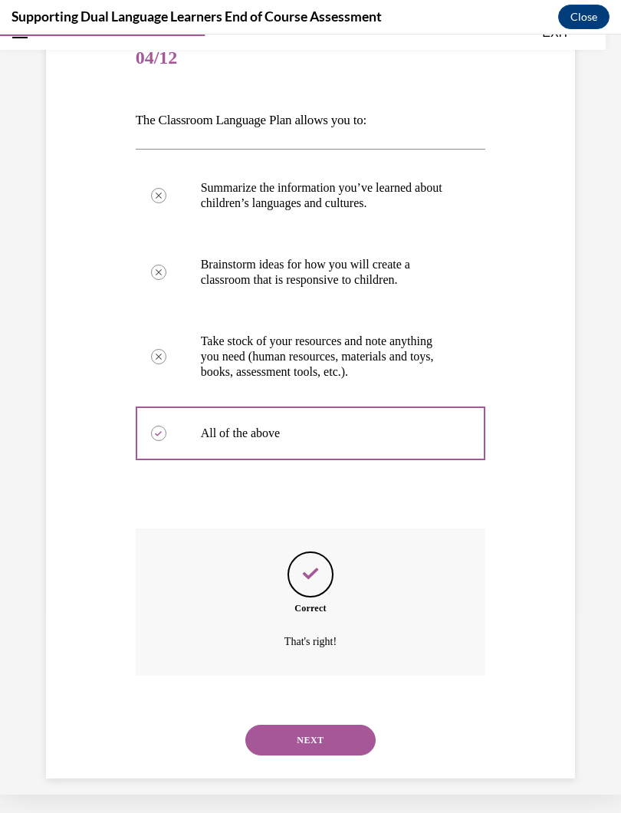
scroll to position [177, 0]
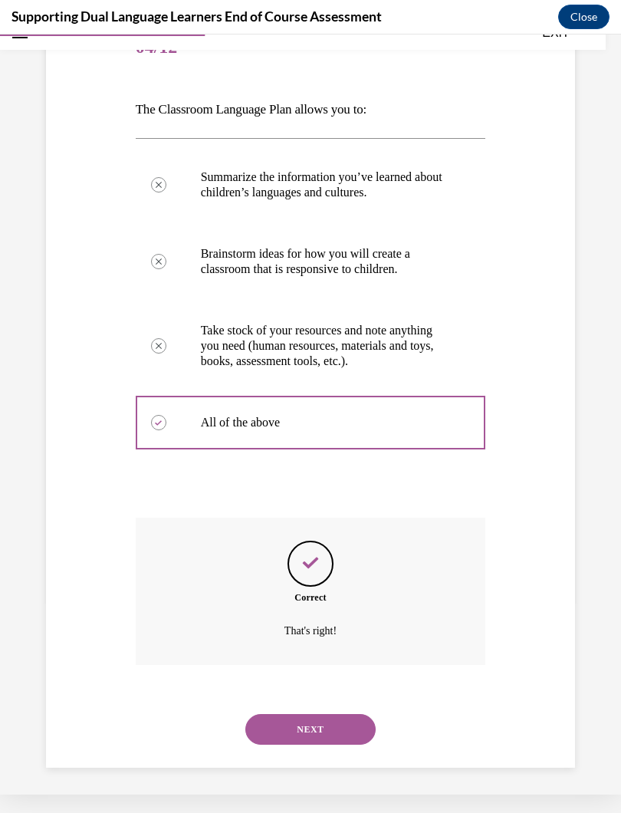
click at [341, 726] on button "NEXT" at bounding box center [311, 729] width 130 height 31
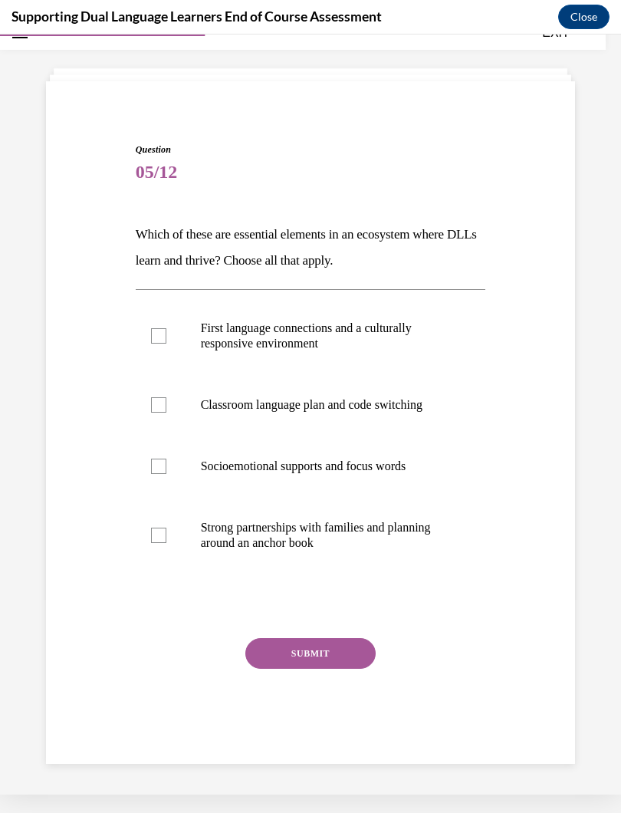
scroll to position [48, 0]
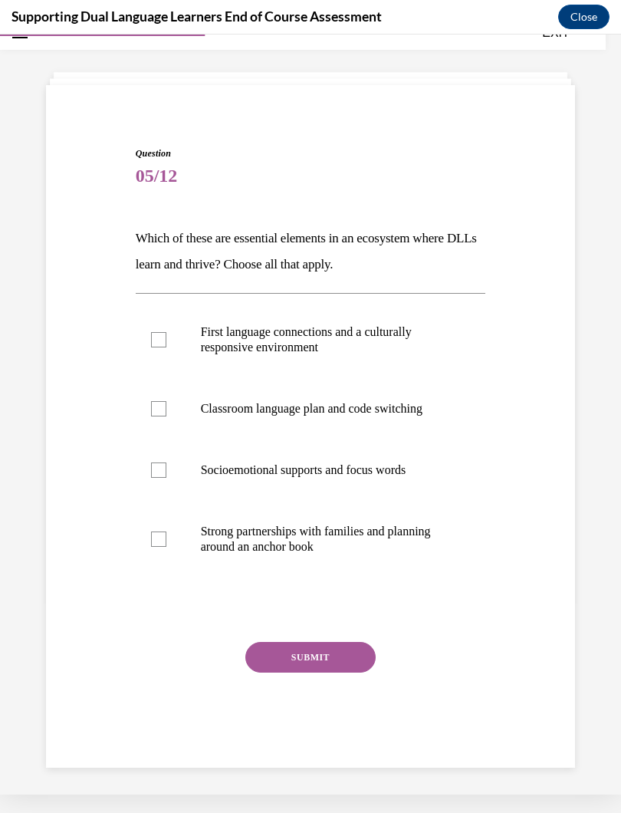
click at [169, 540] on label "Strong partnerships with families and planning around an anchor book" at bounding box center [311, 539] width 351 height 77
click at [166, 540] on input "Strong partnerships with families and planning around an anchor book" at bounding box center [158, 539] width 15 height 15
checkbox input "true"
click at [325, 656] on button "SUBMIT" at bounding box center [311, 657] width 130 height 31
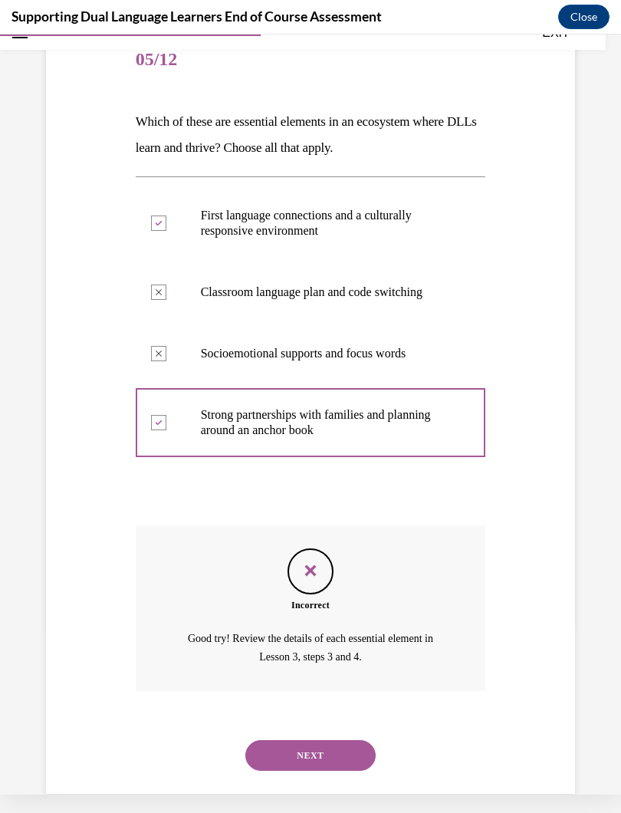
scroll to position [175, 0]
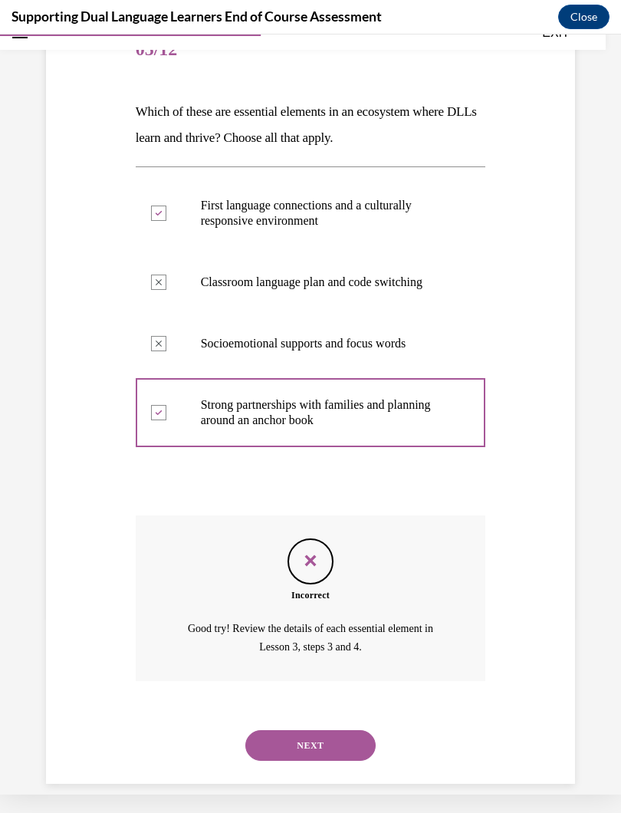
click at [327, 727] on button "NEXT" at bounding box center [311, 745] width 130 height 31
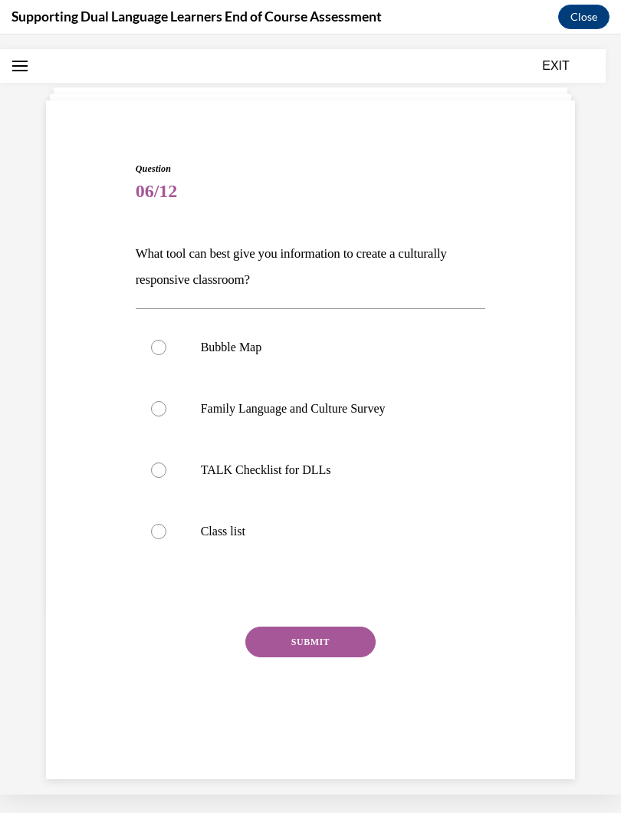
scroll to position [14, 0]
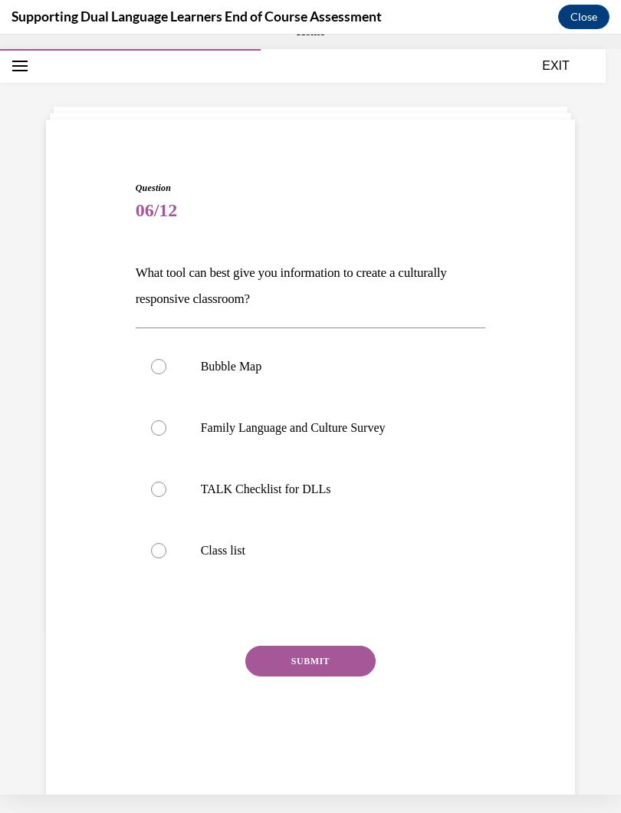
click at [163, 430] on div at bounding box center [158, 427] width 15 height 15
click at [163, 430] on input "Family Language and Culture Survey" at bounding box center [158, 427] width 15 height 15
radio input "true"
click at [335, 657] on button "SUBMIT" at bounding box center [311, 661] width 130 height 31
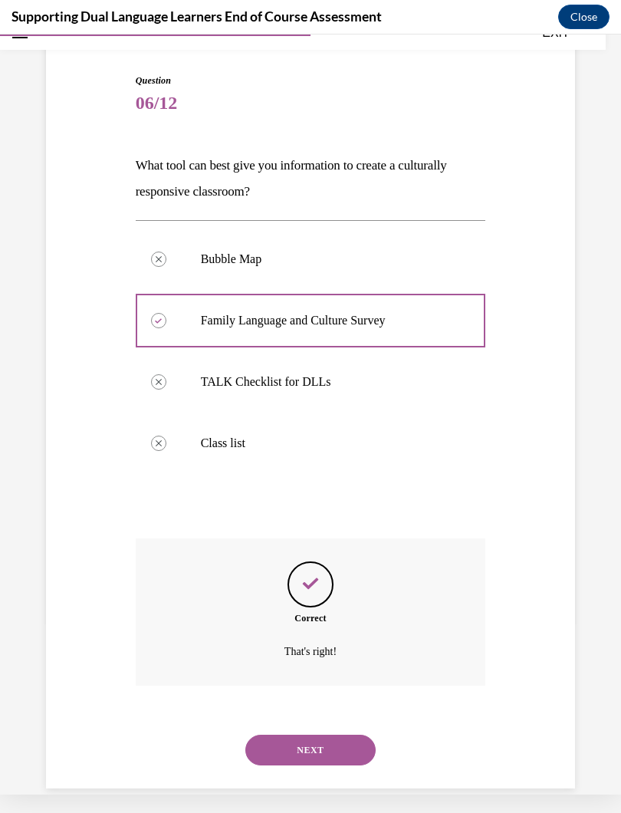
scroll to position [127, 0]
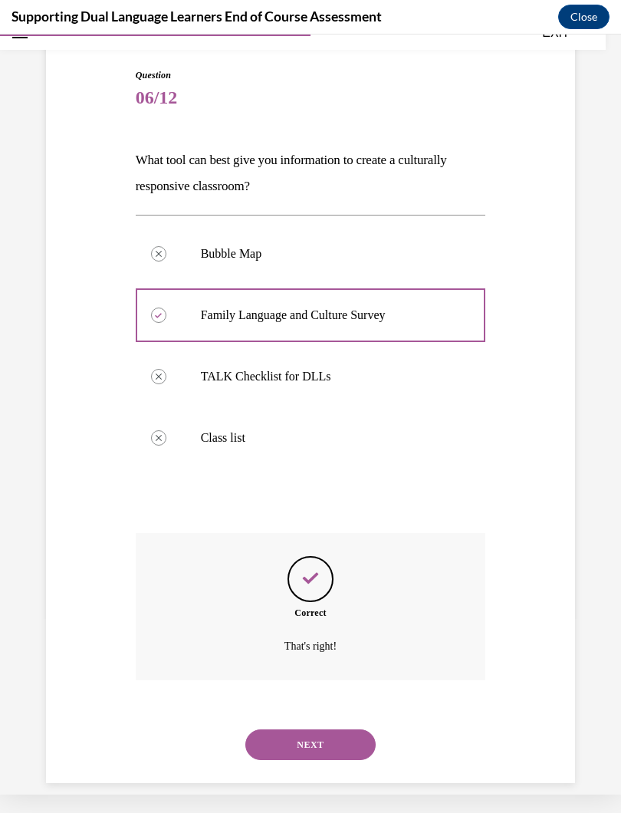
click at [327, 727] on button "NEXT" at bounding box center [311, 745] width 130 height 31
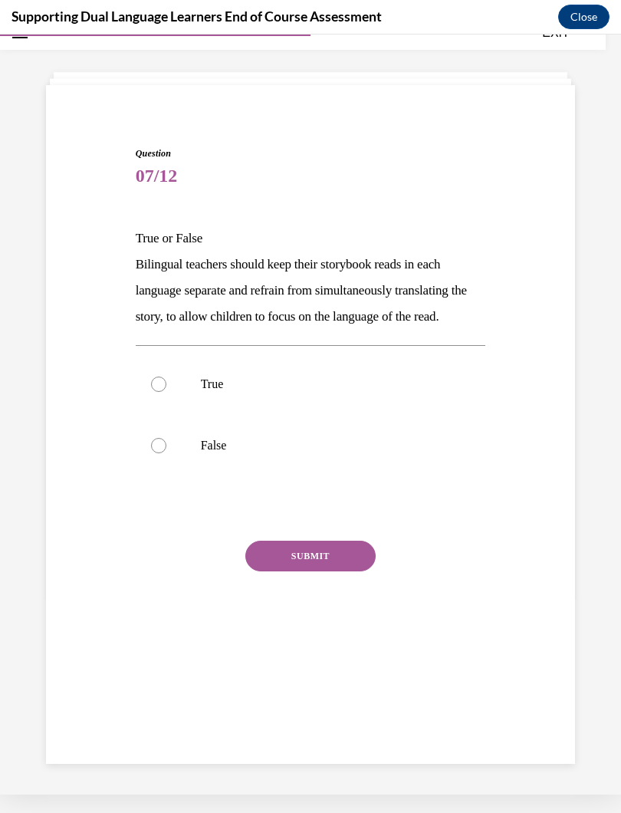
scroll to position [48, 0]
click at [168, 406] on label "True" at bounding box center [311, 384] width 351 height 61
click at [166, 392] on input "True" at bounding box center [158, 384] width 15 height 15
radio input "true"
click at [327, 572] on button "SUBMIT" at bounding box center [311, 556] width 130 height 31
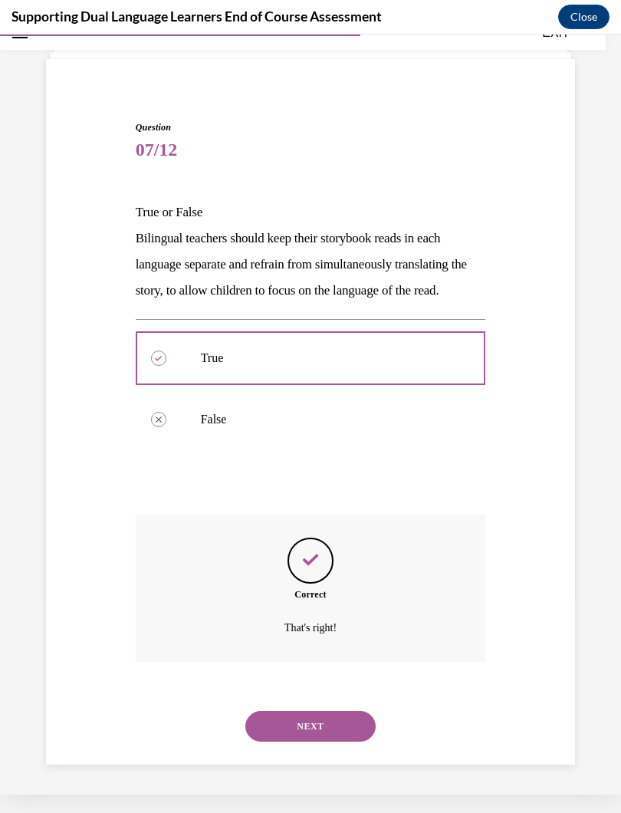
scroll to position [82, 0]
click at [331, 717] on button "NEXT" at bounding box center [311, 725] width 130 height 31
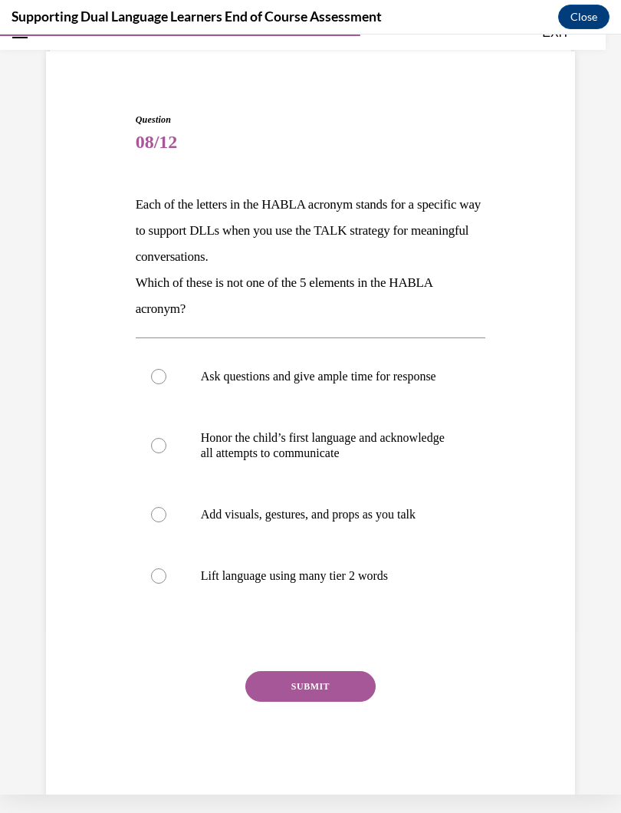
click at [164, 584] on div at bounding box center [158, 576] width 15 height 15
click at [164, 584] on input "Lift language using many tier 2 words" at bounding box center [158, 576] width 15 height 15
radio input "true"
click at [346, 690] on button "SUBMIT" at bounding box center [311, 686] width 130 height 31
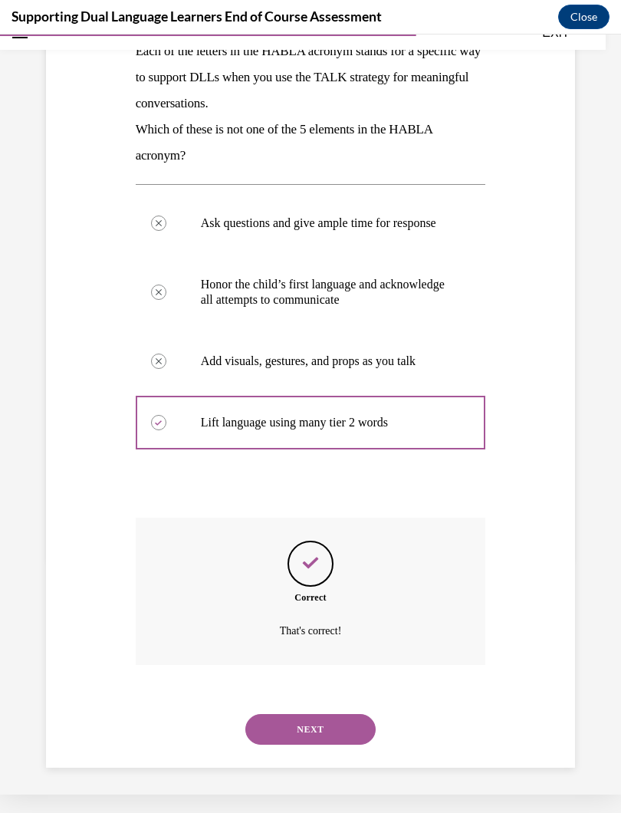
click at [325, 719] on button "NEXT" at bounding box center [311, 729] width 130 height 31
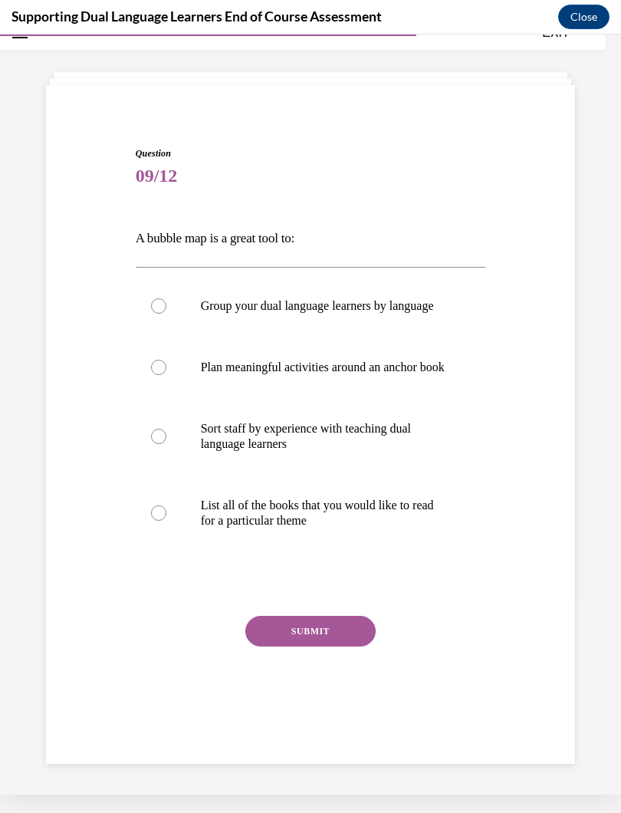
scroll to position [48, 0]
click at [169, 314] on label "Group your dual language learners by language" at bounding box center [311, 305] width 351 height 61
click at [166, 314] on input "Group your dual language learners by language" at bounding box center [158, 305] width 15 height 15
radio input "true"
click at [331, 647] on button "SUBMIT" at bounding box center [311, 631] width 130 height 31
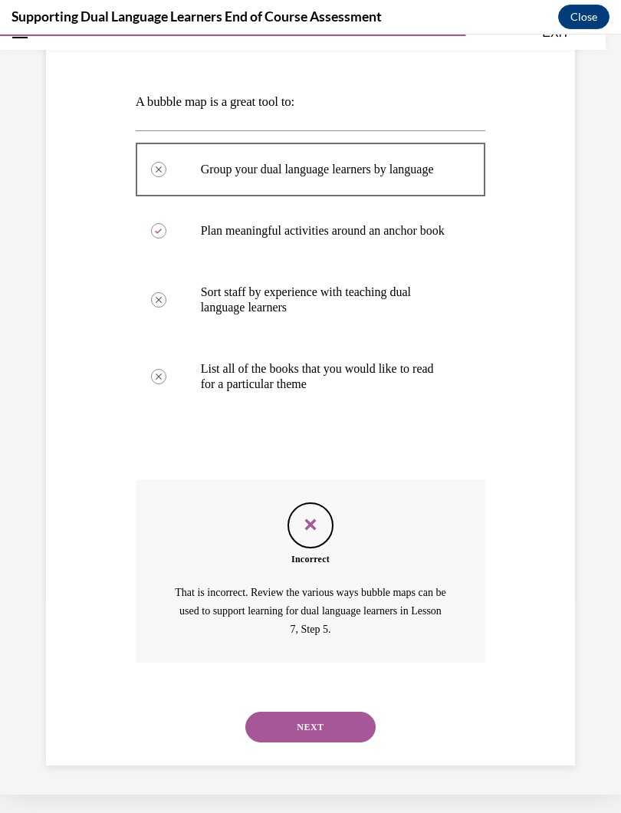
scroll to position [197, 0]
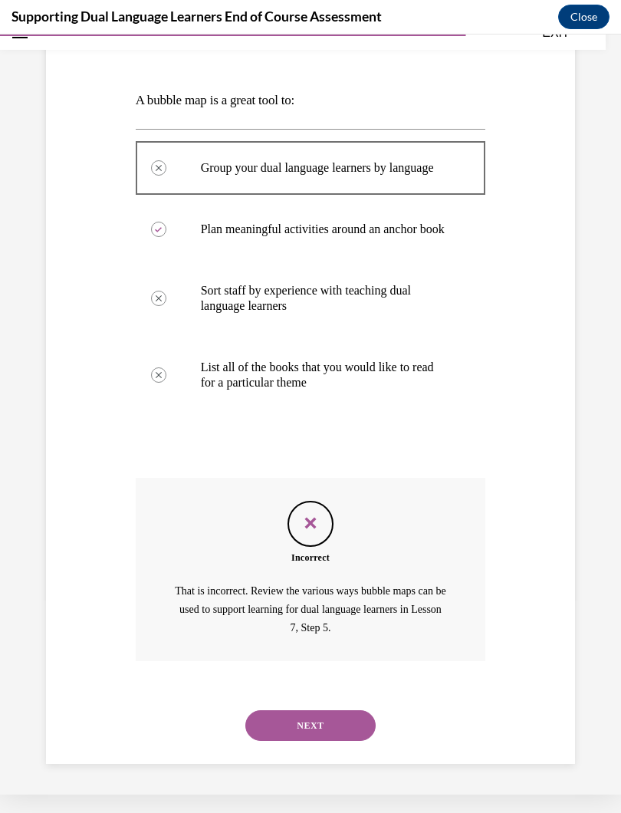
click at [341, 723] on button "NEXT" at bounding box center [311, 725] width 130 height 31
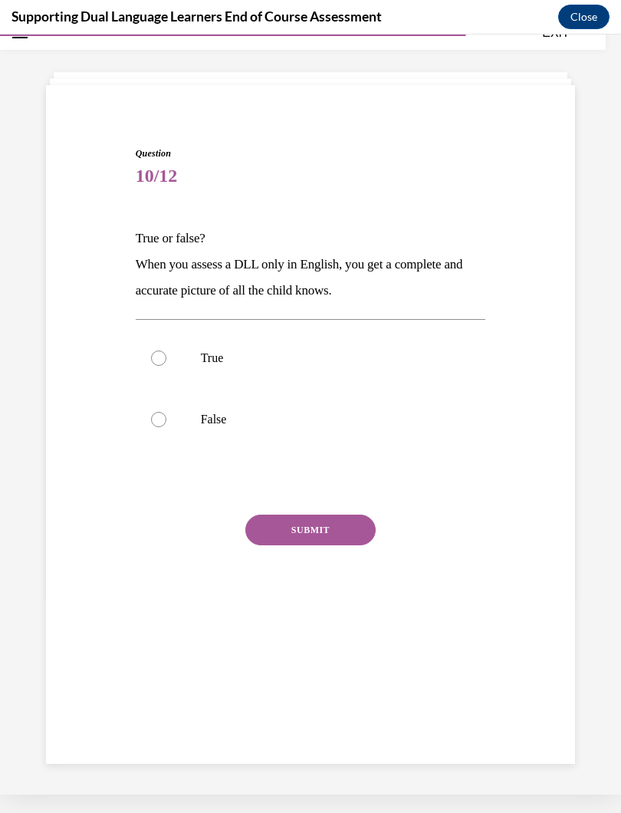
scroll to position [48, 0]
click at [165, 424] on div at bounding box center [158, 419] width 15 height 15
click at [165, 424] on input "False" at bounding box center [158, 419] width 15 height 15
radio input "true"
click at [344, 533] on button "SUBMIT" at bounding box center [311, 530] width 130 height 31
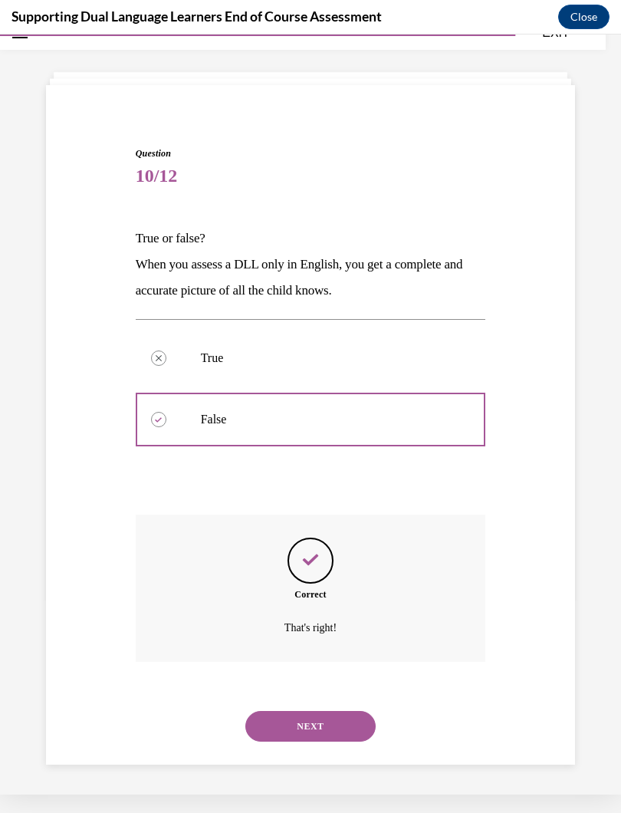
click at [338, 711] on button "NEXT" at bounding box center [311, 726] width 130 height 31
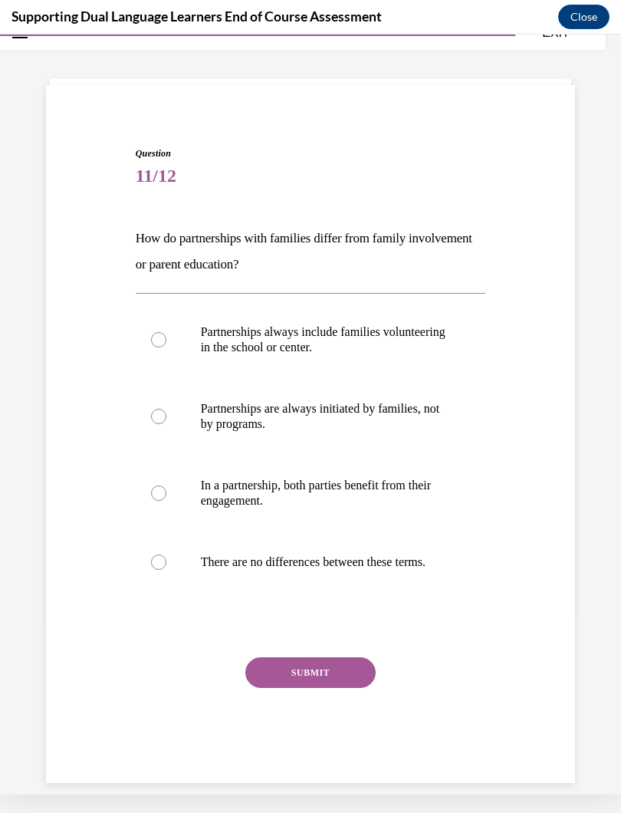
click at [167, 486] on label "In a partnership, both parties benefit from their engagement." at bounding box center [311, 493] width 351 height 77
click at [166, 486] on input "In a partnership, both parties benefit from their engagement." at bounding box center [158, 493] width 15 height 15
radio input "true"
click at [341, 686] on button "SUBMIT" at bounding box center [311, 673] width 130 height 31
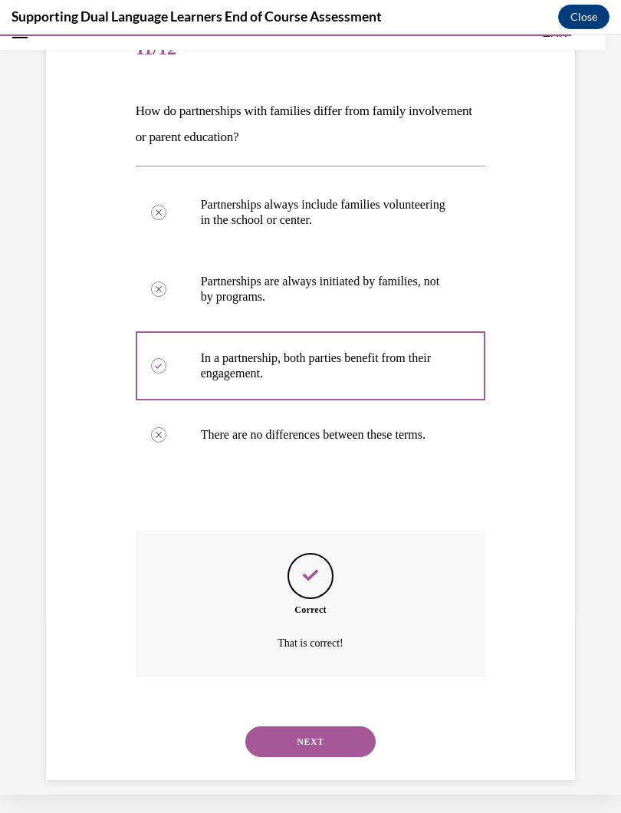
scroll to position [188, 0]
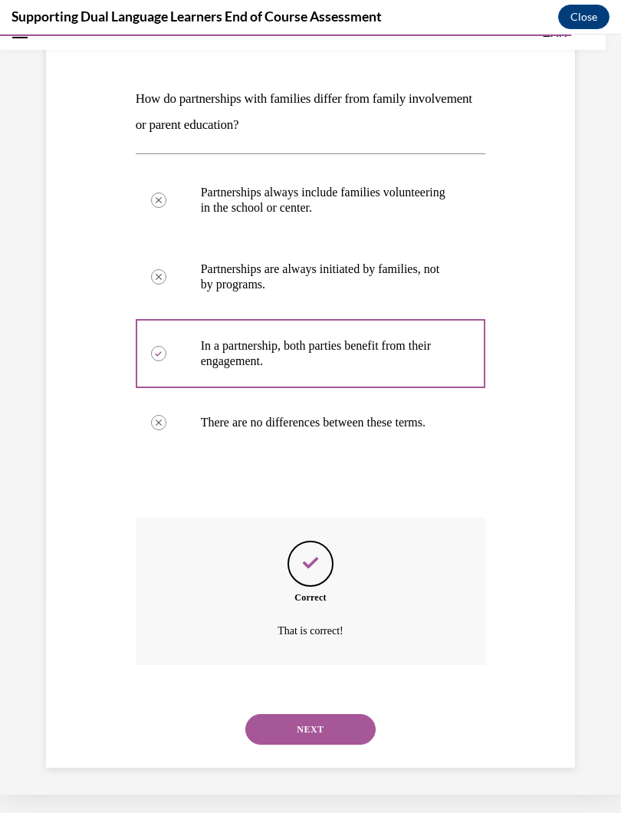
click at [326, 714] on button "NEXT" at bounding box center [311, 729] width 130 height 31
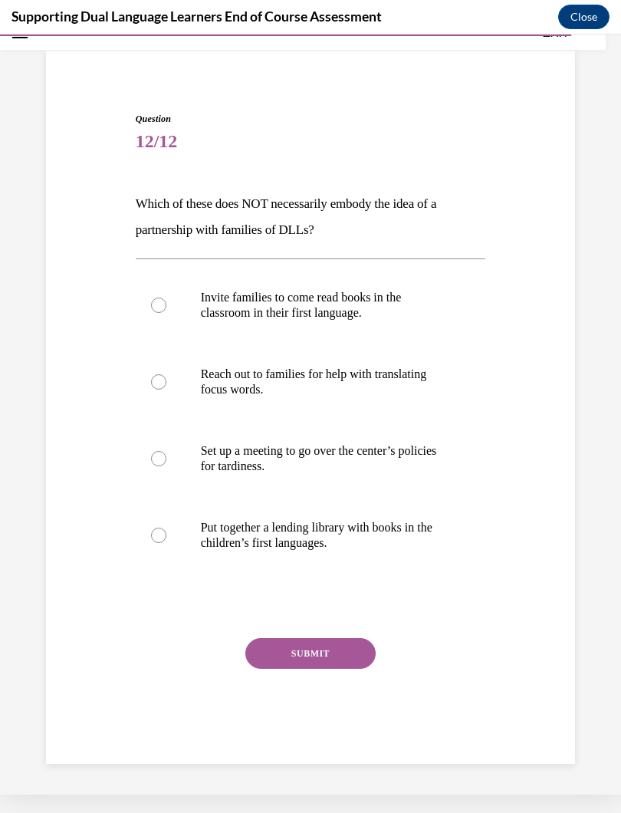
scroll to position [64, 0]
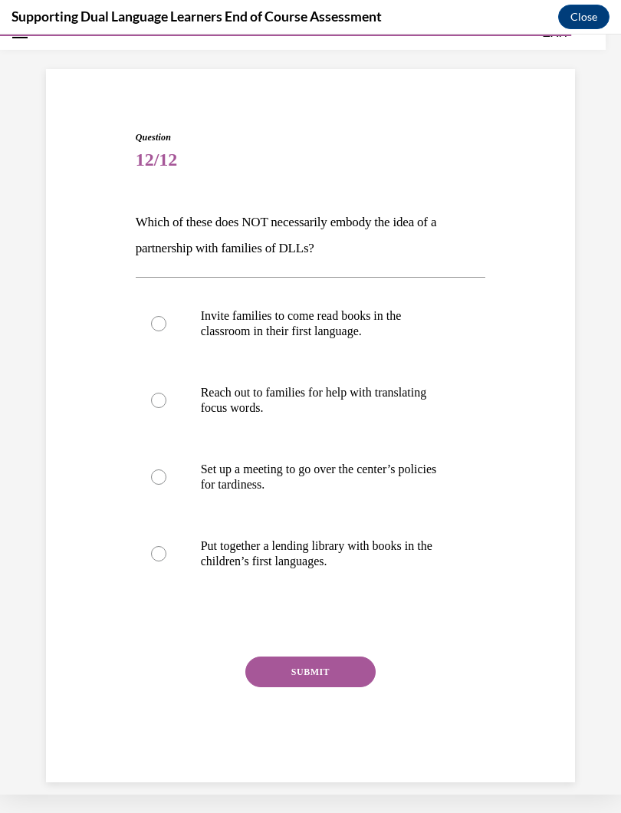
click at [163, 475] on div at bounding box center [158, 477] width 15 height 15
click at [163, 475] on input "Set up a meeting to go over the center’s policies for tardiness." at bounding box center [158, 477] width 15 height 15
radio input "true"
click at [334, 671] on button "SUBMIT" at bounding box center [311, 672] width 130 height 31
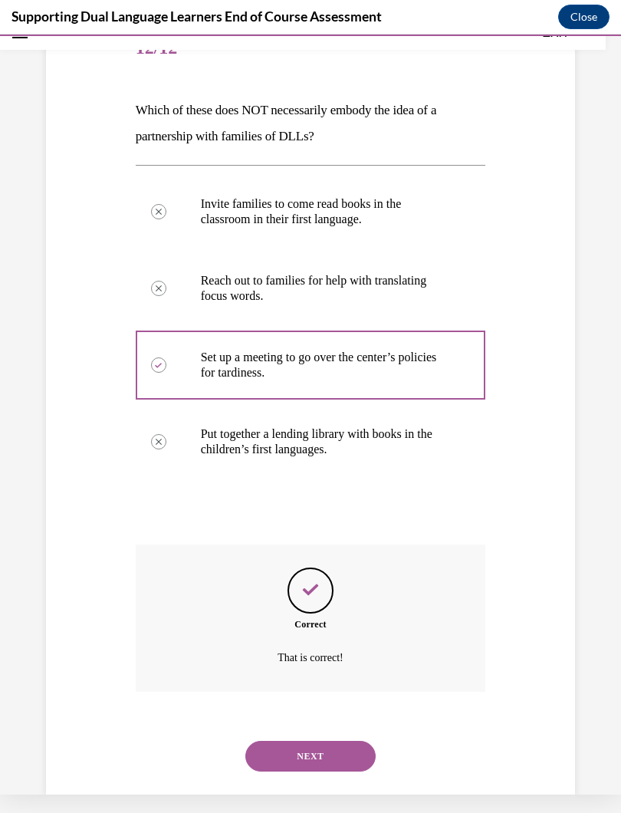
scroll to position [188, 0]
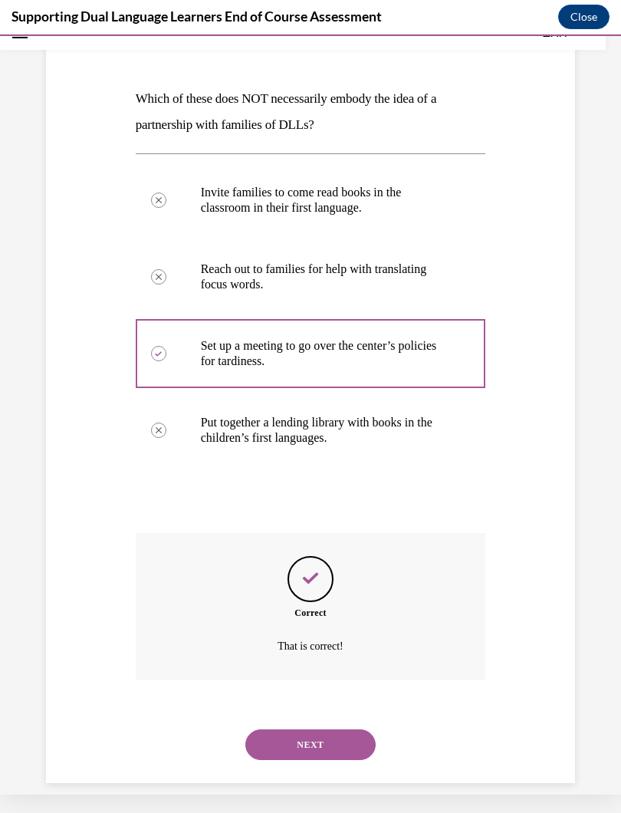
click at [343, 727] on button "NEXT" at bounding box center [311, 745] width 130 height 31
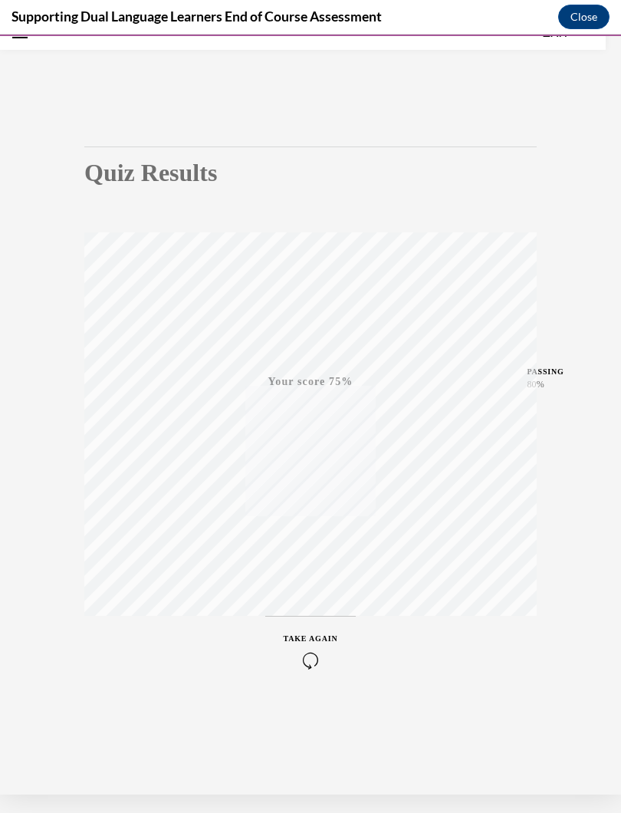
click at [320, 651] on div "TAKE AGAIN" at bounding box center [311, 651] width 54 height 36
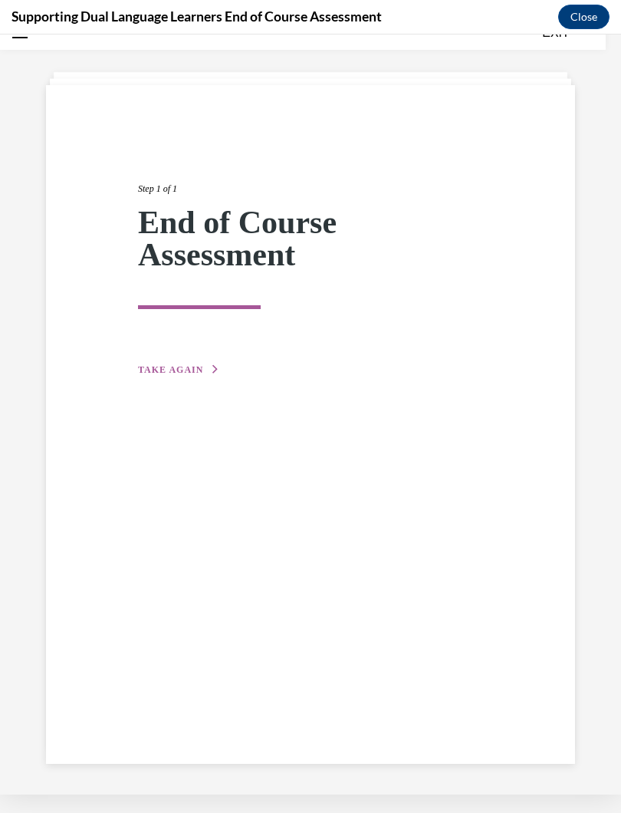
click at [187, 364] on span "TAKE AGAIN" at bounding box center [170, 369] width 65 height 11
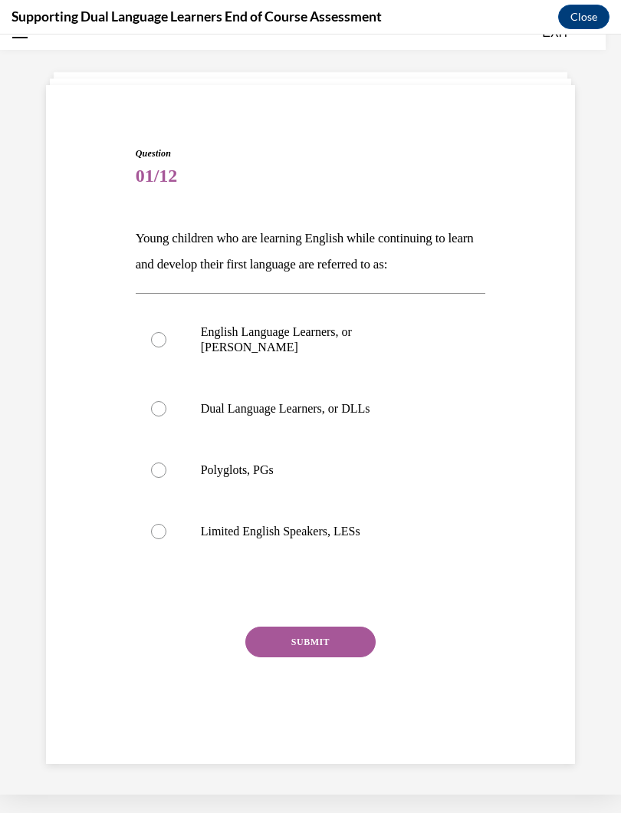
click at [163, 401] on div at bounding box center [158, 408] width 15 height 15
click at [163, 401] on input "Dual Language Learners, or DLLs" at bounding box center [158, 408] width 15 height 15
radio input "true"
click at [324, 628] on button "SUBMIT" at bounding box center [311, 642] width 130 height 31
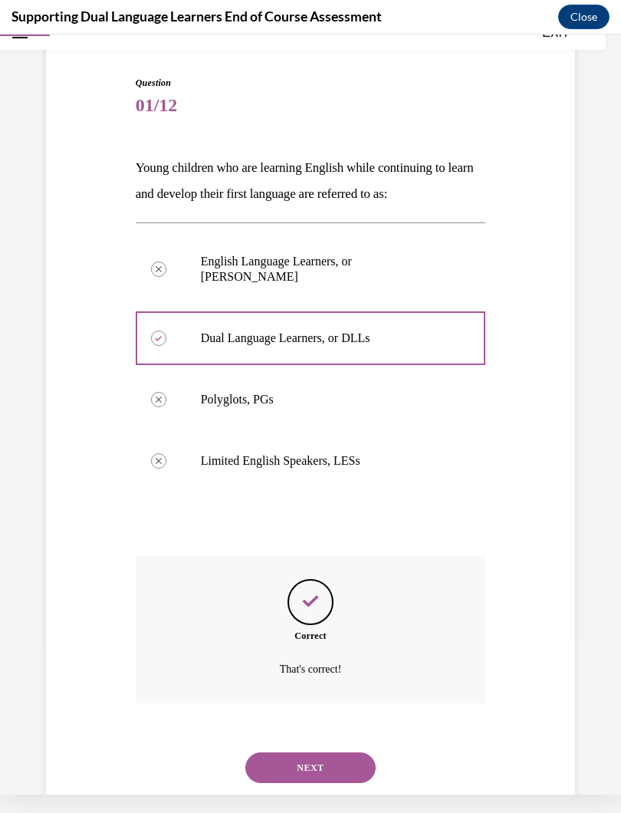
scroll to position [127, 0]
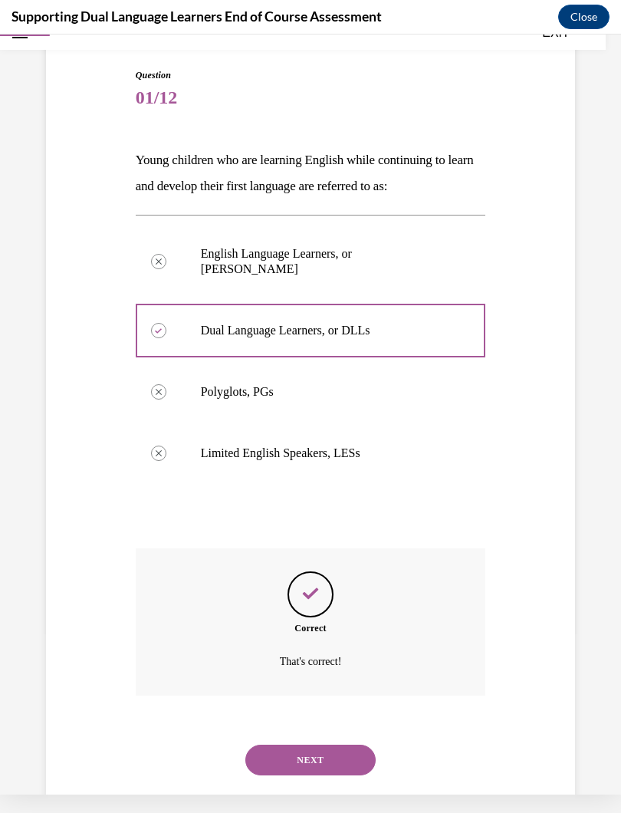
click at [318, 727] on button "NEXT" at bounding box center [311, 760] width 130 height 31
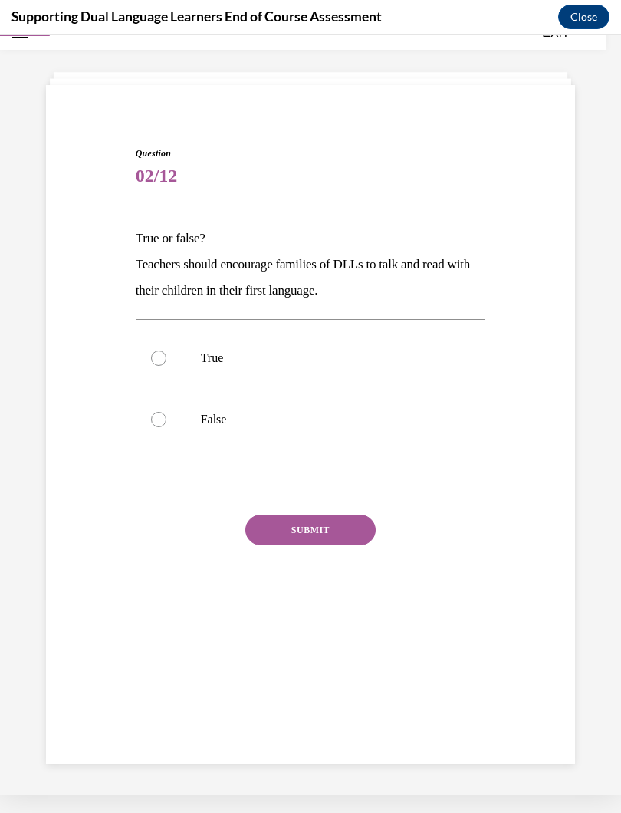
scroll to position [48, 0]
click at [159, 357] on div at bounding box center [158, 358] width 15 height 15
click at [159, 357] on input "True" at bounding box center [158, 358] width 15 height 15
radio input "true"
click at [330, 534] on button "SUBMIT" at bounding box center [311, 530] width 130 height 31
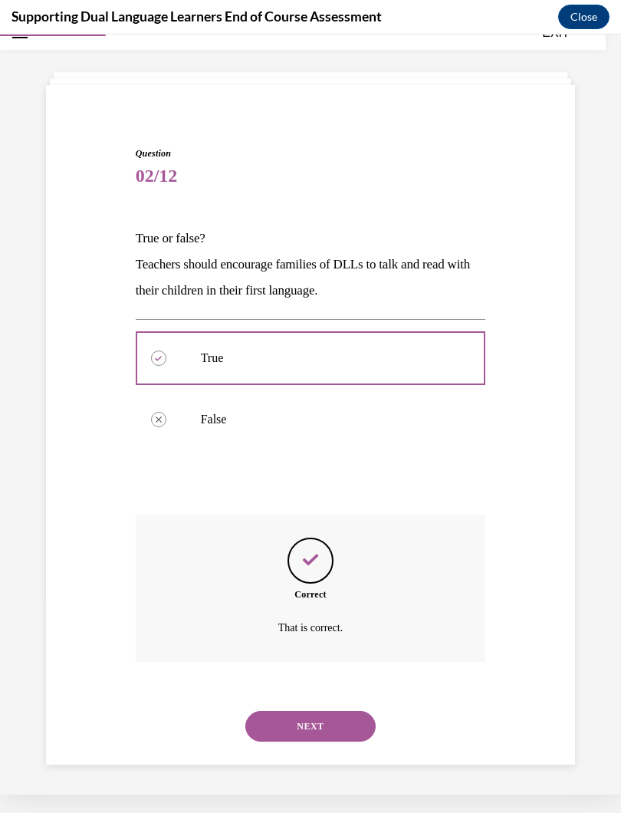
click at [338, 711] on button "NEXT" at bounding box center [311, 726] width 130 height 31
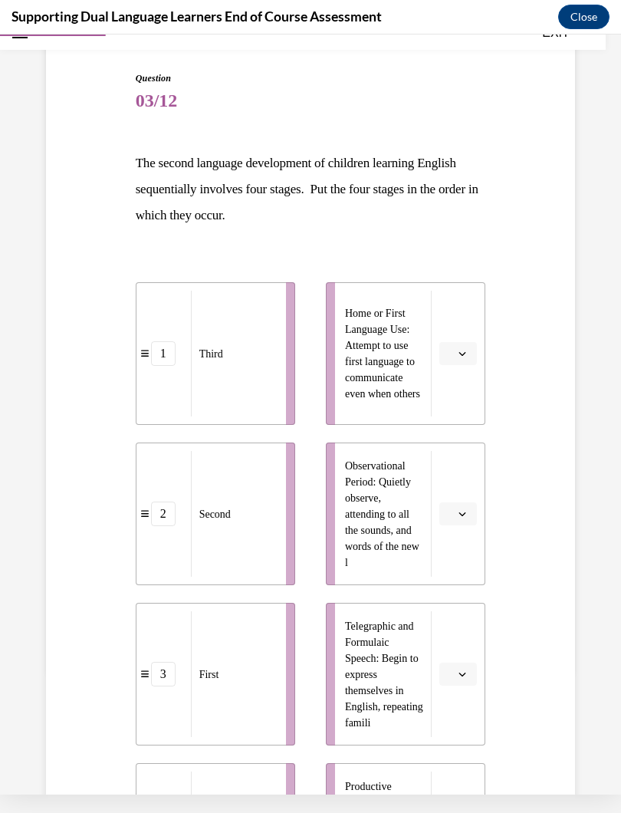
scroll to position [125, 0]
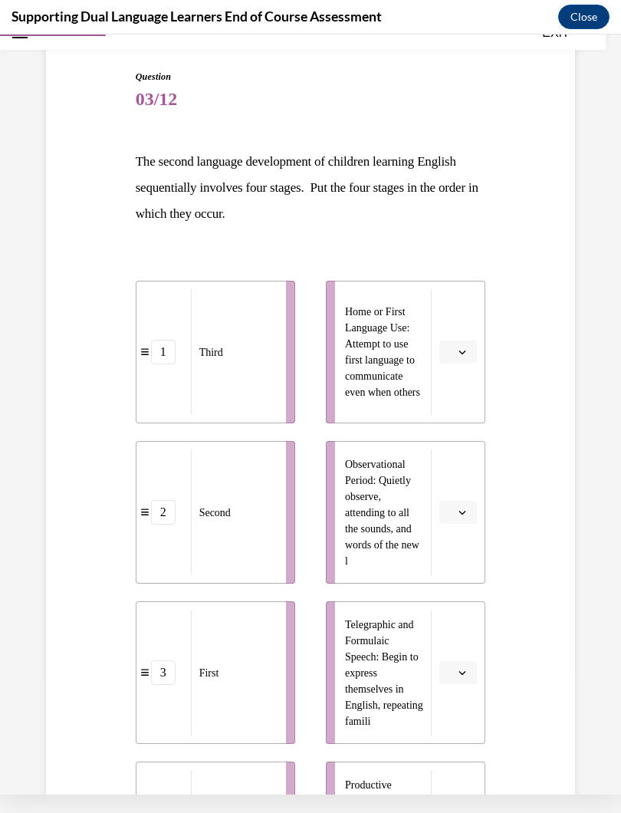
click at [473, 514] on button "button" at bounding box center [459, 512] width 38 height 23
click at [465, 661] on div "4" at bounding box center [456, 669] width 38 height 31
click at [473, 346] on button "button" at bounding box center [459, 352] width 38 height 23
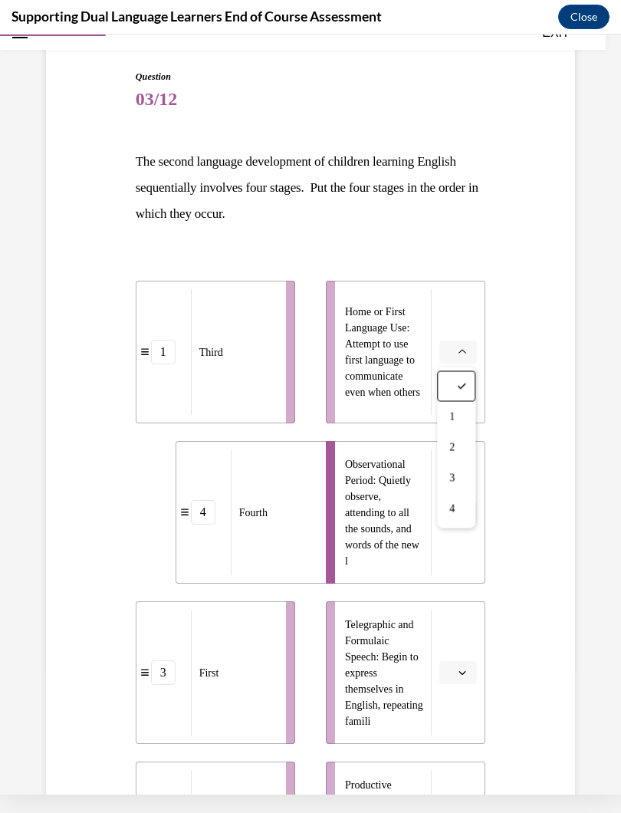
click at [462, 414] on div "1" at bounding box center [456, 417] width 38 height 31
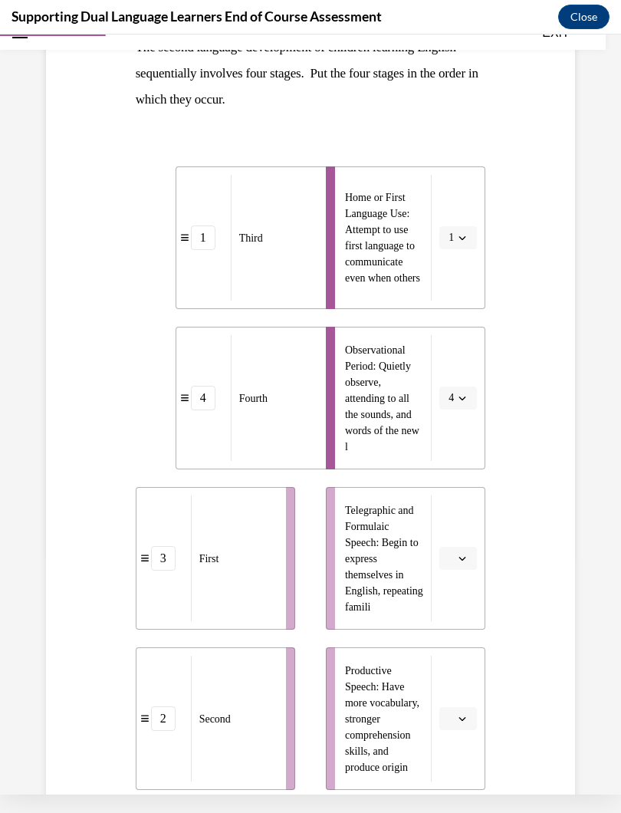
scroll to position [248, 0]
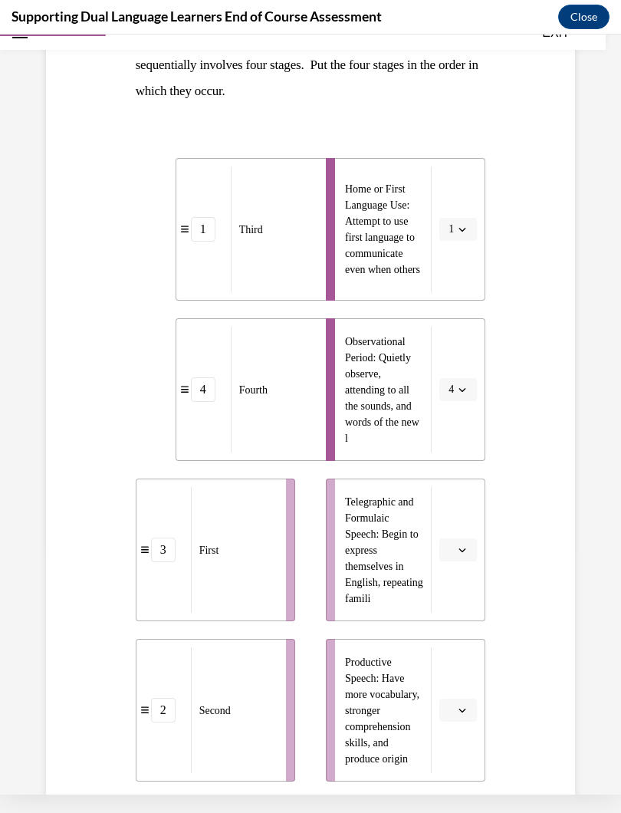
click at [472, 556] on button "button" at bounding box center [459, 550] width 38 height 23
click at [460, 674] on div "3" at bounding box center [456, 676] width 38 height 31
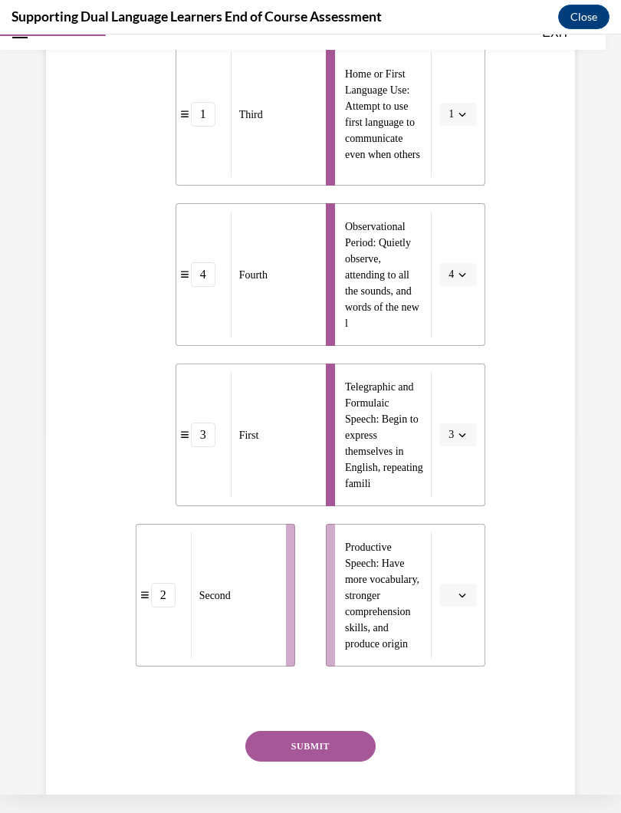
scroll to position [364, 0]
click at [473, 591] on button "button" at bounding box center [459, 593] width 38 height 23
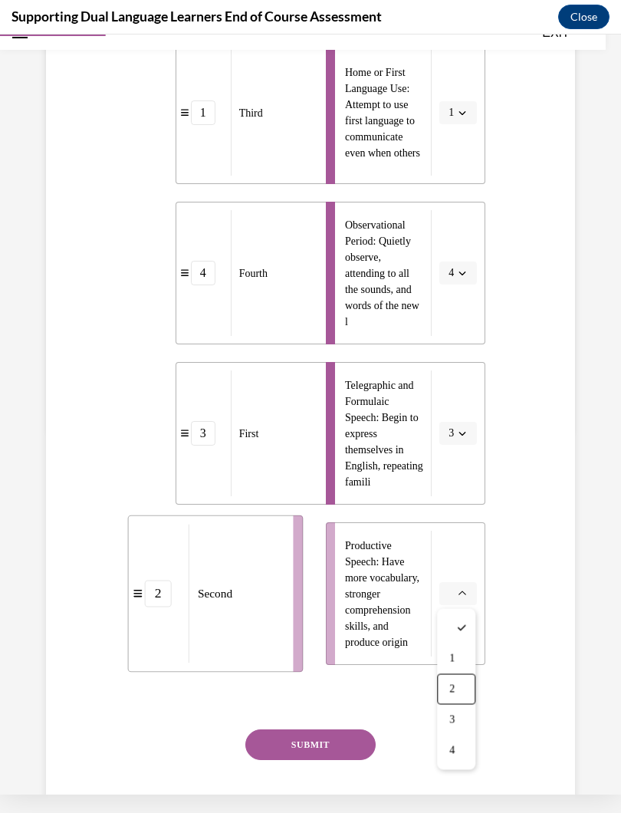
click at [461, 692] on div "2" at bounding box center [456, 689] width 38 height 31
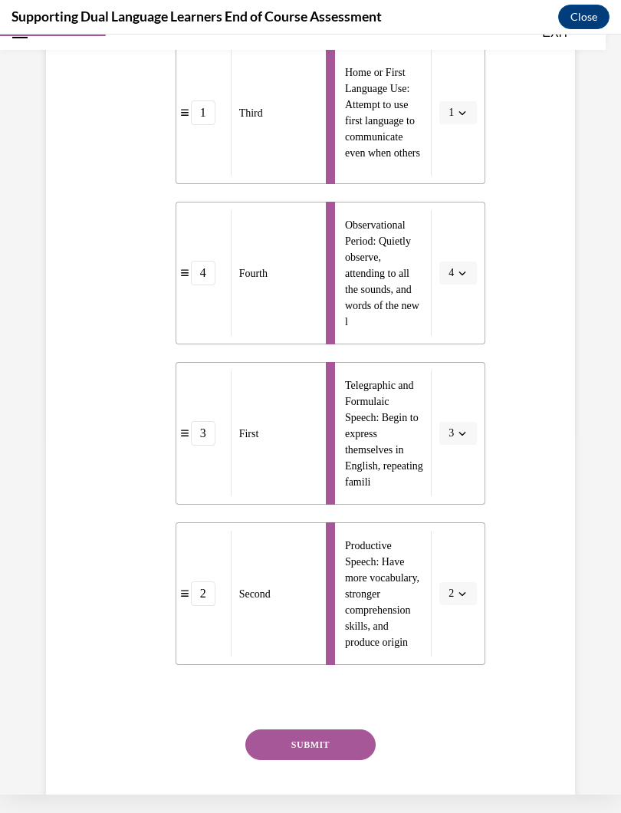
click at [338, 727] on button "SUBMIT" at bounding box center [311, 745] width 130 height 31
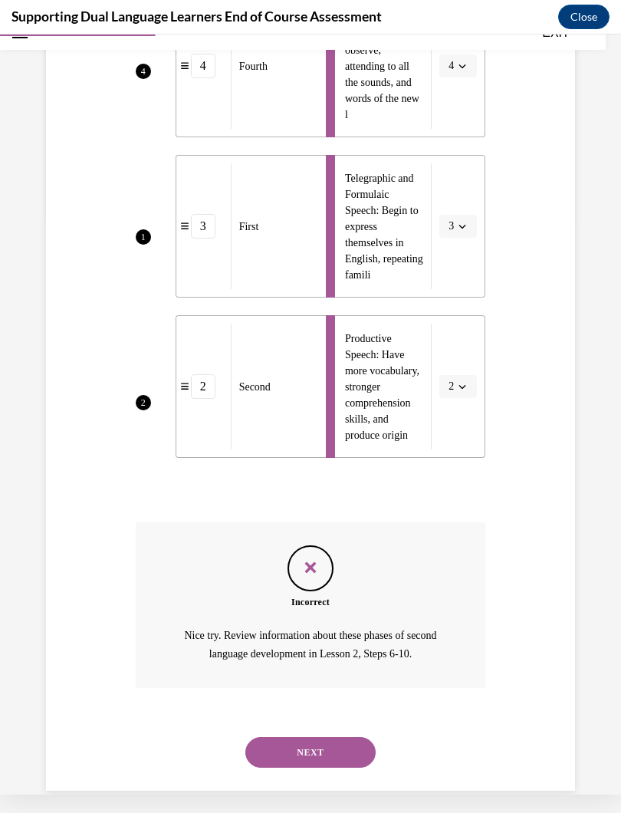
scroll to position [578, 0]
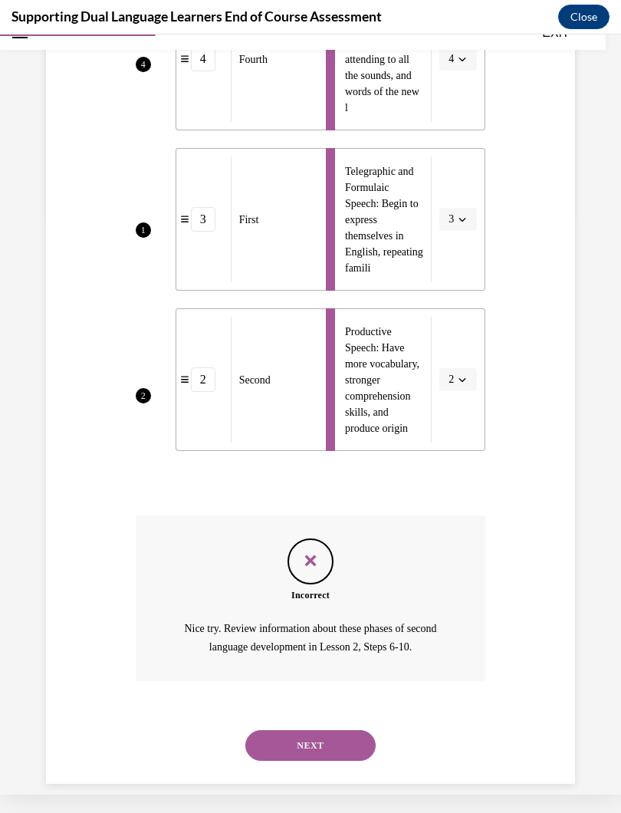
click at [346, 727] on button "NEXT" at bounding box center [311, 745] width 130 height 31
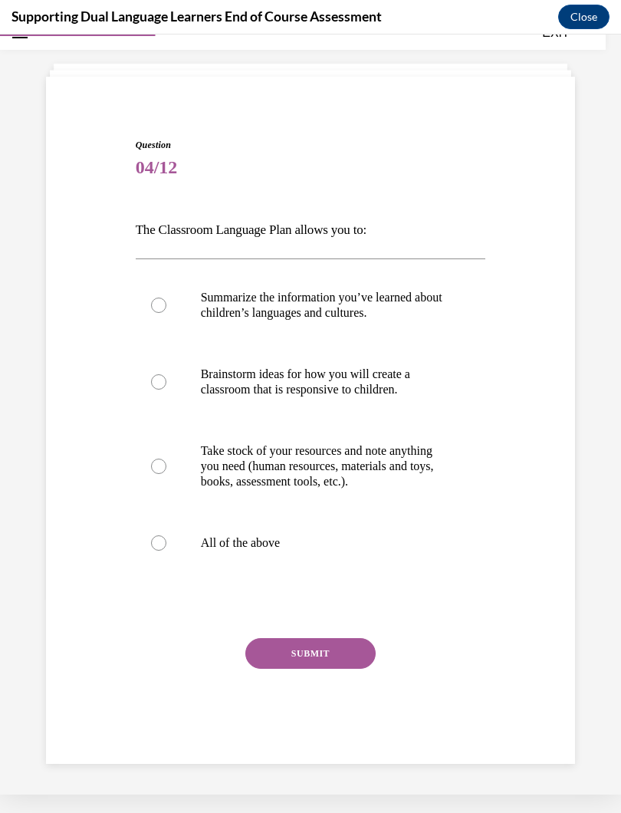
scroll to position [54, 0]
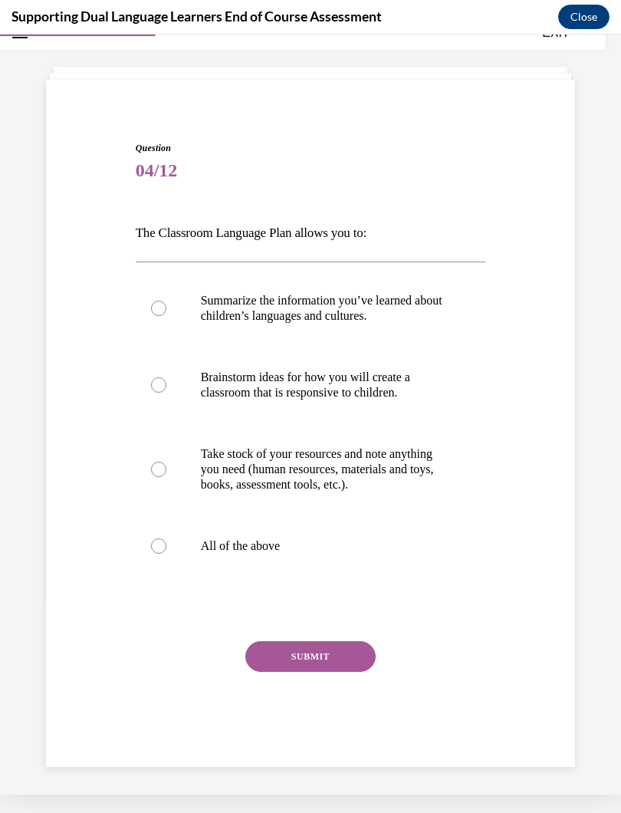
click at [166, 554] on div at bounding box center [158, 546] width 15 height 15
click at [166, 554] on input "All of the above" at bounding box center [158, 546] width 15 height 15
radio input "true"
click at [333, 672] on button "SUBMIT" at bounding box center [311, 656] width 130 height 31
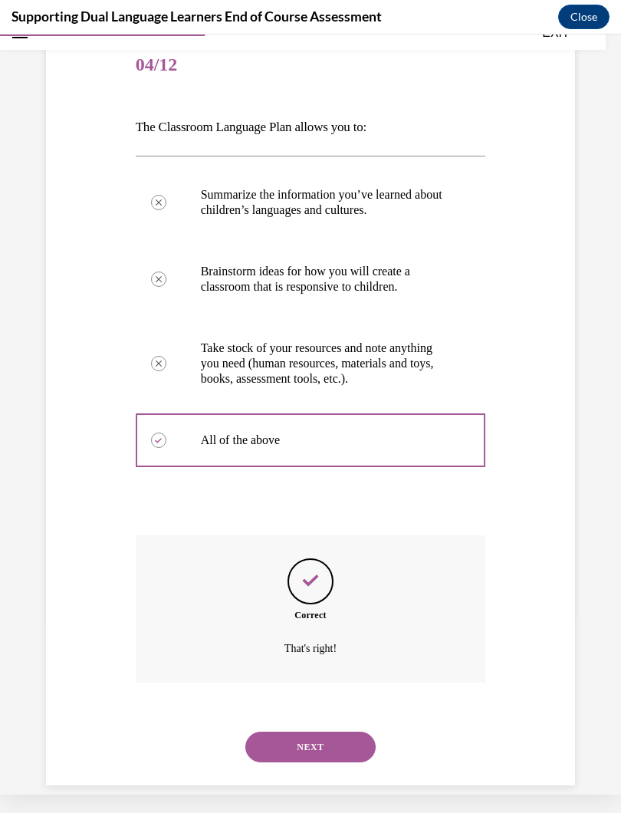
scroll to position [177, 0]
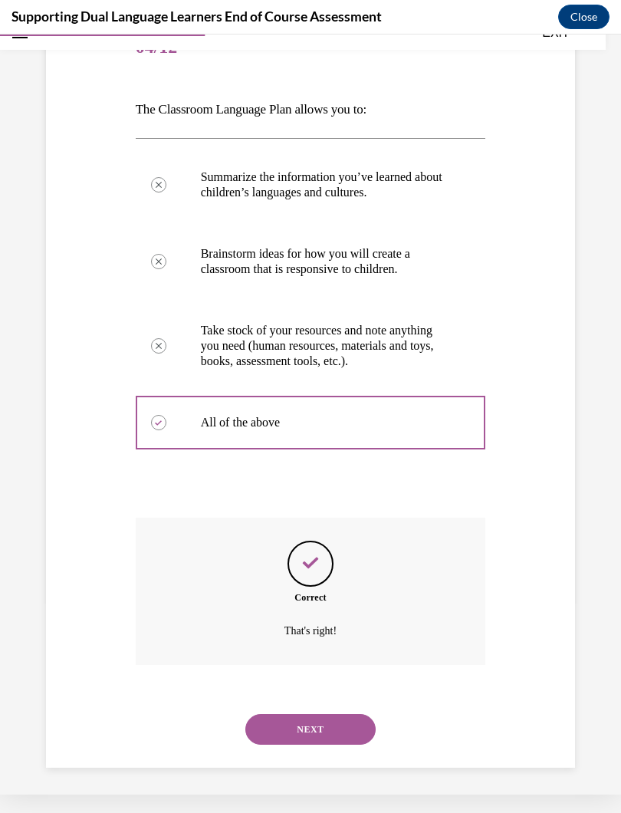
click at [338, 727] on button "NEXT" at bounding box center [311, 729] width 130 height 31
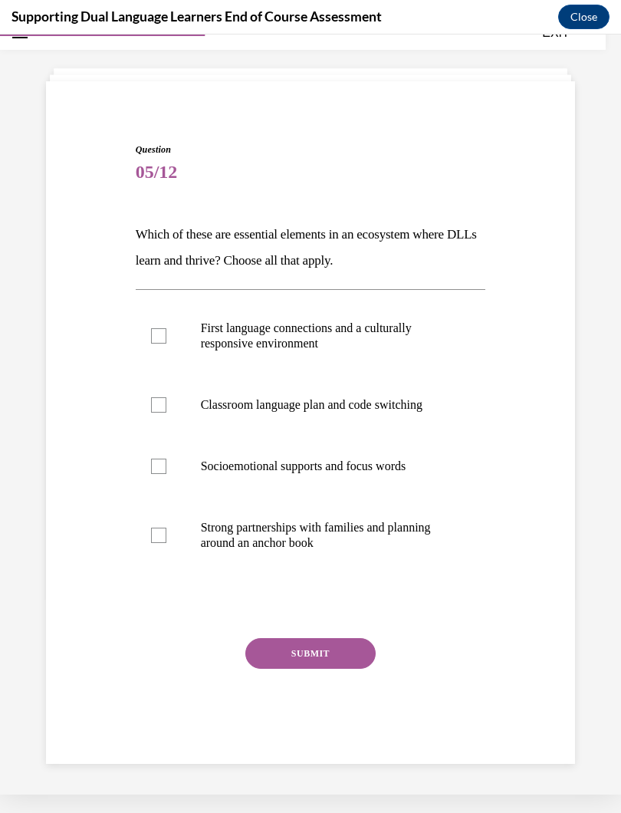
scroll to position [48, 0]
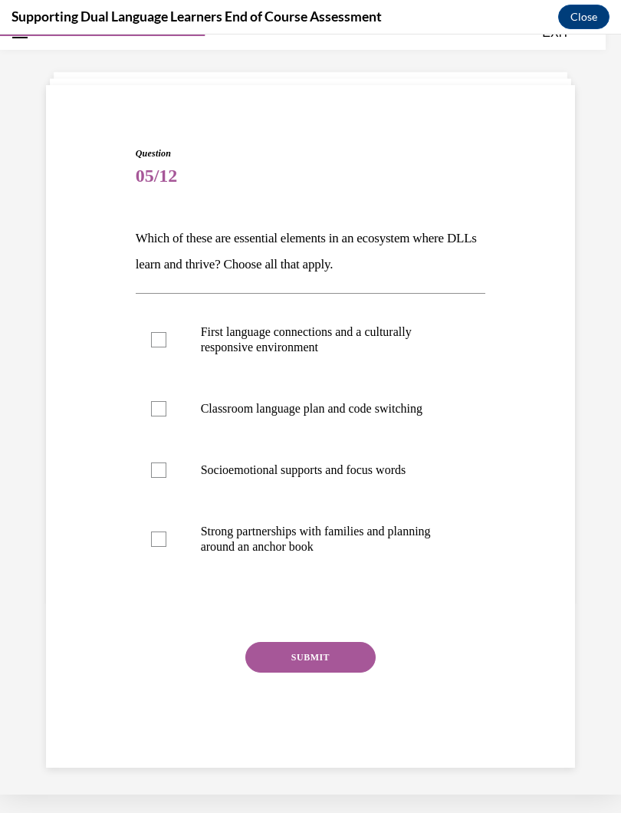
click at [166, 536] on label "Strong partnerships with families and planning around an anchor book" at bounding box center [311, 539] width 351 height 77
click at [166, 536] on input "Strong partnerships with families and planning around an anchor book" at bounding box center [158, 539] width 15 height 15
checkbox input "true"
click at [325, 655] on button "SUBMIT" at bounding box center [311, 657] width 130 height 31
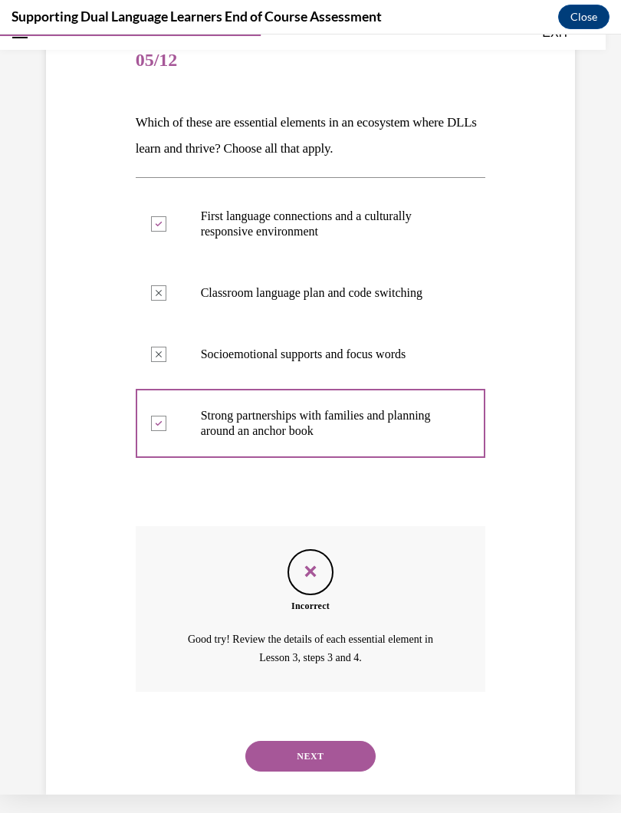
scroll to position [175, 0]
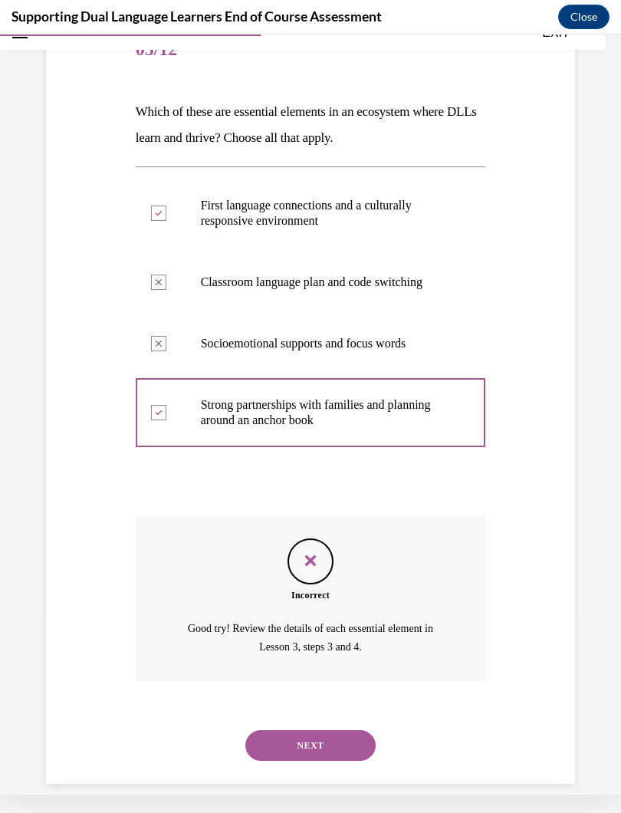
click at [337, 727] on button "NEXT" at bounding box center [311, 745] width 130 height 31
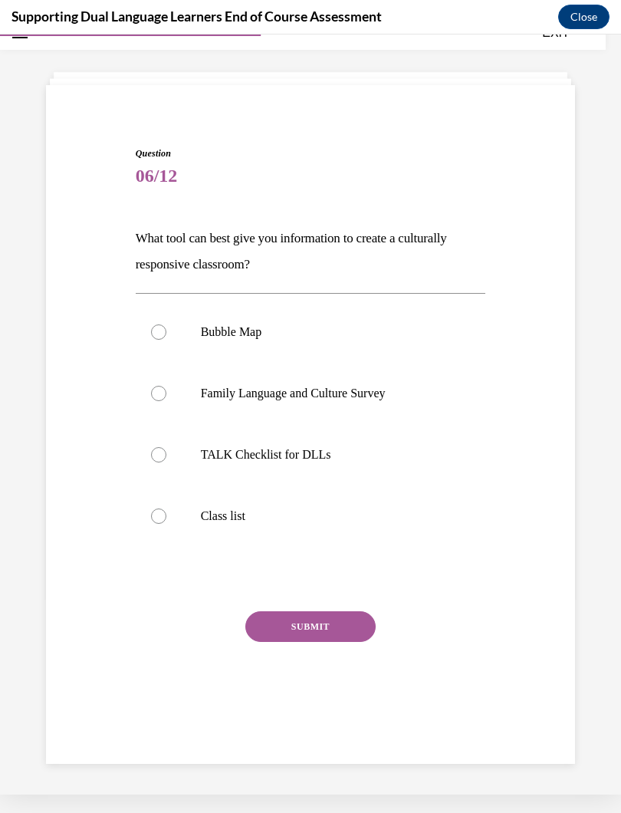
scroll to position [48, 0]
click at [166, 392] on div at bounding box center [158, 393] width 15 height 15
click at [166, 392] on input "Family Language and Culture Survey" at bounding box center [158, 393] width 15 height 15
radio input "true"
click at [325, 629] on button "SUBMIT" at bounding box center [311, 626] width 130 height 31
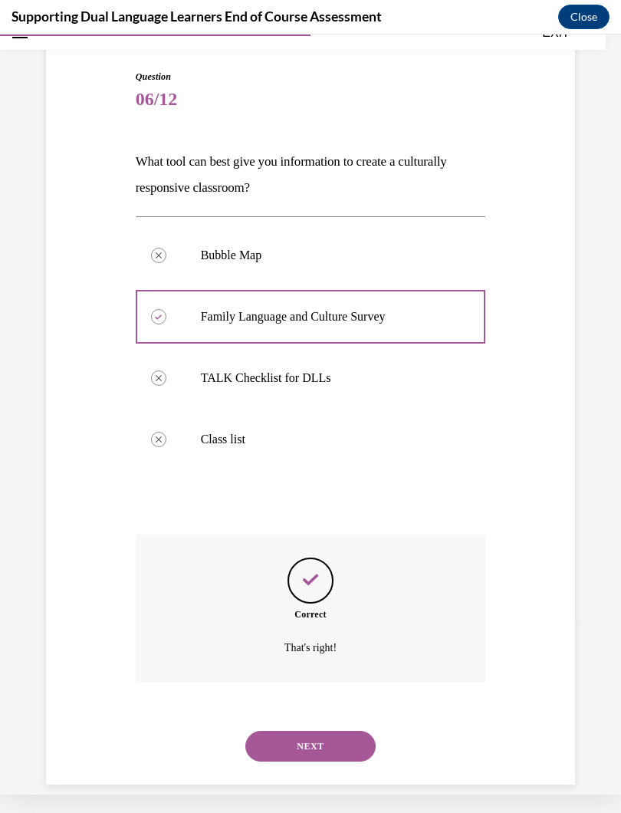
scroll to position [127, 0]
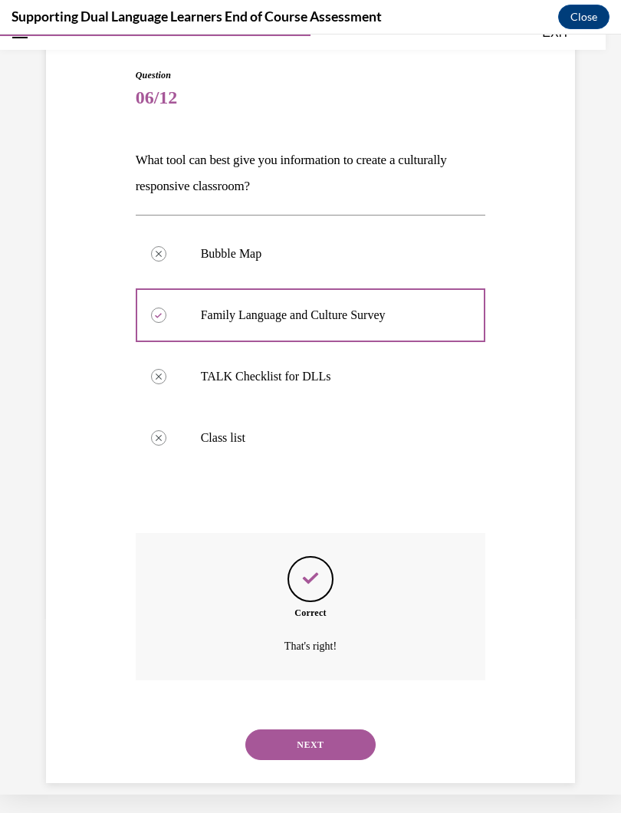
click at [325, 727] on button "NEXT" at bounding box center [311, 745] width 130 height 31
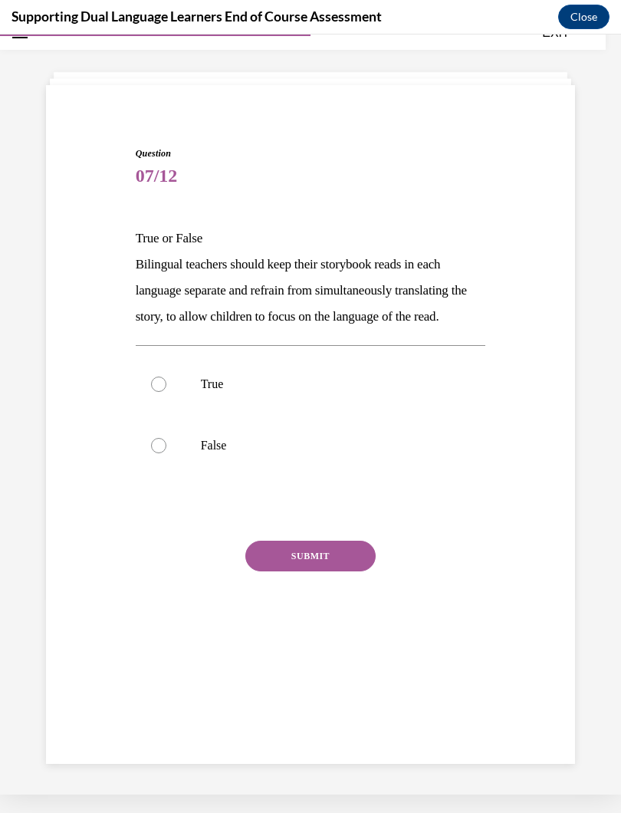
scroll to position [48, 0]
click at [165, 392] on div at bounding box center [158, 384] width 15 height 15
click at [165, 392] on input "True" at bounding box center [158, 384] width 15 height 15
radio input "true"
click at [324, 572] on button "SUBMIT" at bounding box center [311, 556] width 130 height 31
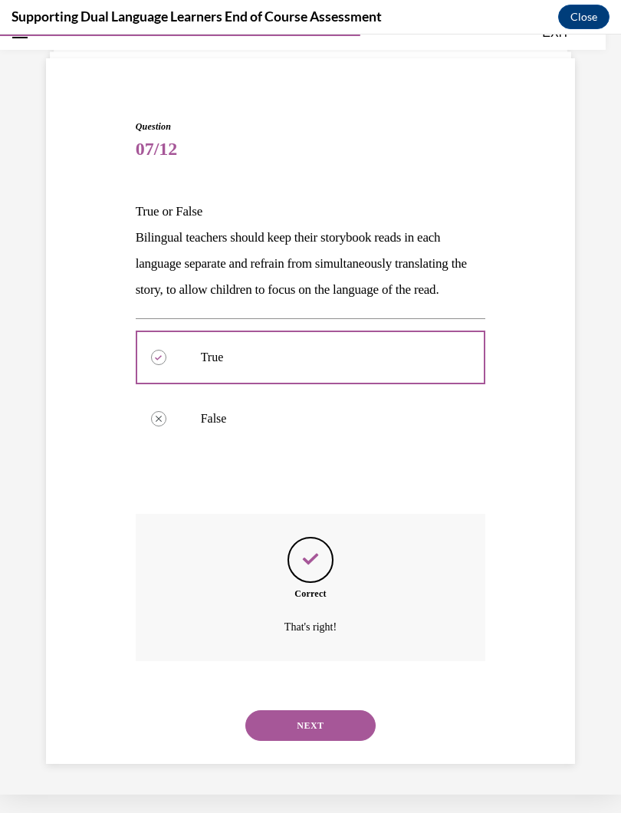
scroll to position [82, 0]
click at [347, 727] on button "NEXT" at bounding box center [311, 725] width 130 height 31
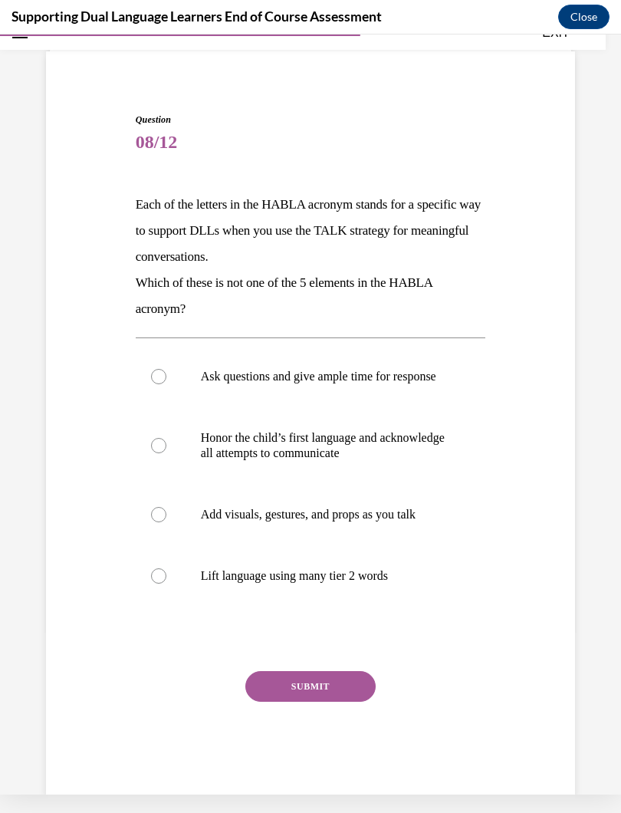
click at [175, 588] on label "Lift language using many tier 2 words" at bounding box center [311, 575] width 351 height 61
click at [166, 584] on input "Lift language using many tier 2 words" at bounding box center [158, 576] width 15 height 15
radio input "true"
click at [337, 702] on button "SUBMIT" at bounding box center [311, 686] width 130 height 31
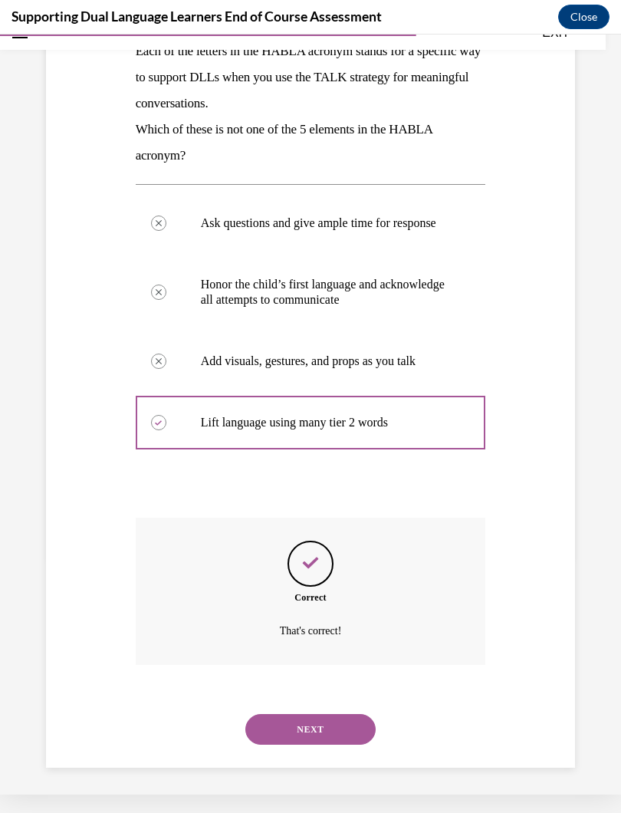
click at [328, 721] on button "NEXT" at bounding box center [311, 729] width 130 height 31
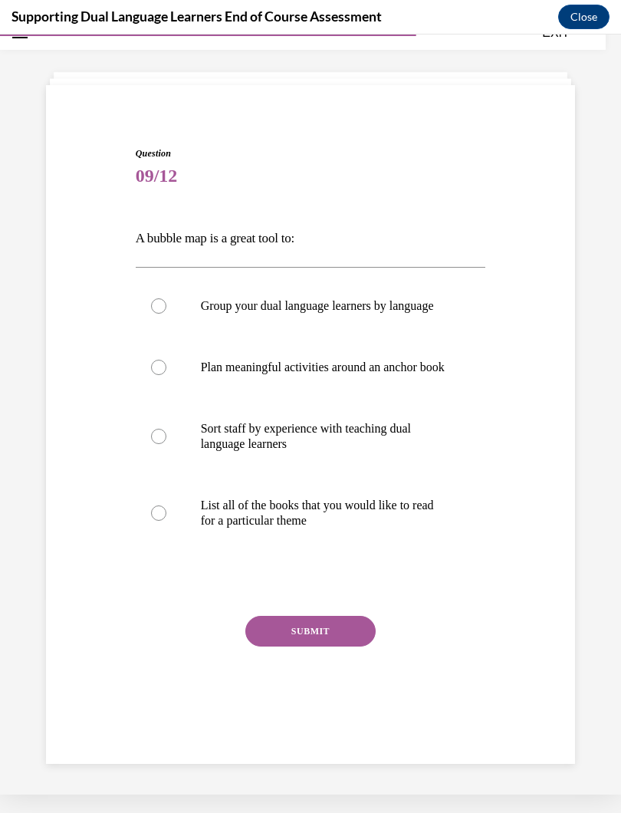
scroll to position [48, 0]
click at [170, 384] on label "Plan meaningful activities around an anchor book" at bounding box center [311, 367] width 351 height 61
click at [166, 375] on input "Plan meaningful activities around an anchor book" at bounding box center [158, 367] width 15 height 15
radio input "true"
click at [345, 647] on button "SUBMIT" at bounding box center [311, 631] width 130 height 31
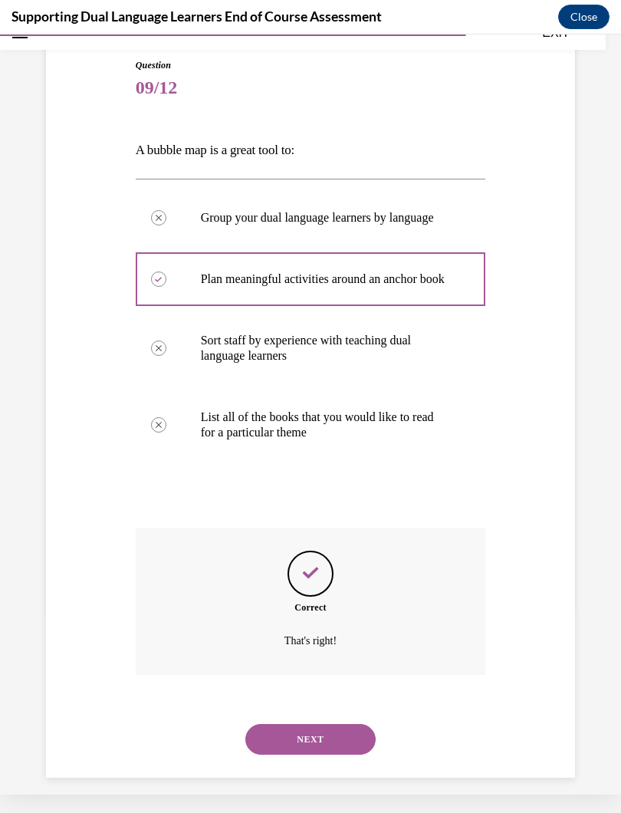
scroll to position [162, 0]
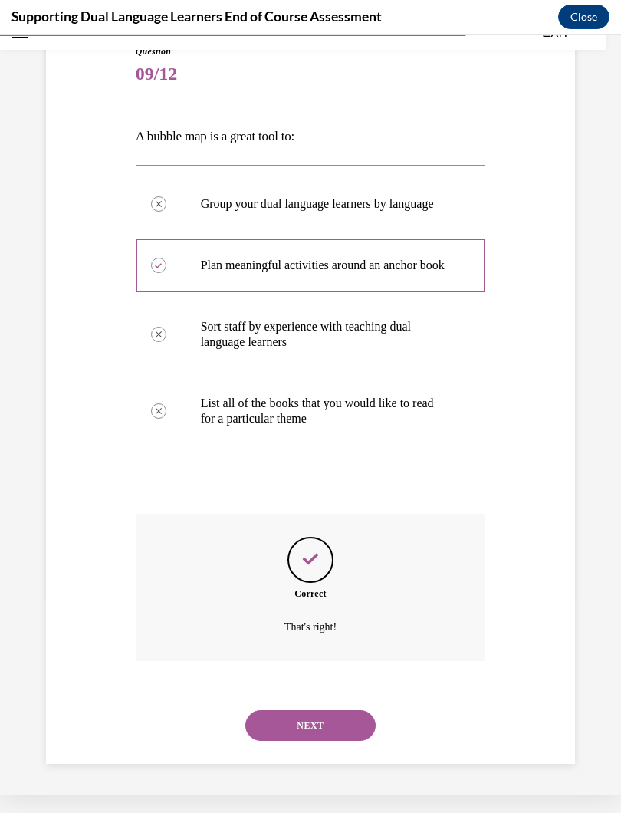
click at [331, 719] on button "NEXT" at bounding box center [311, 725] width 130 height 31
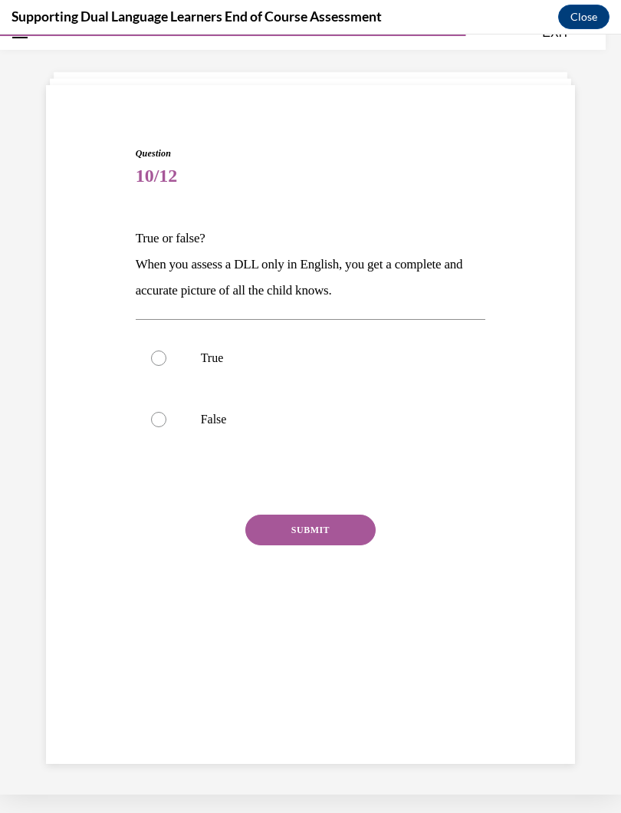
scroll to position [48, 0]
click at [166, 424] on label "False" at bounding box center [311, 419] width 351 height 61
click at [166, 424] on input "False" at bounding box center [158, 419] width 15 height 15
radio input "true"
click at [337, 525] on button "SUBMIT" at bounding box center [311, 530] width 130 height 31
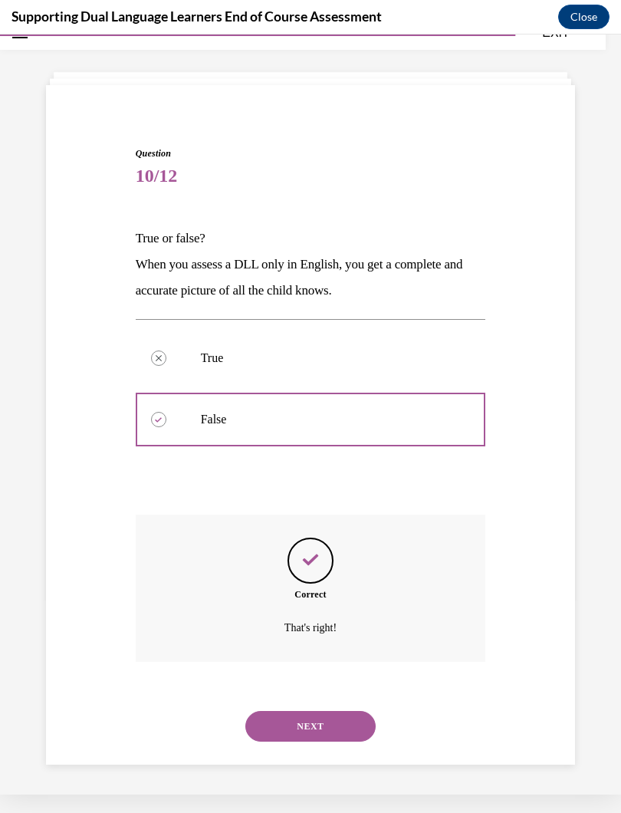
click at [355, 711] on button "NEXT" at bounding box center [311, 726] width 130 height 31
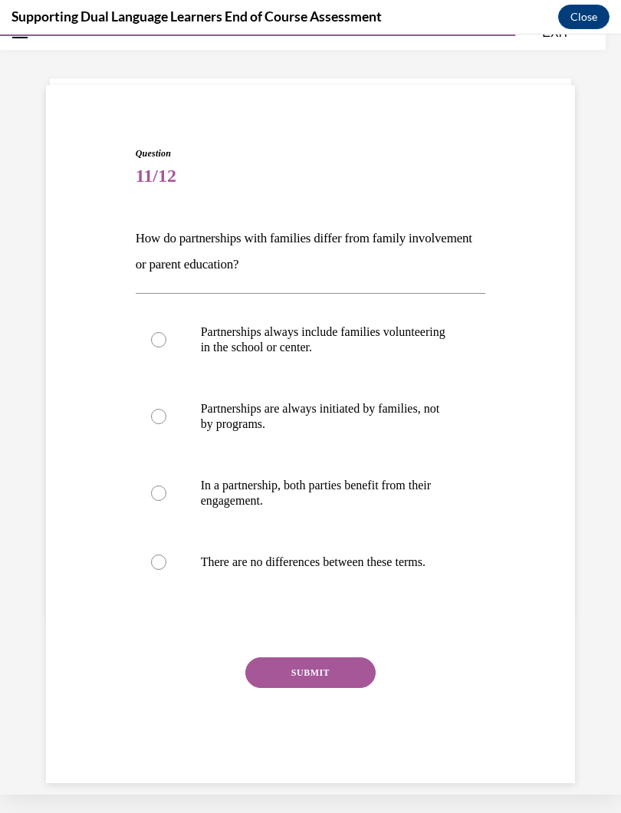
click at [166, 496] on div at bounding box center [158, 493] width 15 height 15
click at [166, 496] on input "In a partnership, both parties benefit from their engagement." at bounding box center [158, 493] width 15 height 15
radio input "true"
click at [338, 688] on button "SUBMIT" at bounding box center [311, 673] width 130 height 31
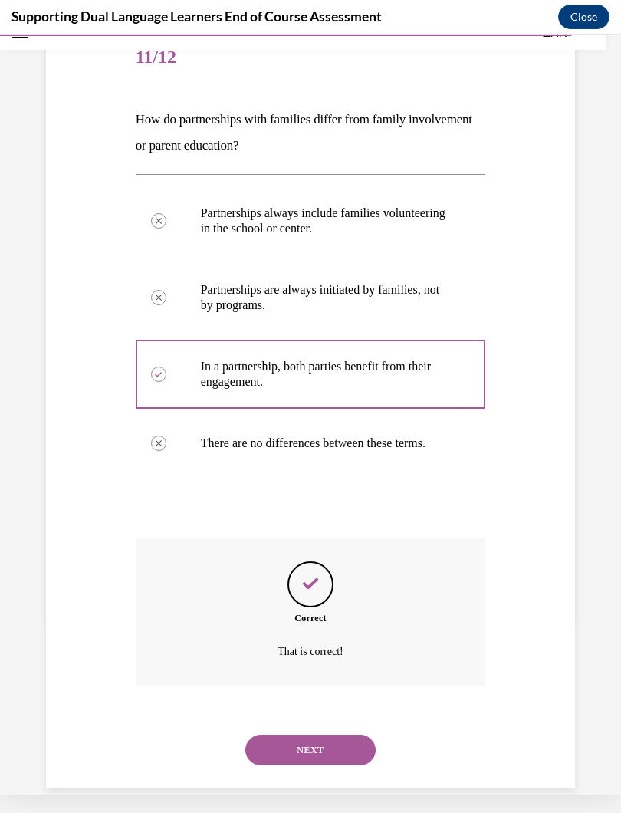
scroll to position [188, 0]
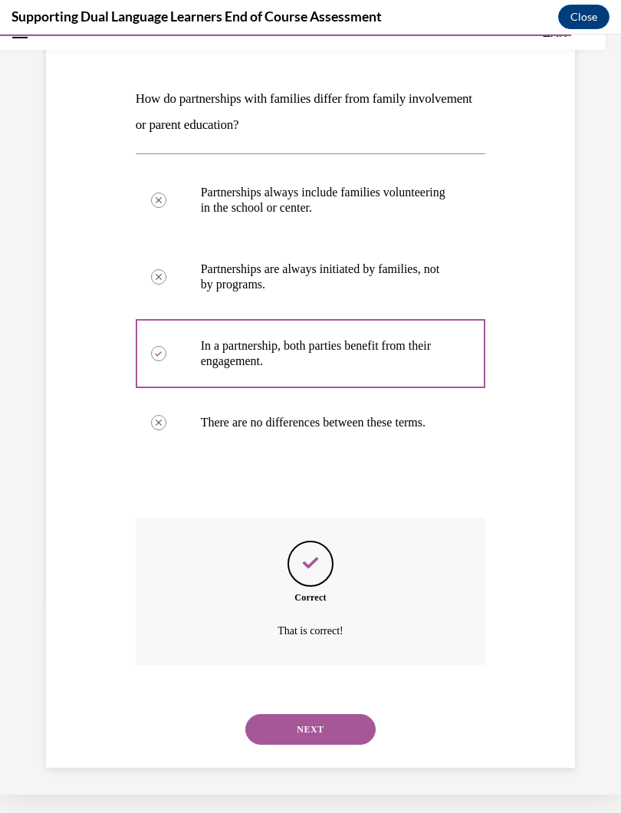
click at [333, 727] on button "NEXT" at bounding box center [311, 729] width 130 height 31
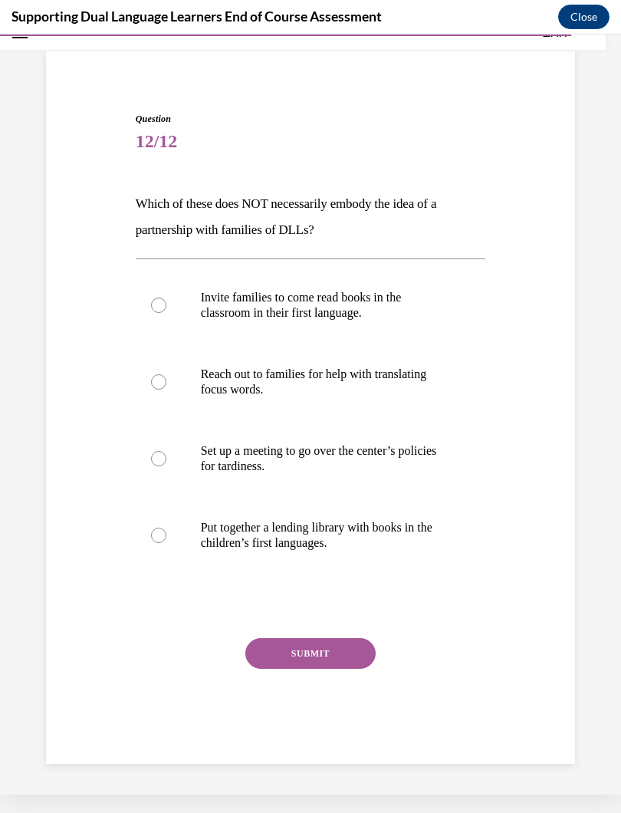
scroll to position [64, 0]
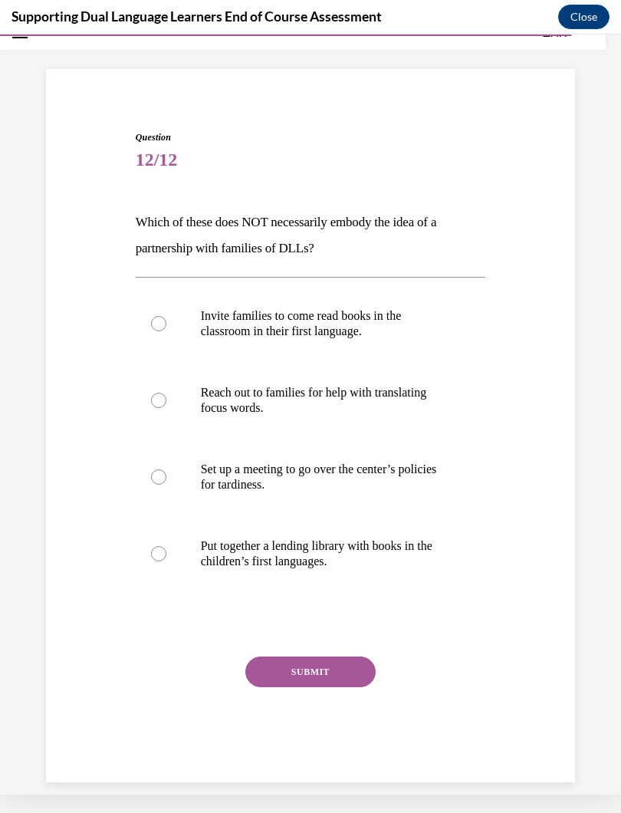
click at [168, 482] on label "Set up a meeting to go over the center’s policies for tardiness." at bounding box center [311, 477] width 351 height 77
click at [166, 482] on input "Set up a meeting to go over the center’s policies for tardiness." at bounding box center [158, 477] width 15 height 15
radio input "true"
click at [337, 664] on button "SUBMIT" at bounding box center [311, 672] width 130 height 31
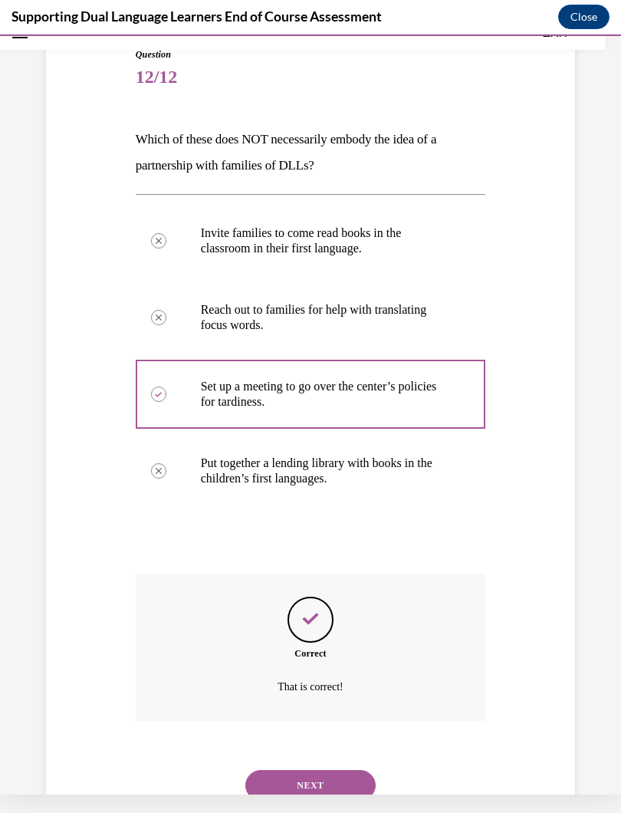
scroll to position [188, 0]
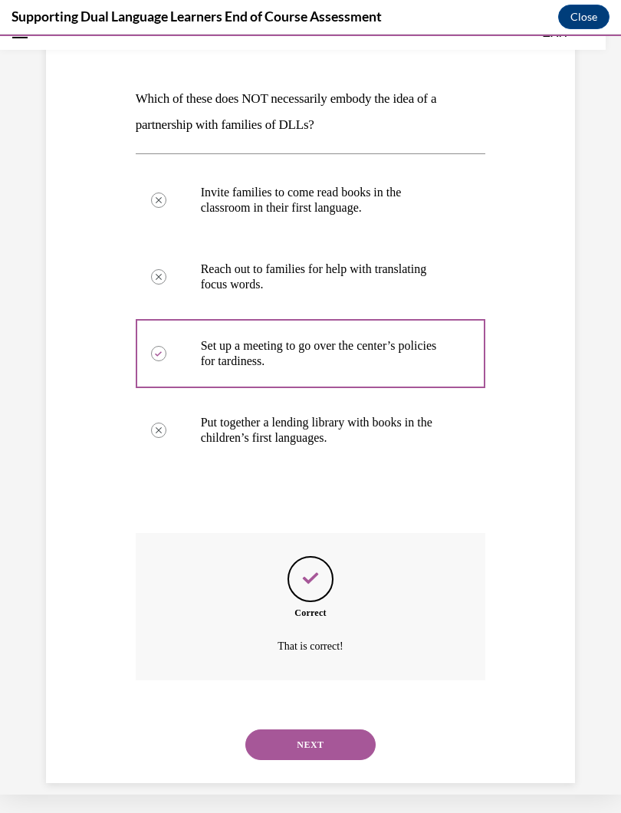
click at [340, 727] on button "NEXT" at bounding box center [311, 745] width 130 height 31
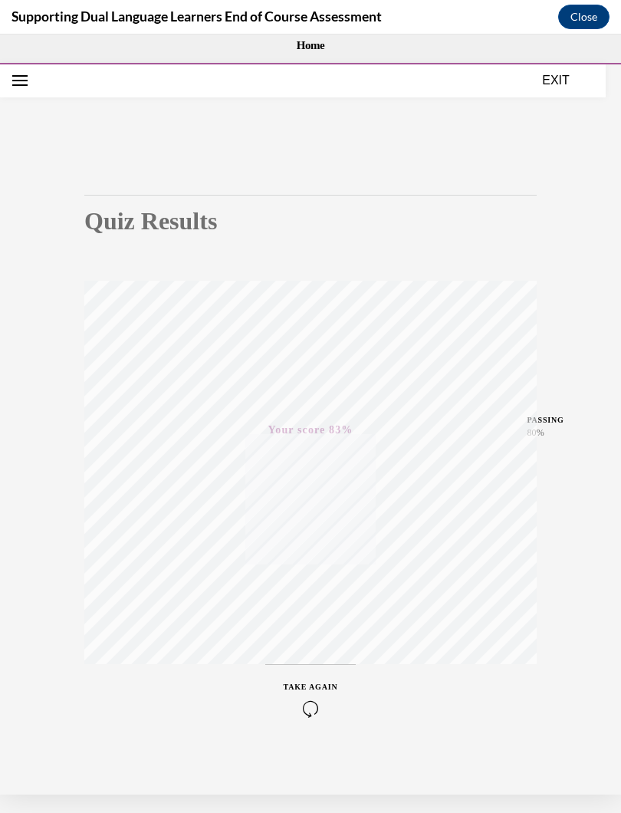
scroll to position [0, 0]
click at [585, 19] on button "Close" at bounding box center [584, 17] width 51 height 25
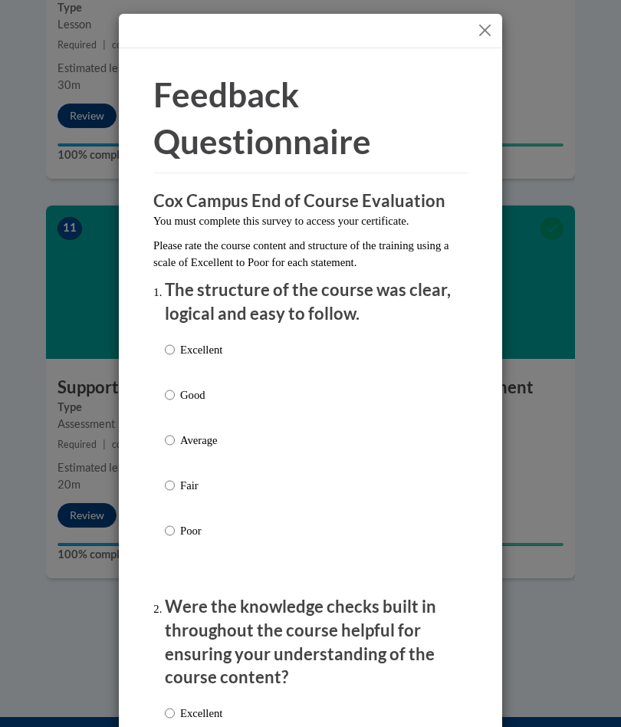
scroll to position [4345, 0]
click at [175, 389] on input "Good" at bounding box center [170, 395] width 10 height 17
radio input "true"
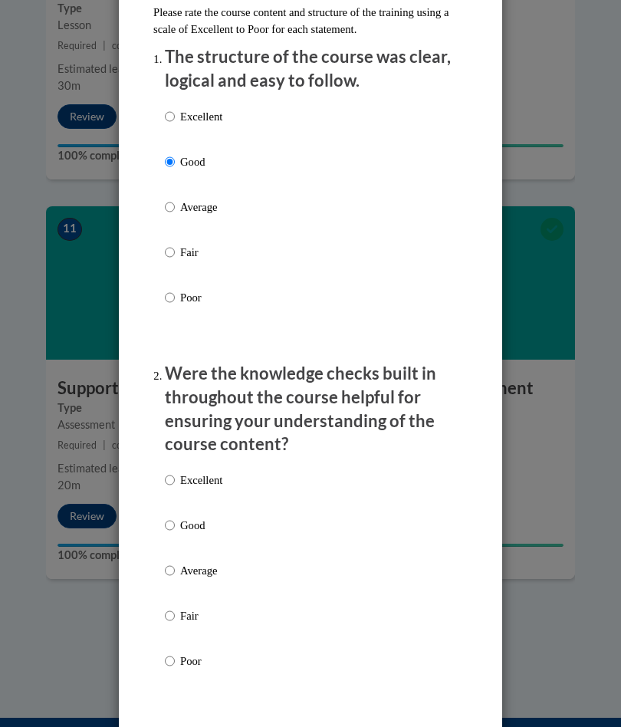
scroll to position [237, 0]
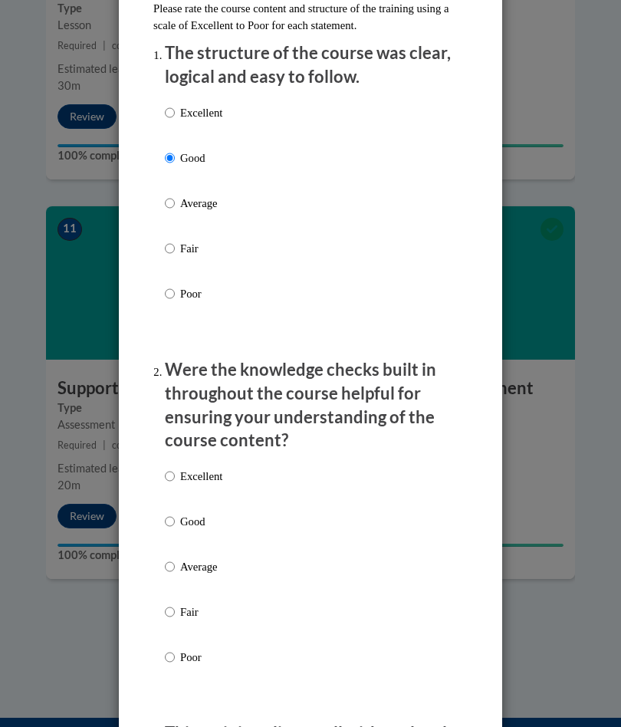
click at [183, 515] on p "Good" at bounding box center [201, 521] width 42 height 17
click at [175, 515] on input "Good" at bounding box center [170, 521] width 10 height 17
radio input "true"
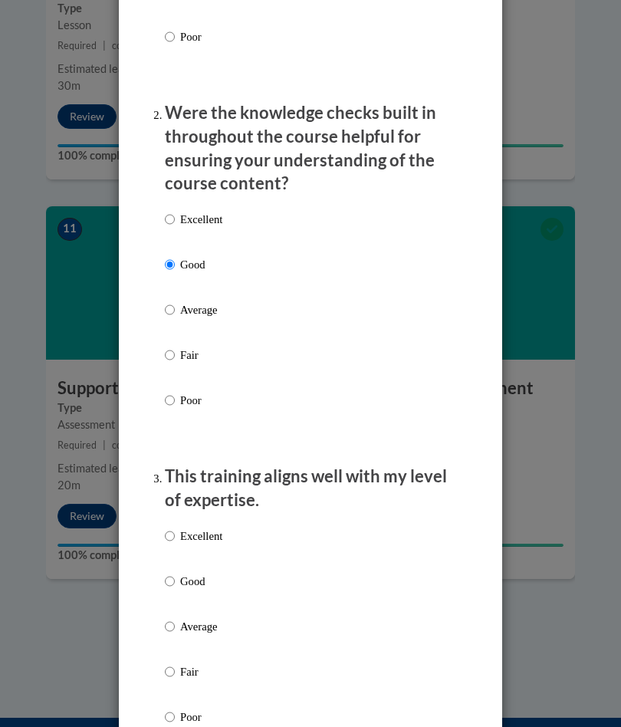
scroll to position [503, 0]
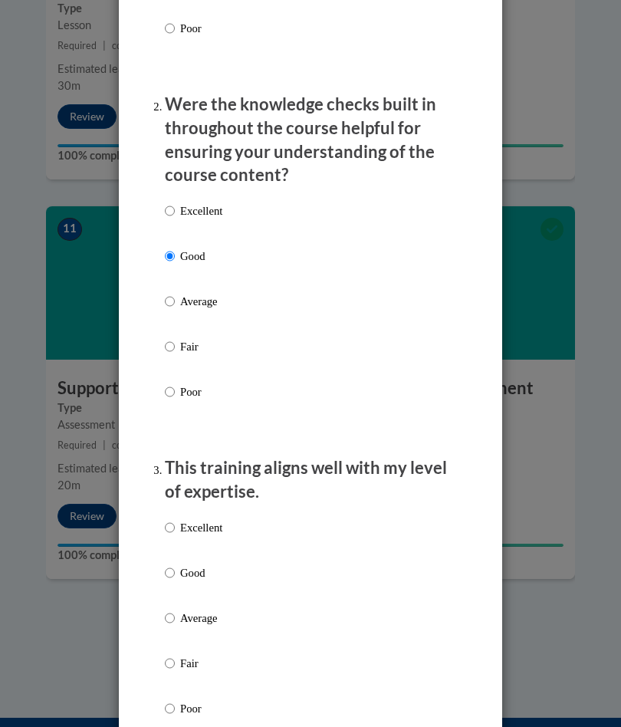
click at [183, 567] on p "Good" at bounding box center [201, 573] width 42 height 17
click at [175, 567] on input "Good" at bounding box center [170, 573] width 10 height 17
radio input "true"
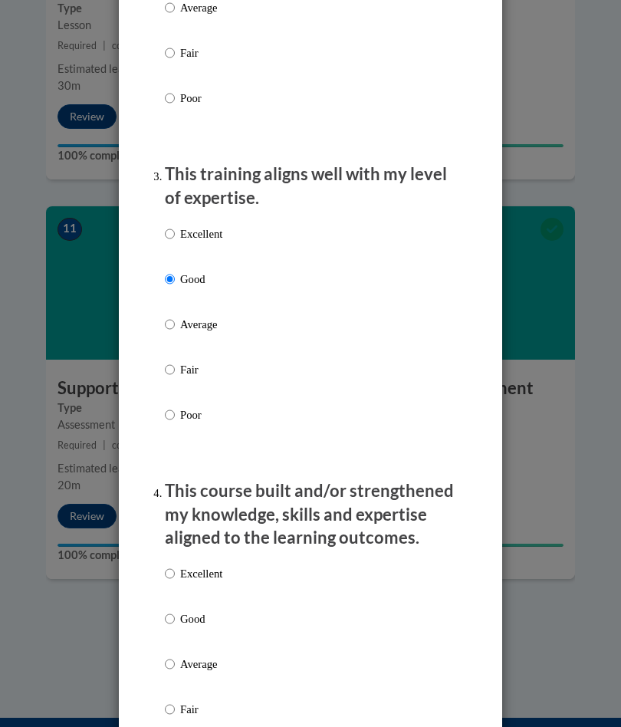
scroll to position [829, 0]
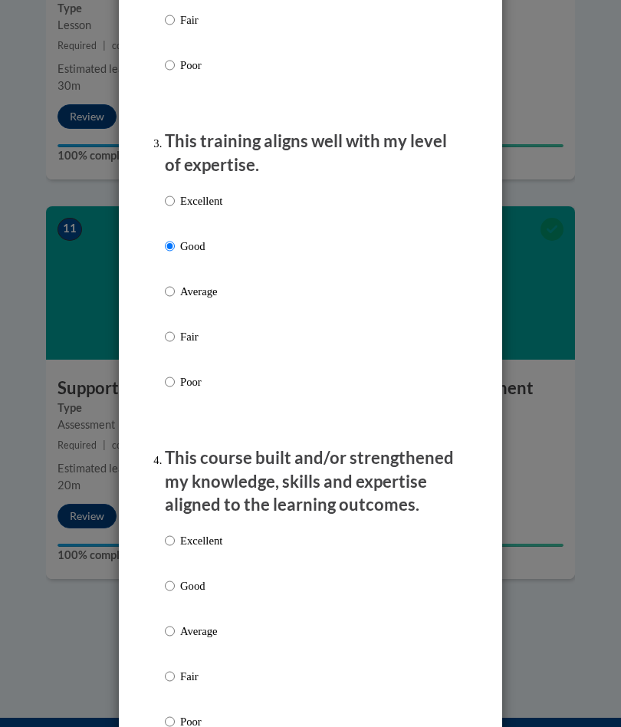
click at [184, 578] on p "Good" at bounding box center [201, 586] width 42 height 17
click at [175, 578] on input "Good" at bounding box center [170, 586] width 10 height 17
radio input "true"
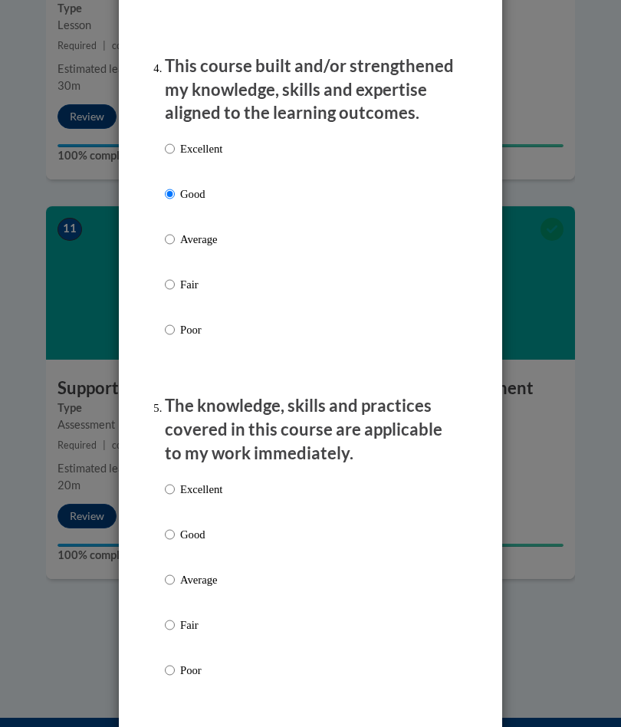
scroll to position [1225, 0]
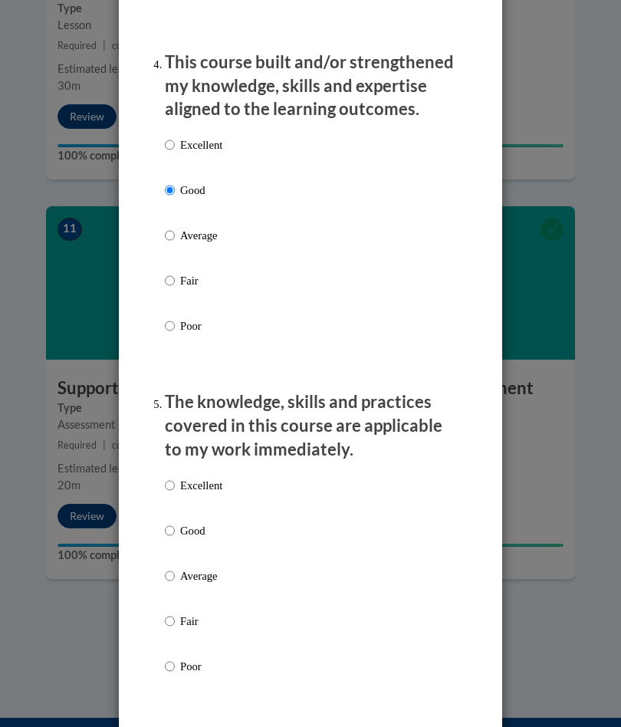
click at [176, 522] on label "Good" at bounding box center [194, 542] width 58 height 41
click at [175, 522] on input "Good" at bounding box center [170, 530] width 10 height 17
radio input "true"
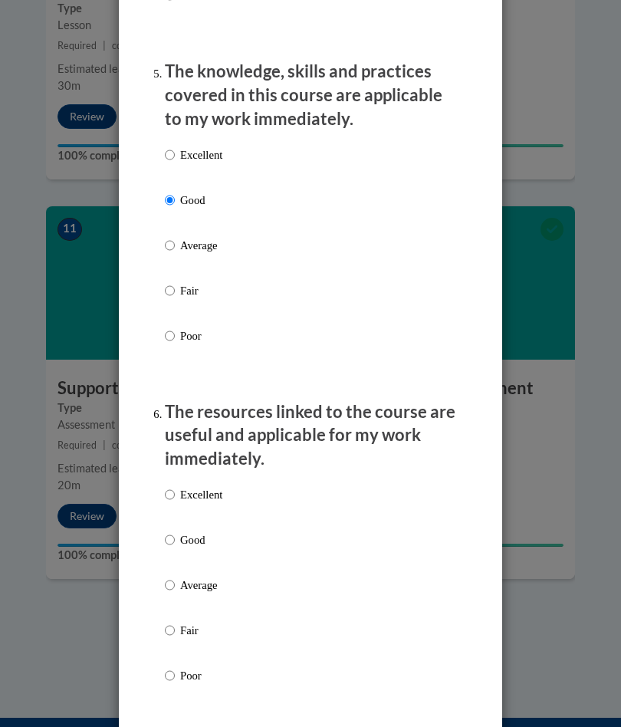
scroll to position [1643, 0]
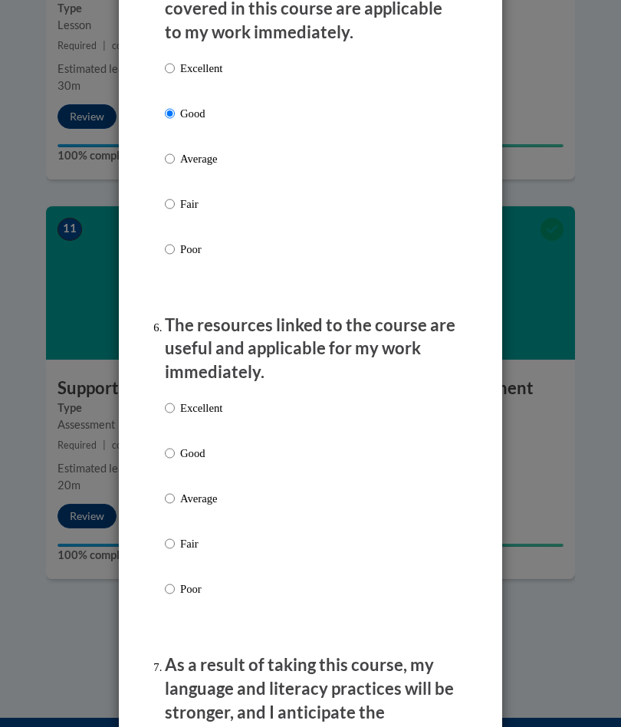
click at [174, 490] on input "Average" at bounding box center [170, 498] width 10 height 17
radio input "true"
click at [175, 445] on input "Good" at bounding box center [170, 453] width 10 height 17
radio input "true"
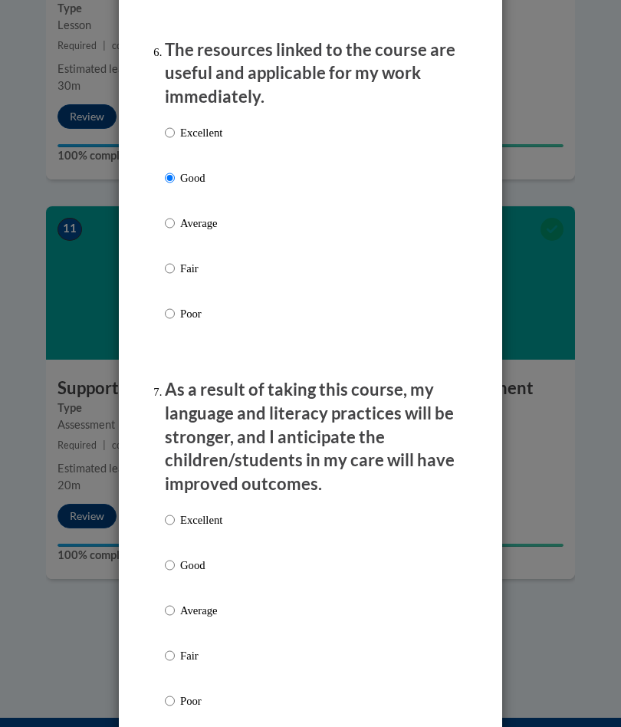
scroll to position [1921, 0]
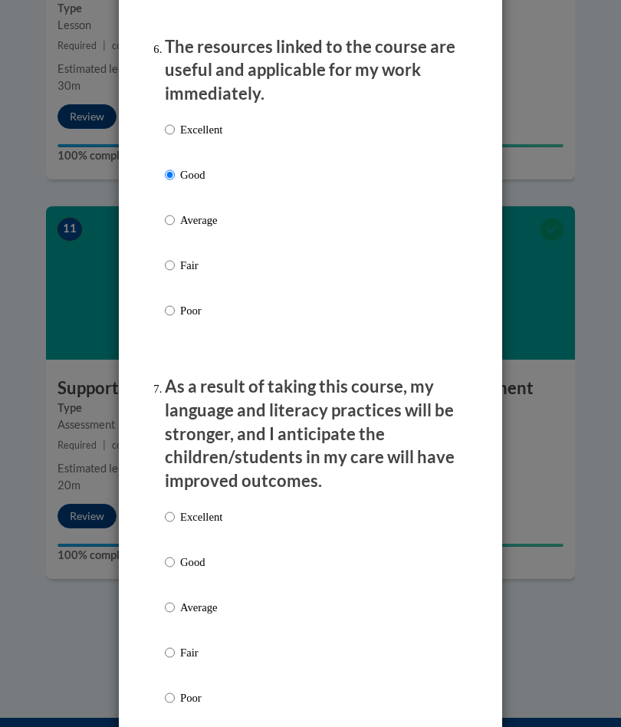
click at [174, 554] on input "Good" at bounding box center [170, 562] width 10 height 17
radio input "true"
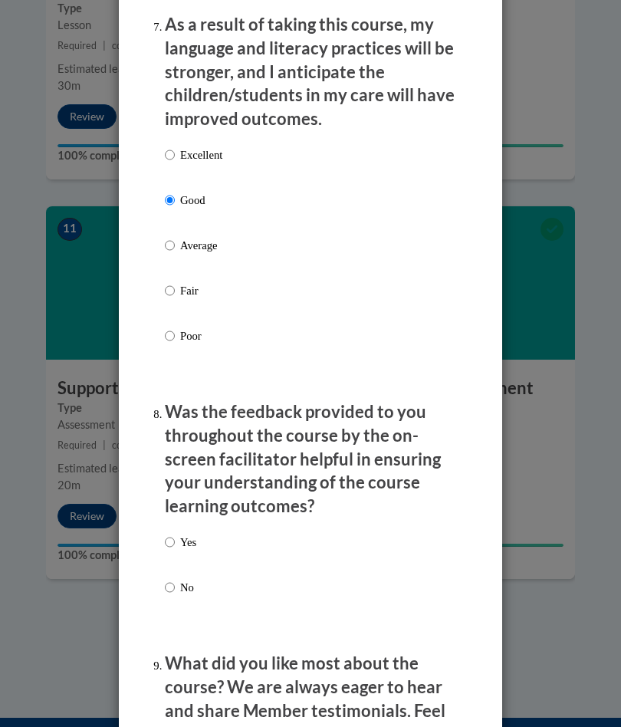
scroll to position [2302, 0]
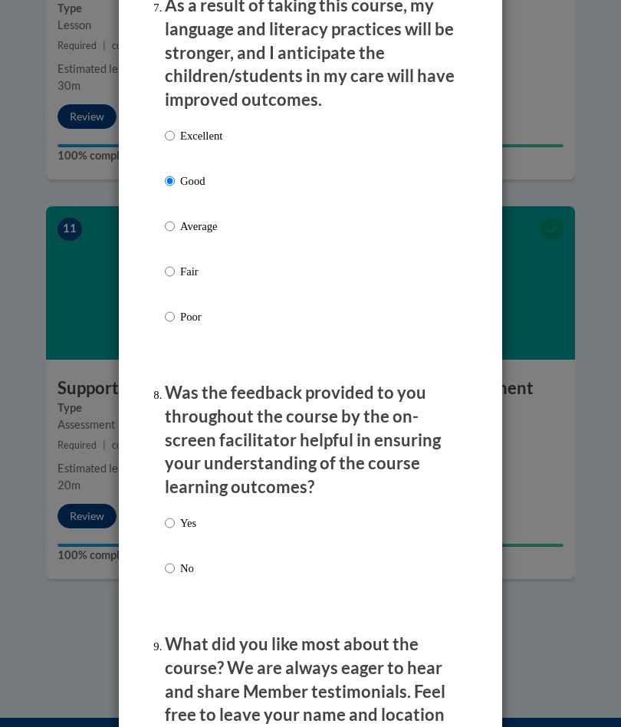
click at [186, 515] on p "Yes" at bounding box center [188, 523] width 16 height 17
click at [175, 515] on input "Yes" at bounding box center [170, 523] width 10 height 17
radio input "true"
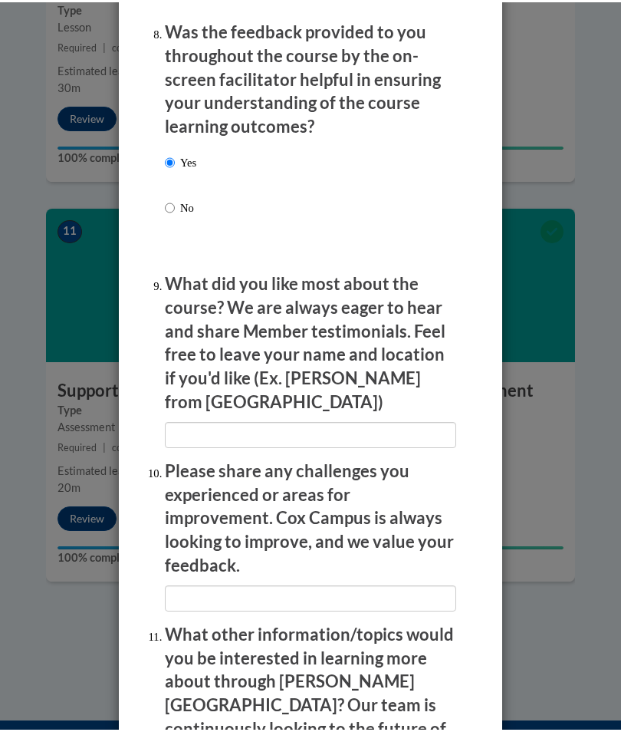
scroll to position [2665, 0]
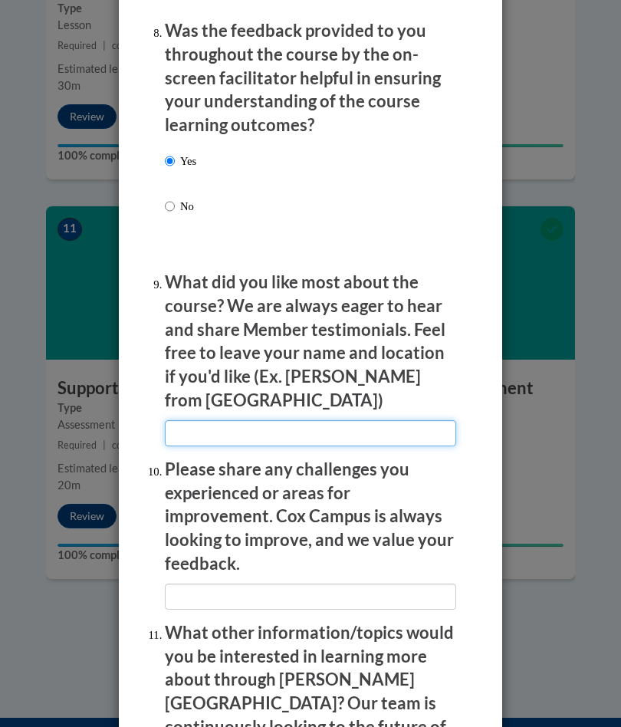
click at [282, 420] on input "textbox" at bounding box center [311, 433] width 292 height 26
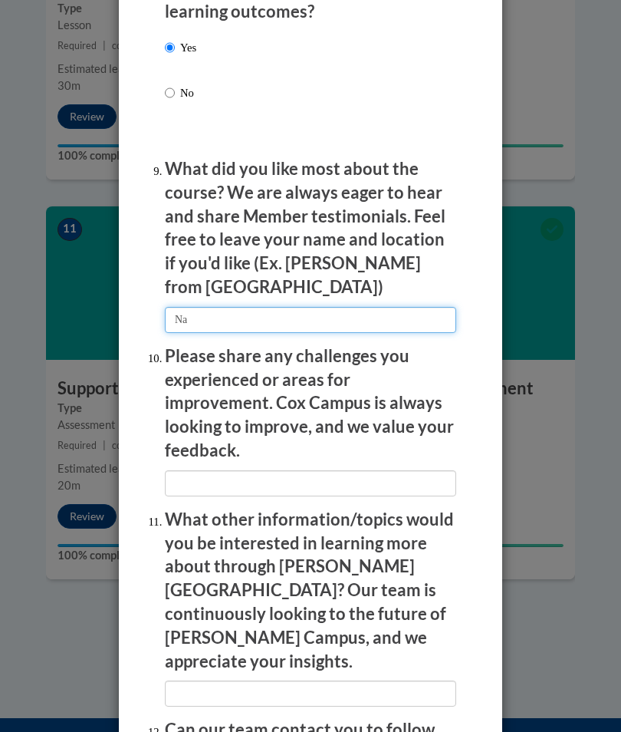
scroll to position [2792, 0]
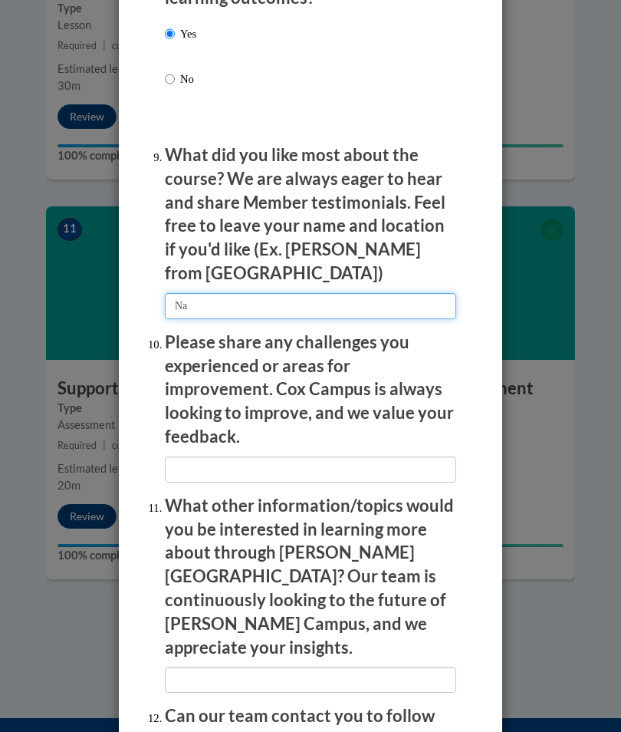
type input "Na"
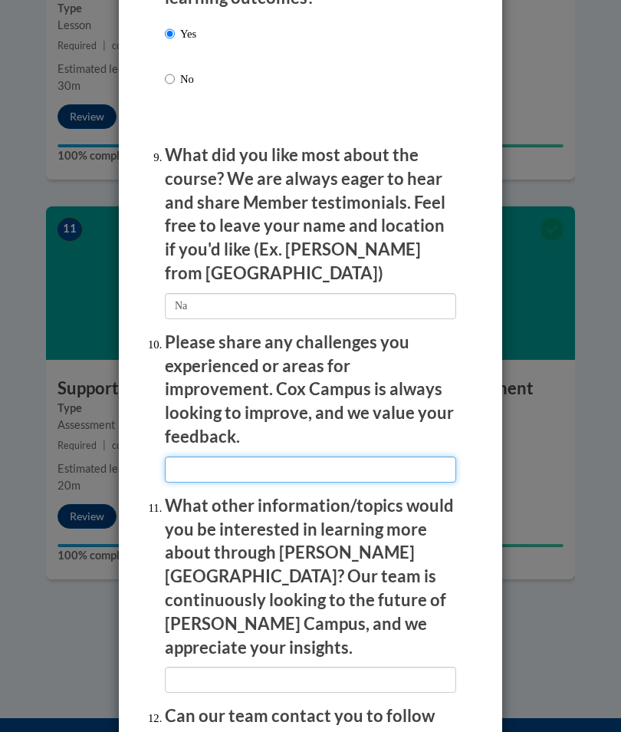
click at [269, 456] on input "textbox" at bounding box center [311, 469] width 292 height 26
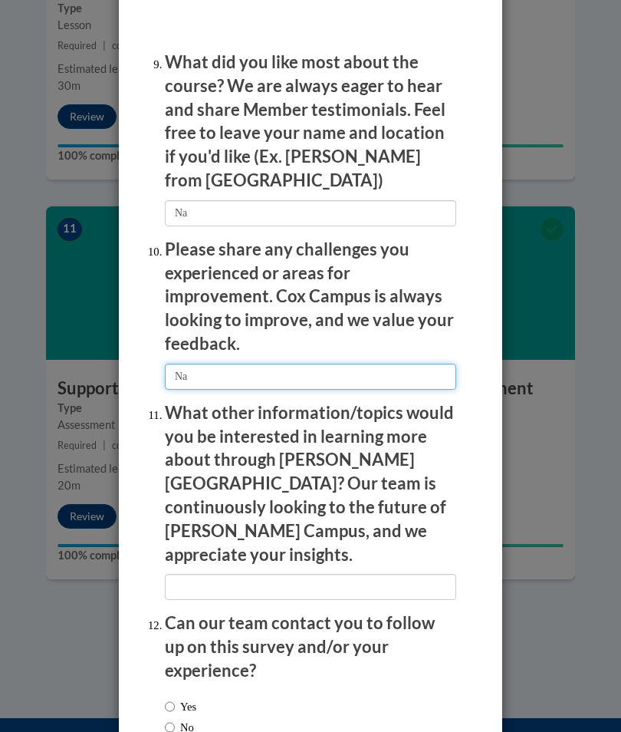
scroll to position [2885, 0]
type input "Na"
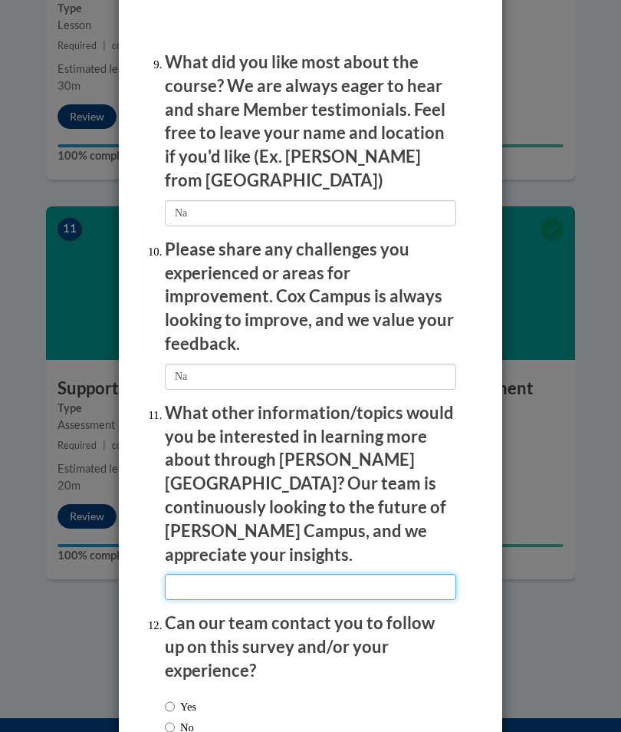
click at [266, 574] on input "textbox" at bounding box center [311, 587] width 292 height 26
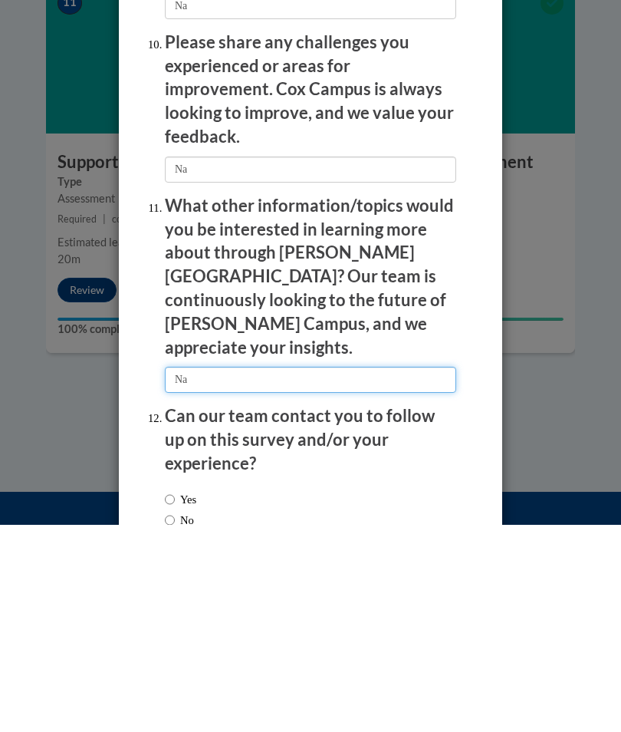
type input "Na"
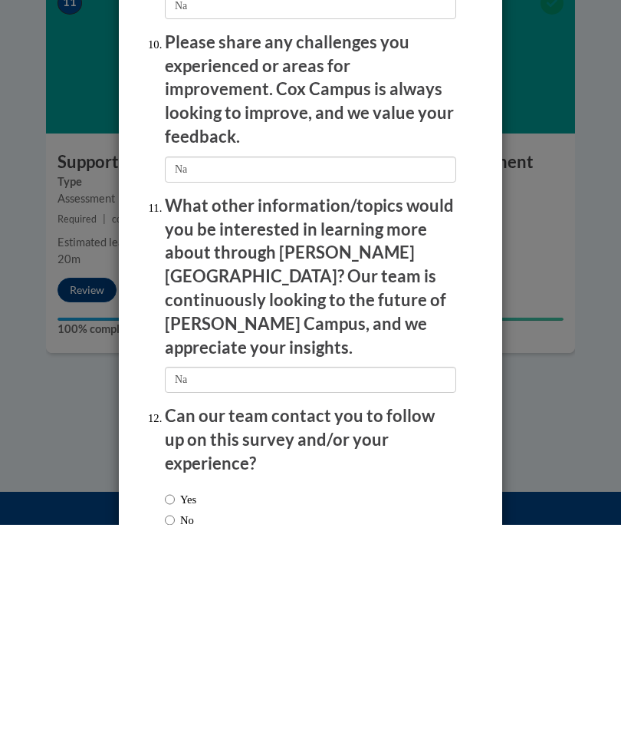
click at [183, 698] on label "Yes" at bounding box center [180, 706] width 31 height 17
click at [175, 698] on input "Yes" at bounding box center [170, 706] width 10 height 17
radio input "true"
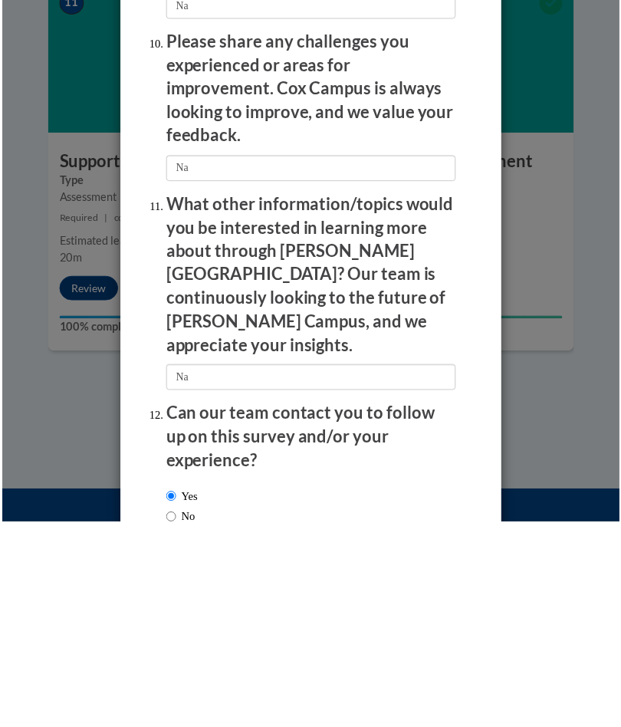
scroll to position [4572, 0]
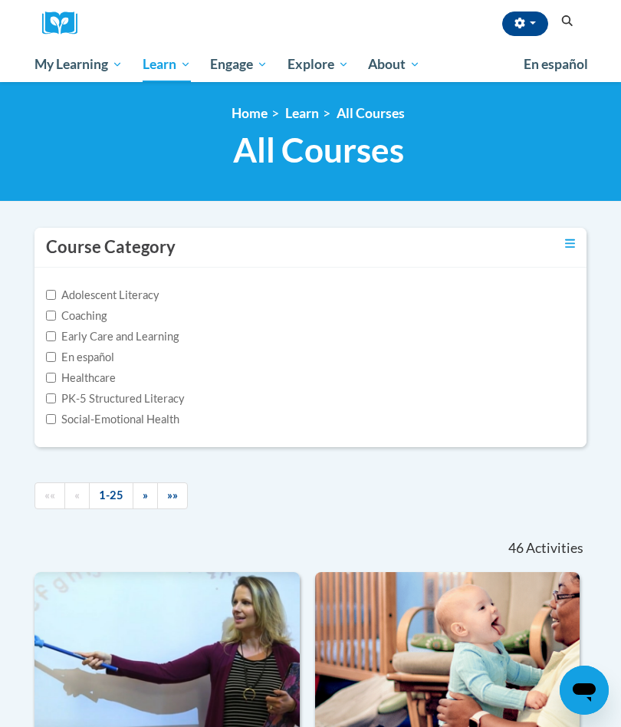
click at [62, 337] on label "Early Care and Learning" at bounding box center [112, 336] width 133 height 17
click at [56, 337] on input "Early Care and Learning" at bounding box center [51, 336] width 10 height 10
checkbox input "true"
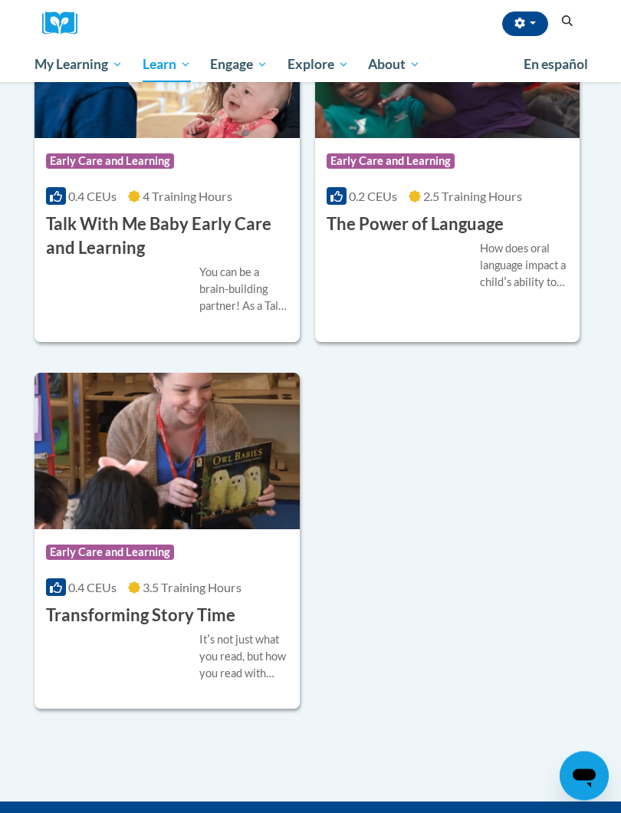
scroll to position [3269, 0]
click at [217, 545] on div "Course Category: Early Care and Learning" at bounding box center [167, 554] width 242 height 35
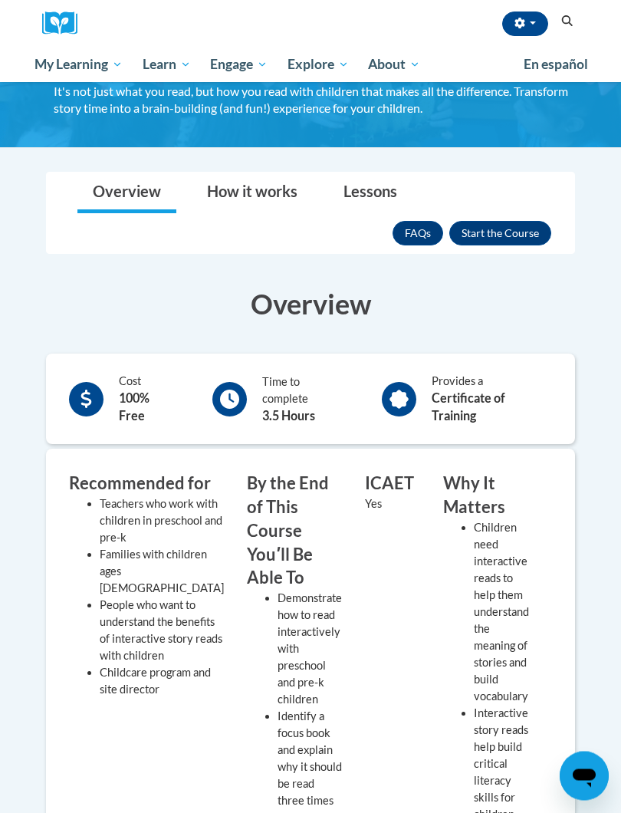
scroll to position [120, 0]
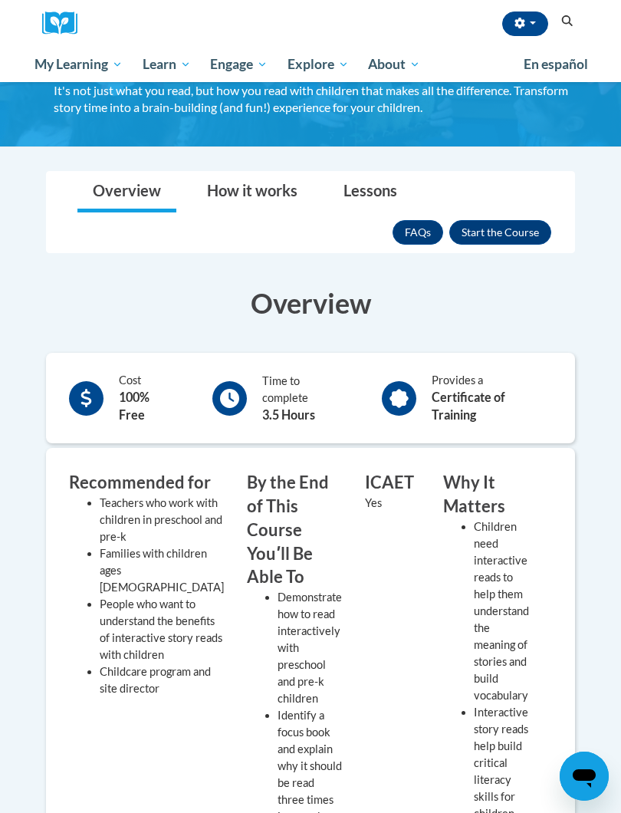
click at [509, 236] on button "Enroll" at bounding box center [501, 232] width 102 height 25
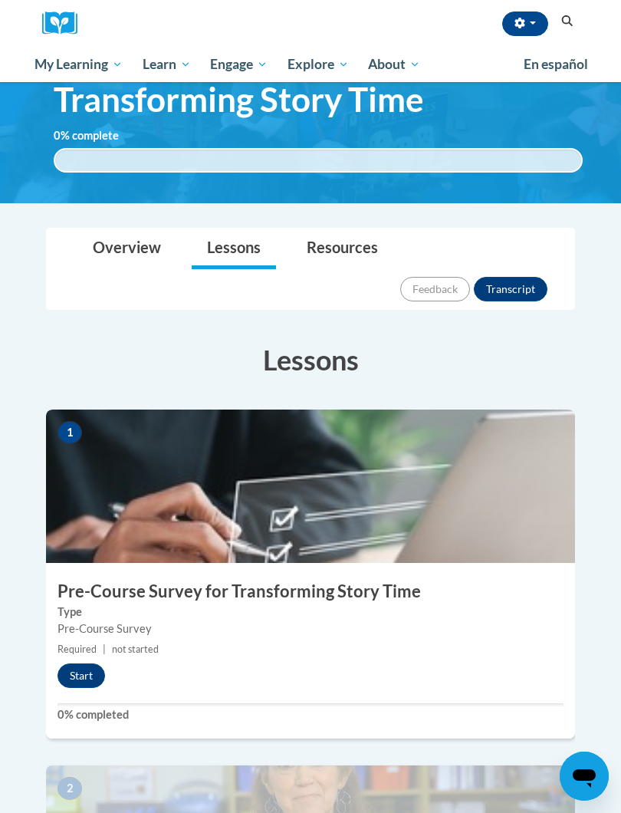
scroll to position [83, 0]
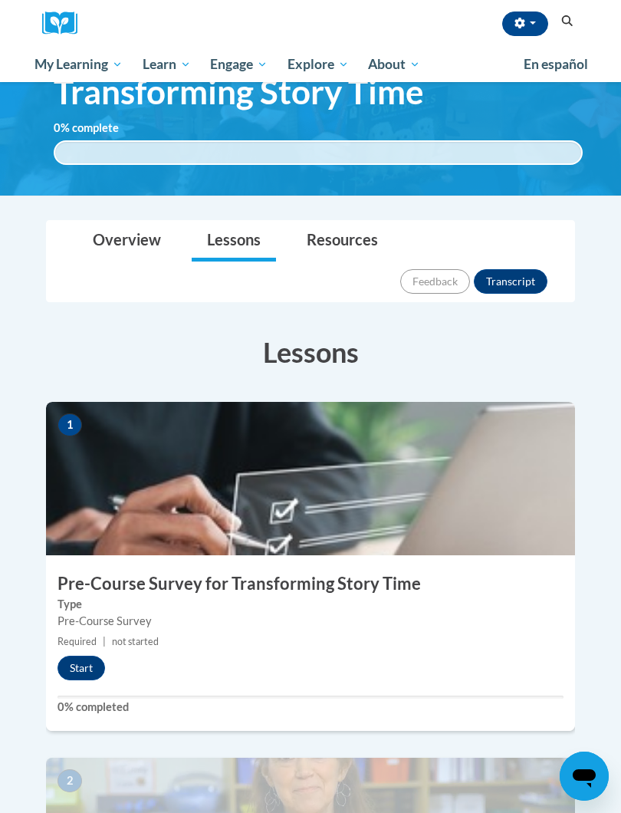
click at [98, 656] on button "Start" at bounding box center [82, 668] width 48 height 25
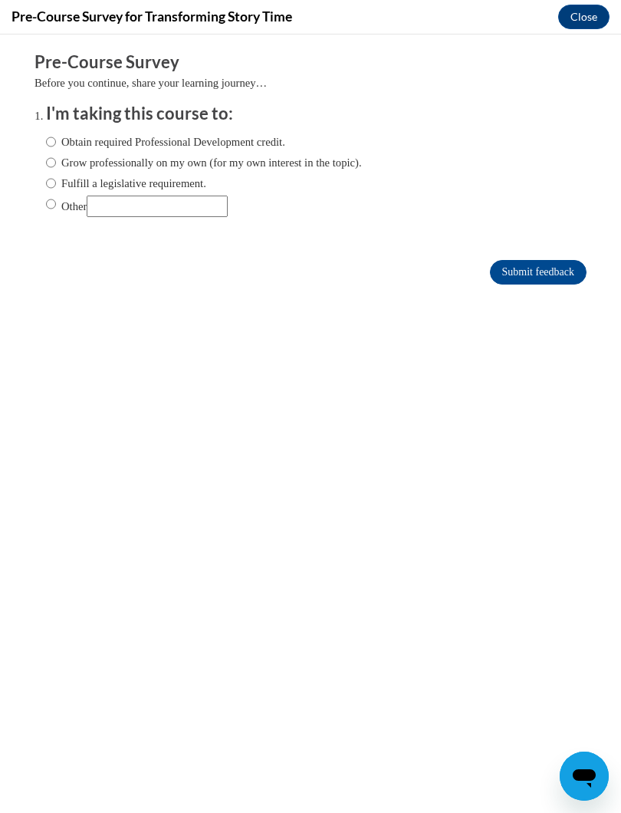
scroll to position [0, 0]
click at [58, 135] on label "Obtain required Professional Development credit." at bounding box center [165, 141] width 239 height 17
click at [56, 135] on input "Obtain required Professional Development credit." at bounding box center [51, 141] width 10 height 17
radio input "true"
click at [551, 278] on input "Submit feedback" at bounding box center [538, 272] width 97 height 25
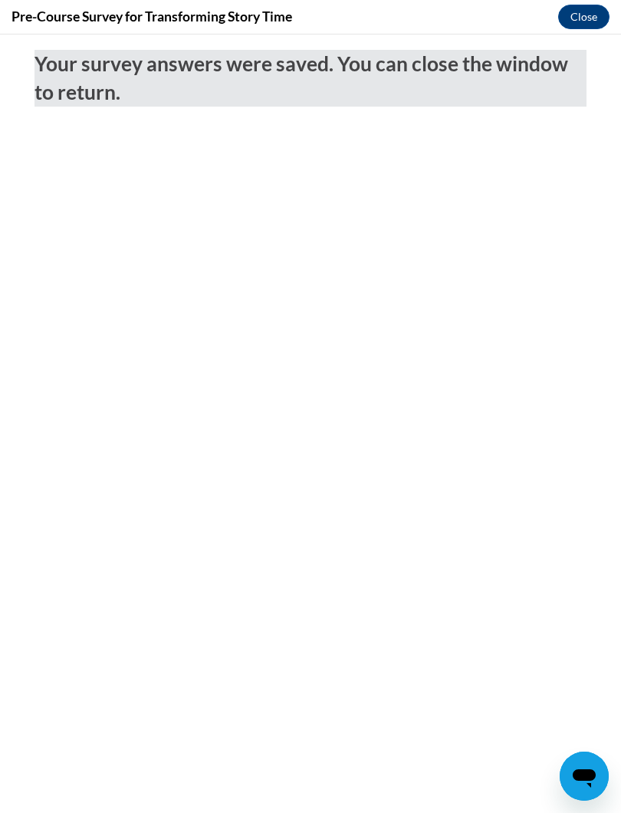
click at [594, 18] on button "Close" at bounding box center [584, 17] width 51 height 25
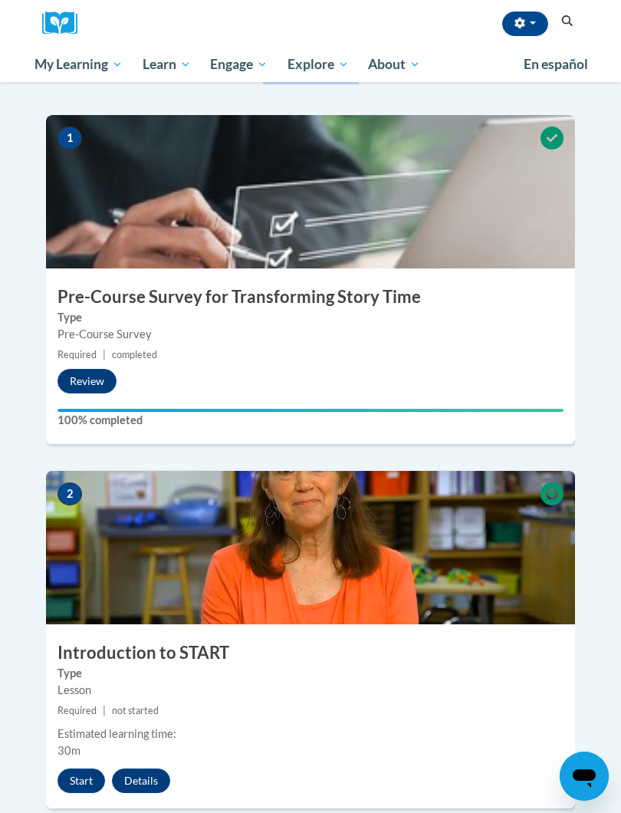
scroll to position [377, 0]
